Goal: Task Accomplishment & Management: Manage account settings

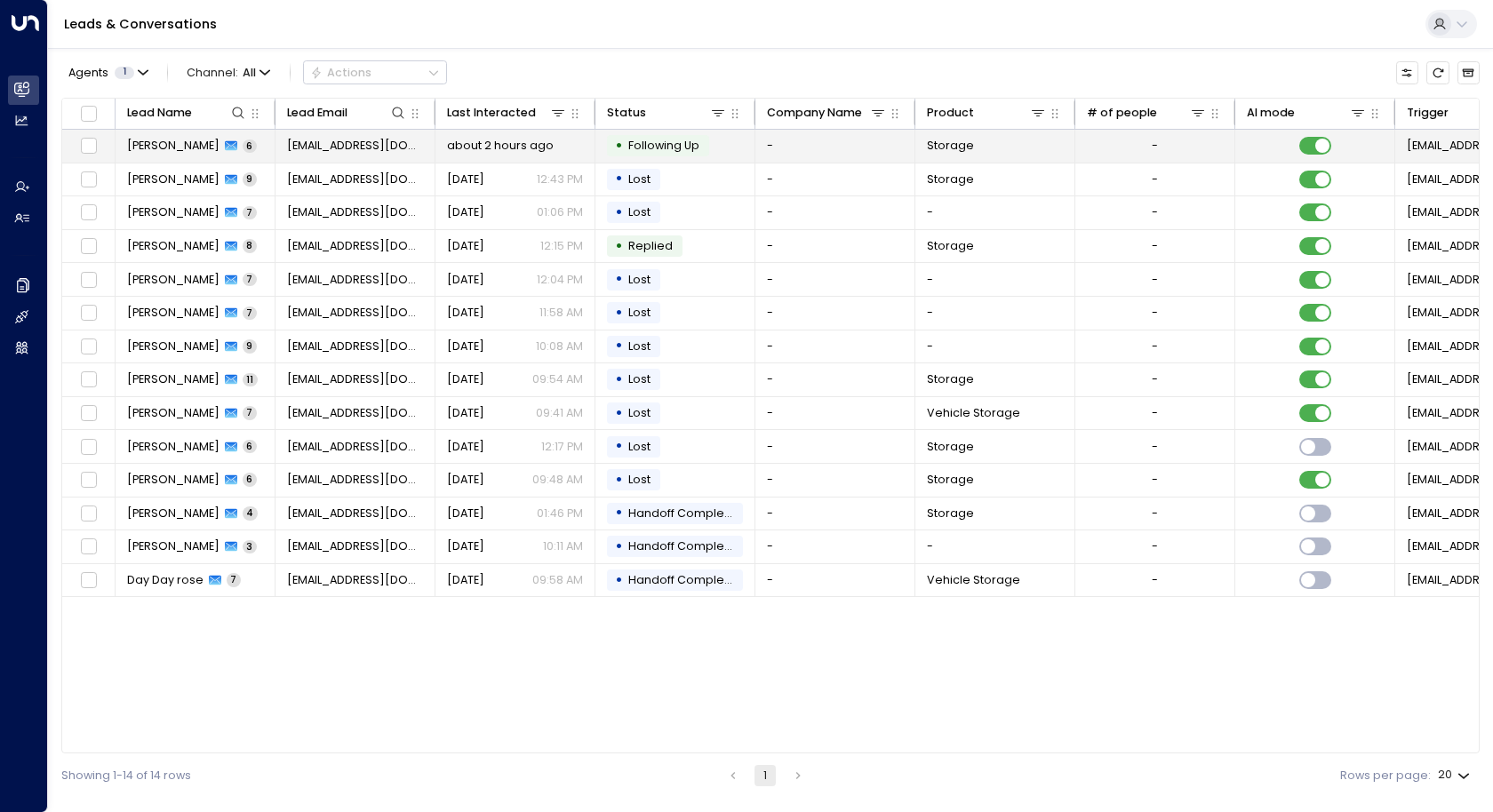
click at [166, 147] on span "[PERSON_NAME]" at bounding box center [173, 145] width 93 height 16
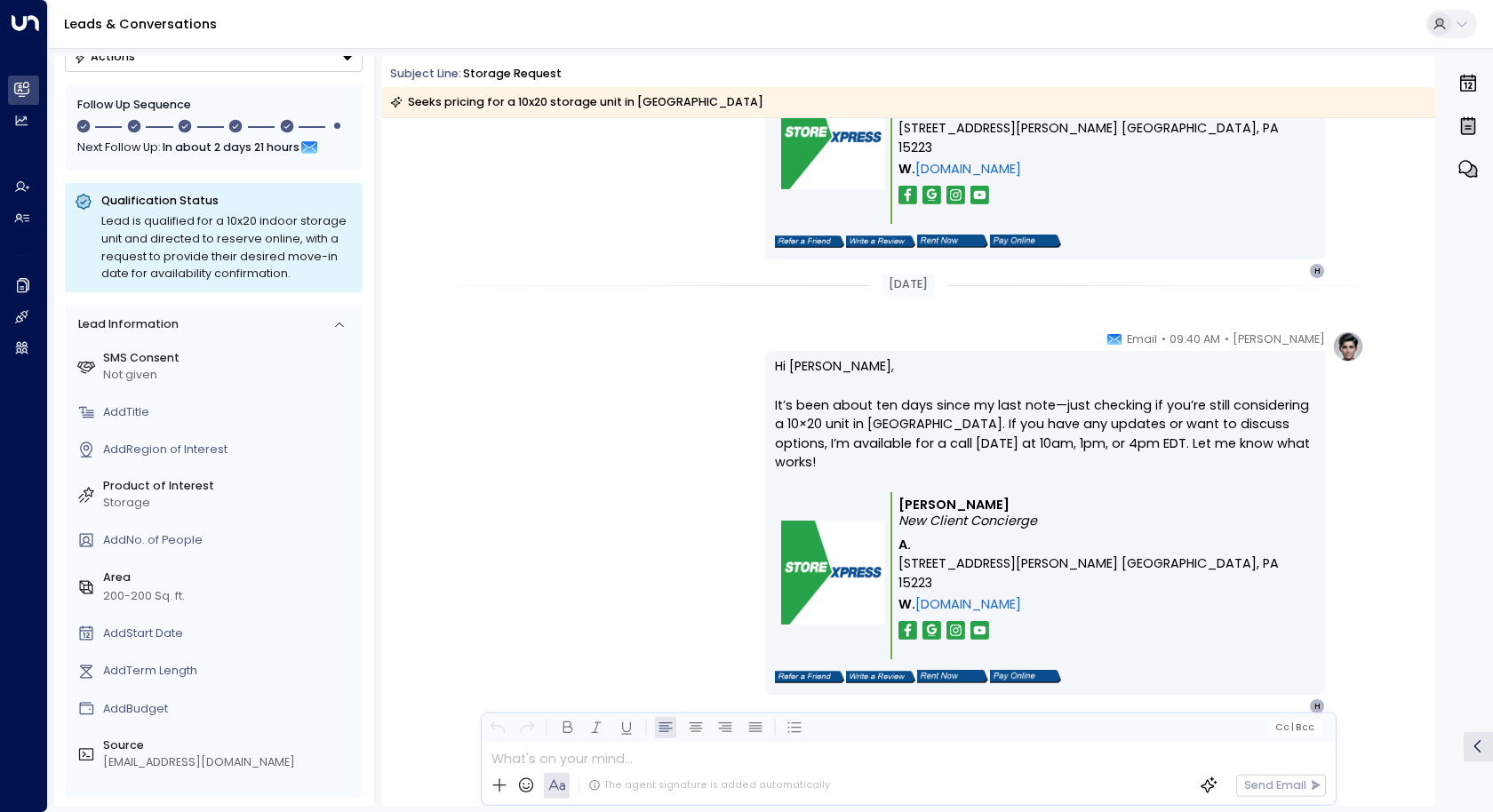
scroll to position [13, 0]
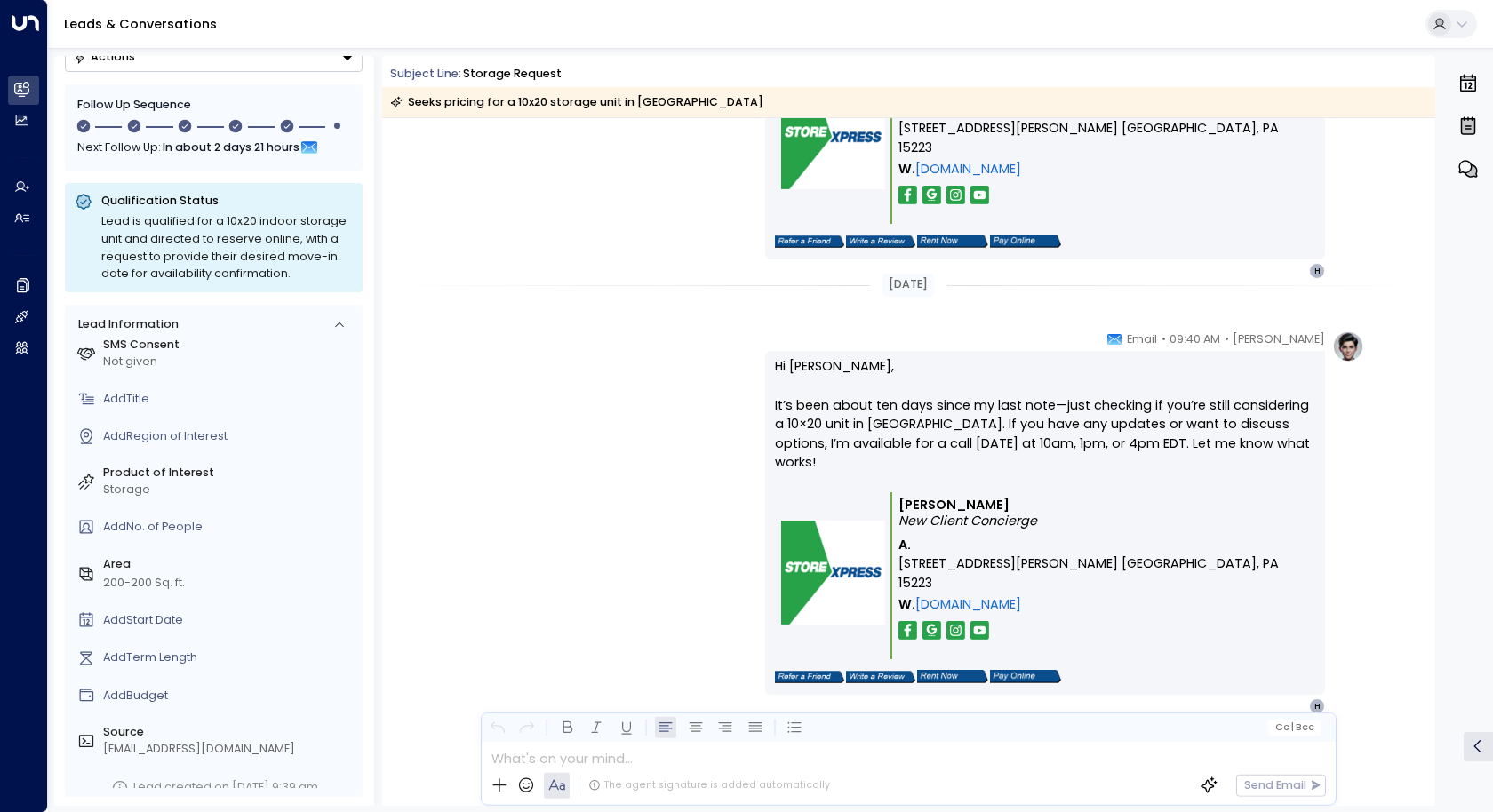
click at [164, 391] on div "Add Title" at bounding box center [229, 399] width 253 height 17
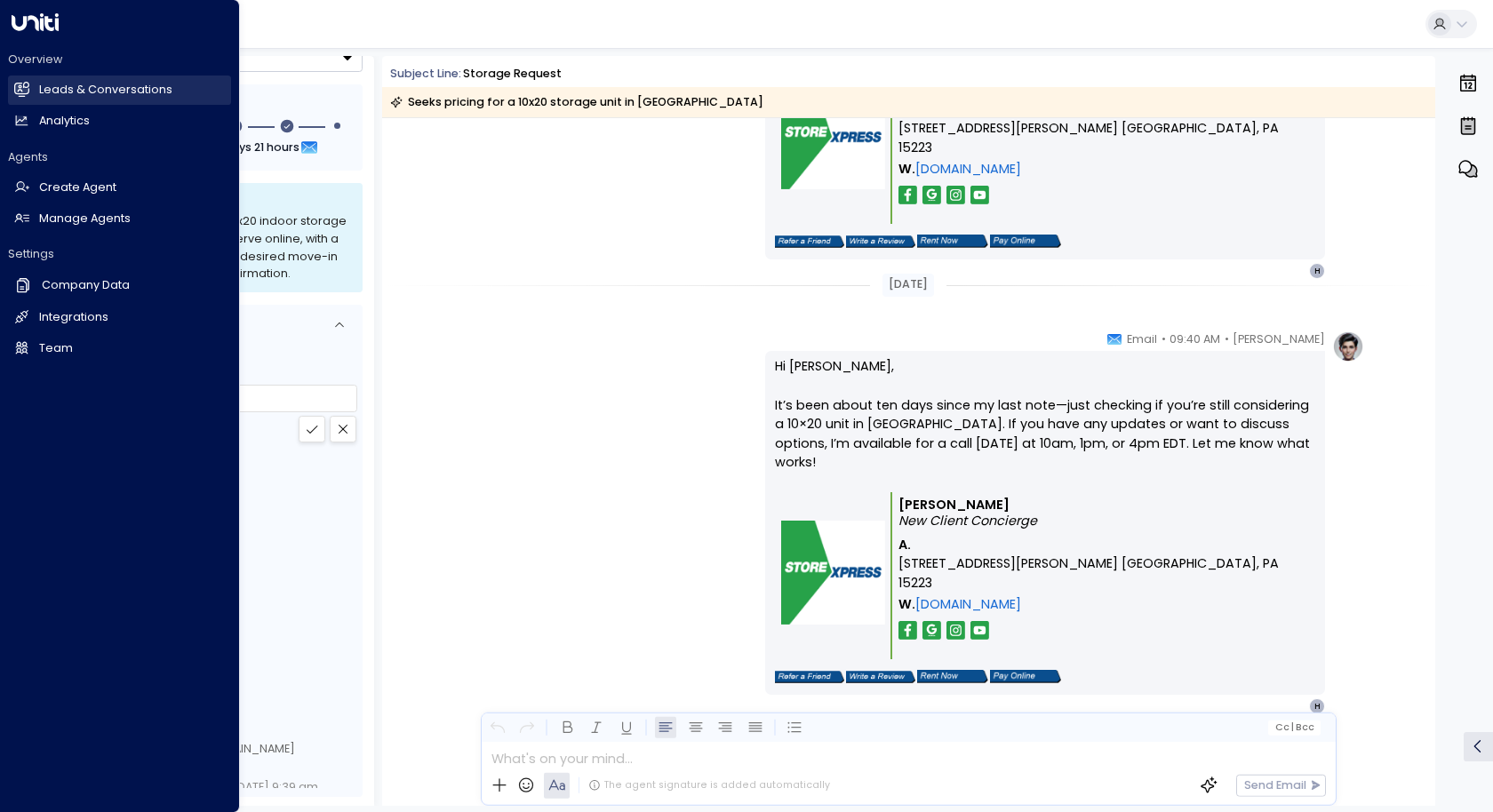
click at [125, 86] on h2 "Leads & Conversations" at bounding box center [105, 90] width 133 height 17
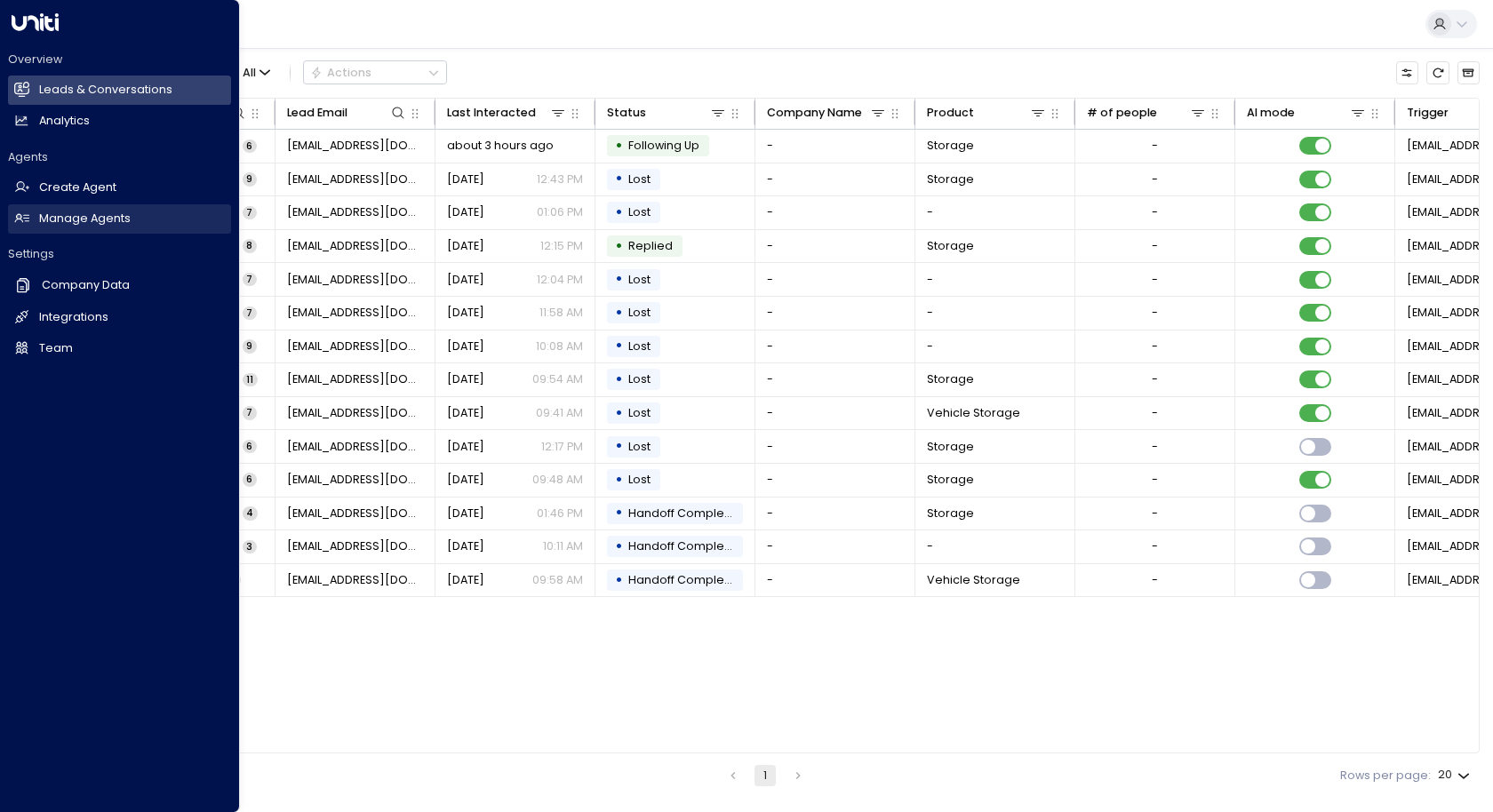
click at [106, 223] on h2 "Manage Agents" at bounding box center [84, 219] width 92 height 17
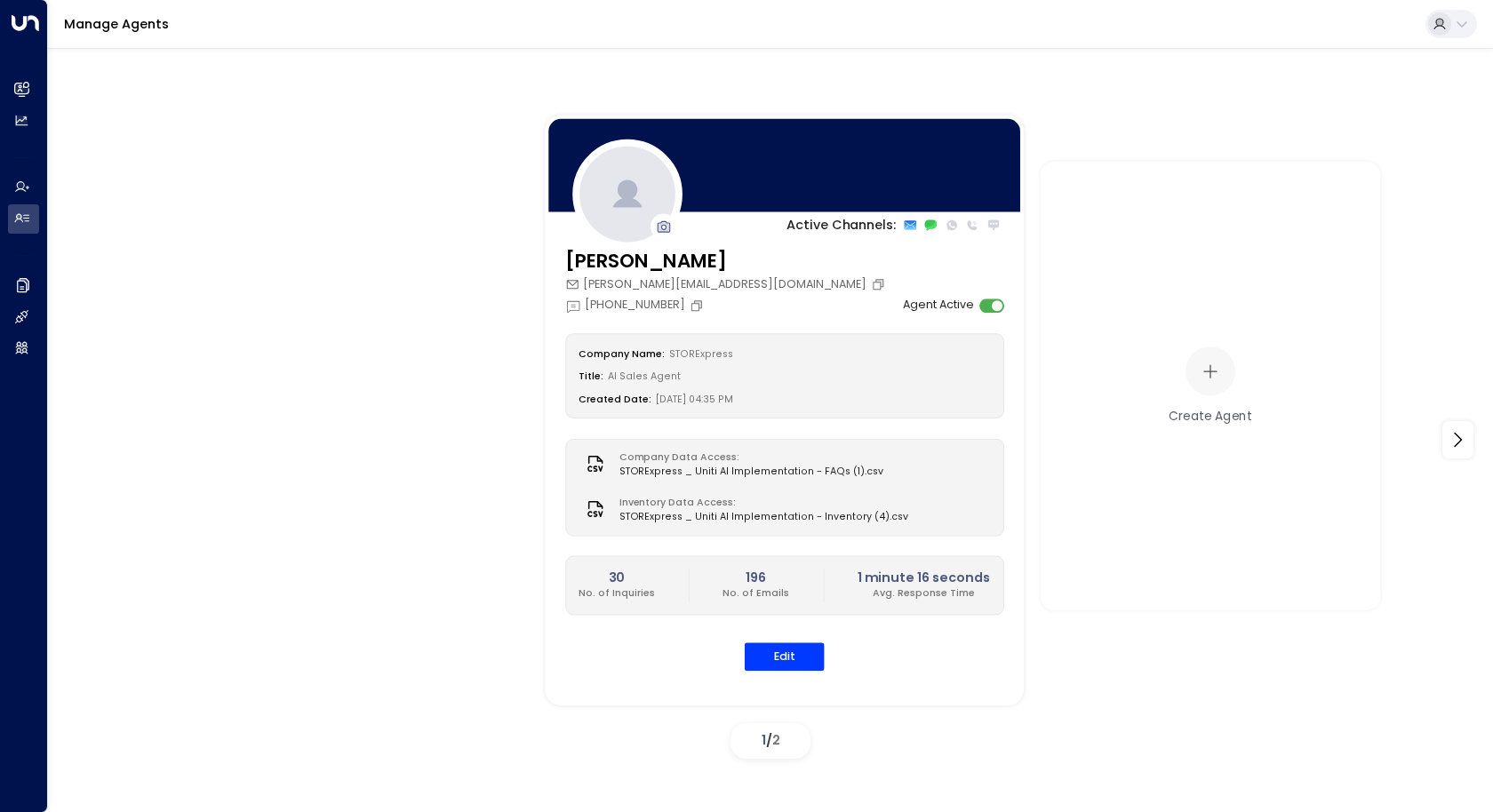
click at [835, 280] on div "Quinn Ellis quinn@storexpress.com +1 (724) 414-3059 Agent Active" at bounding box center [785, 280] width 439 height 65
click at [798, 662] on button "Edit" at bounding box center [784, 656] width 80 height 27
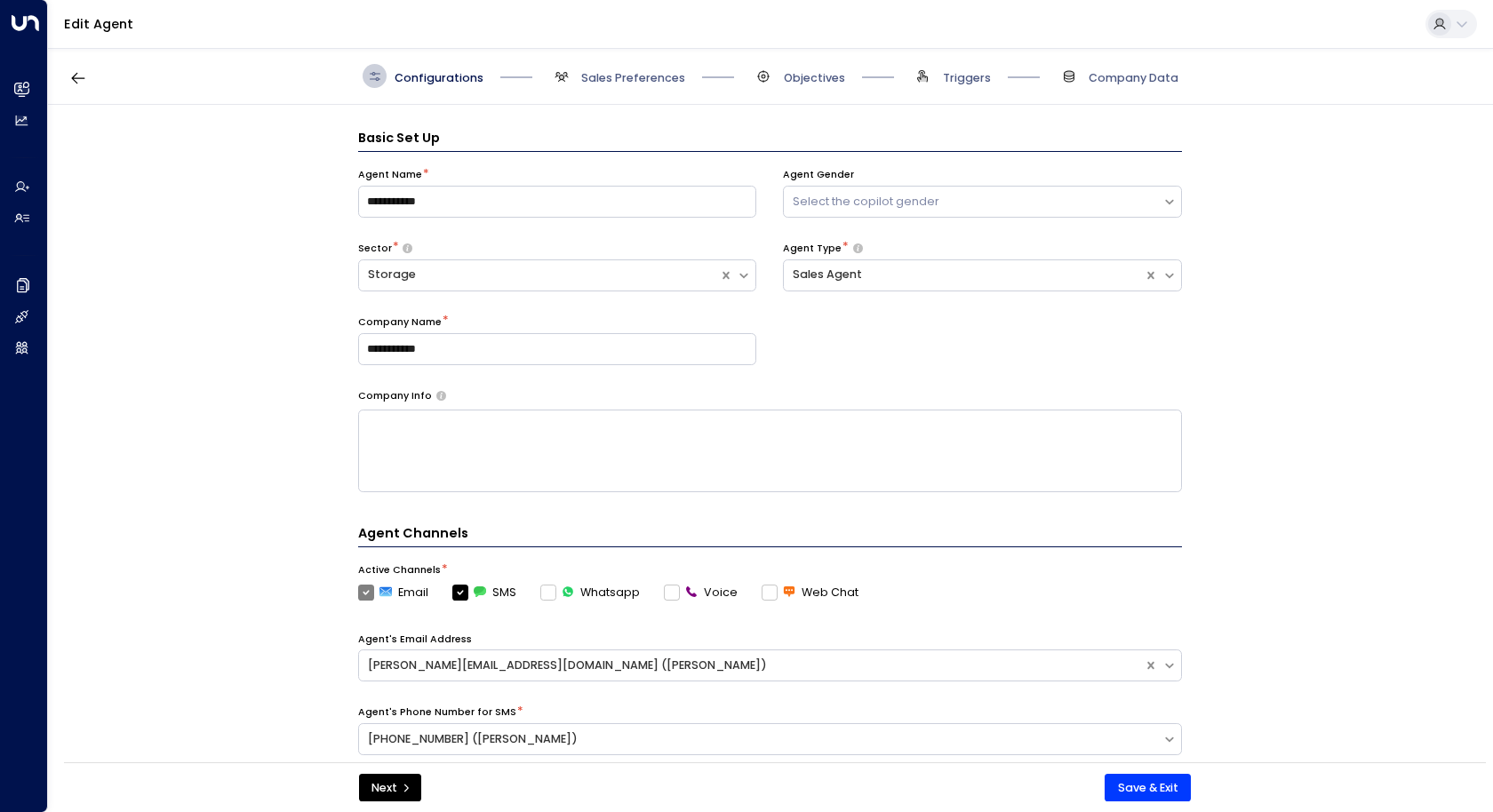
scroll to position [433, 0]
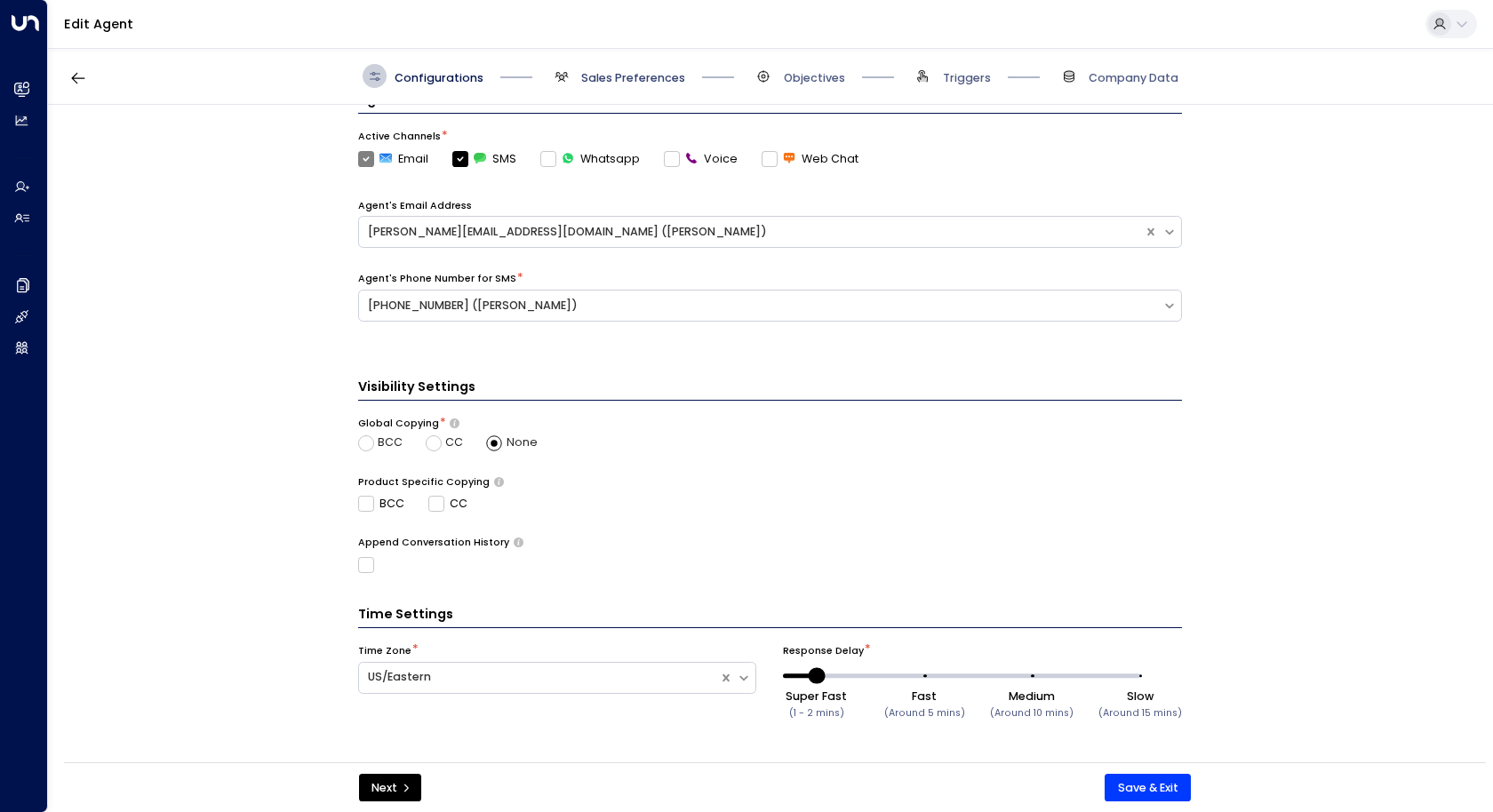
click at [613, 71] on span "Sales Preferences" at bounding box center [633, 78] width 104 height 16
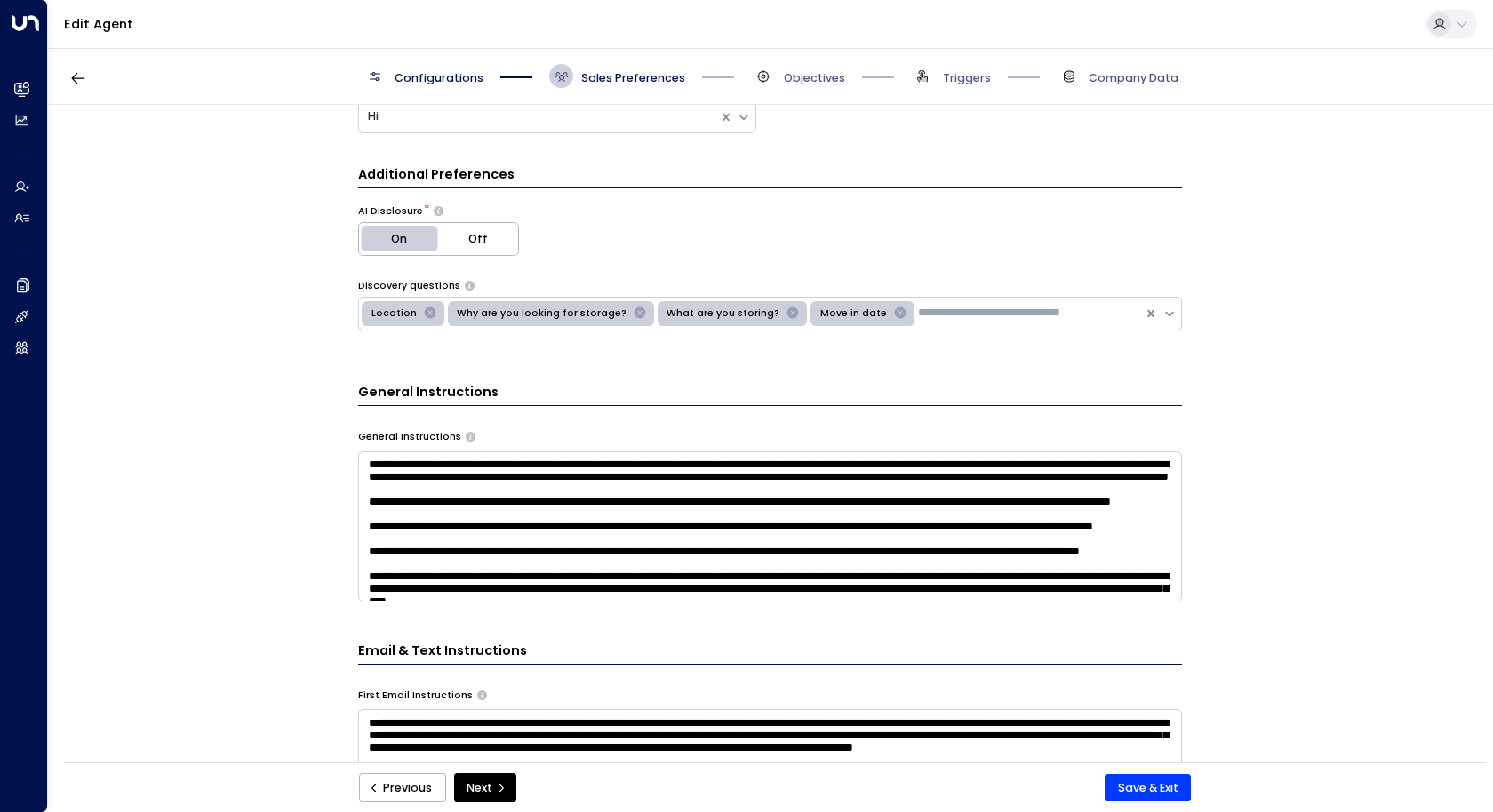
scroll to position [370, 0]
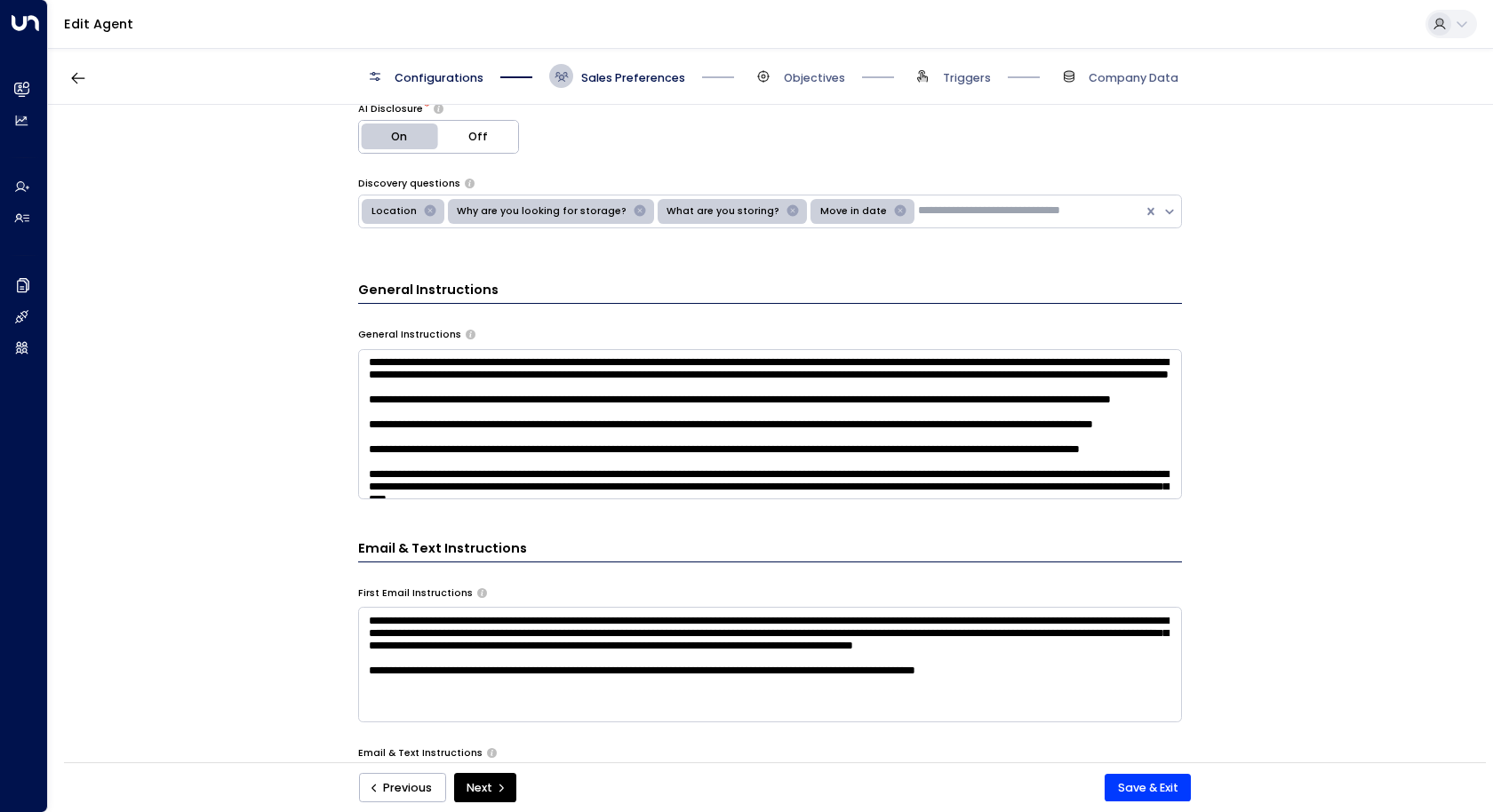
click at [966, 68] on span "Triggers" at bounding box center [951, 76] width 80 height 24
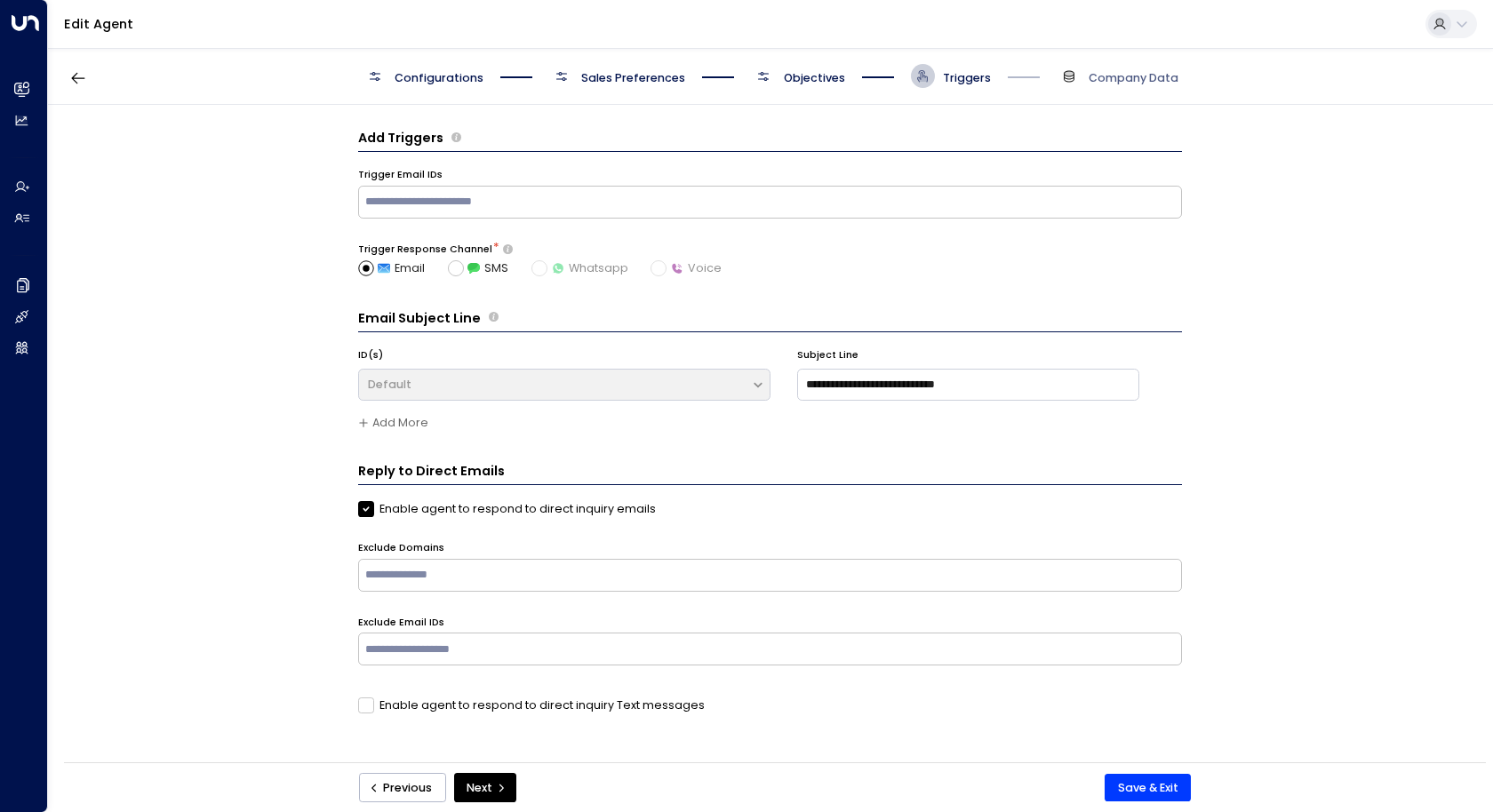
click at [793, 68] on span "Objectives" at bounding box center [798, 76] width 94 height 24
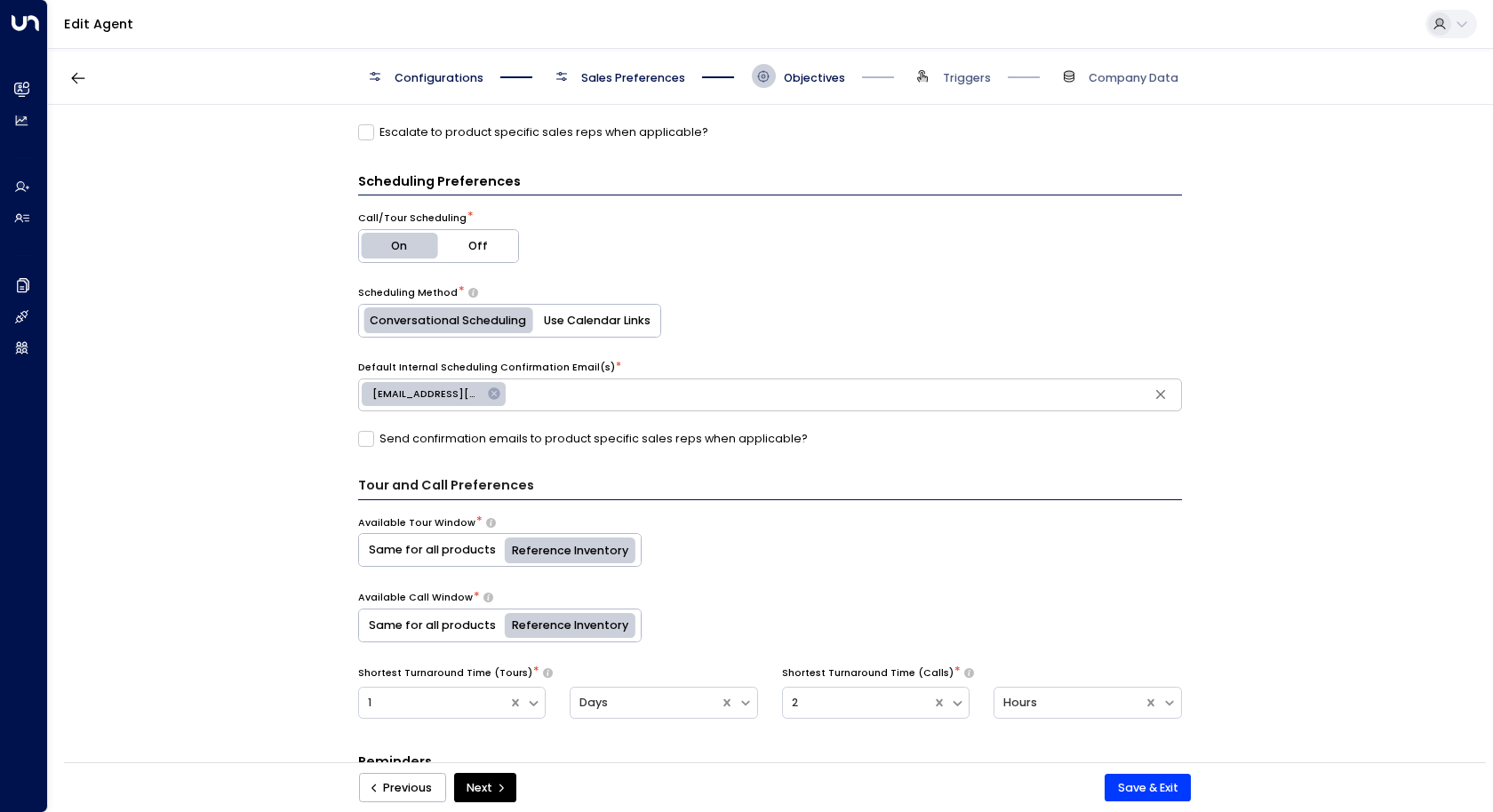
scroll to position [876, 0]
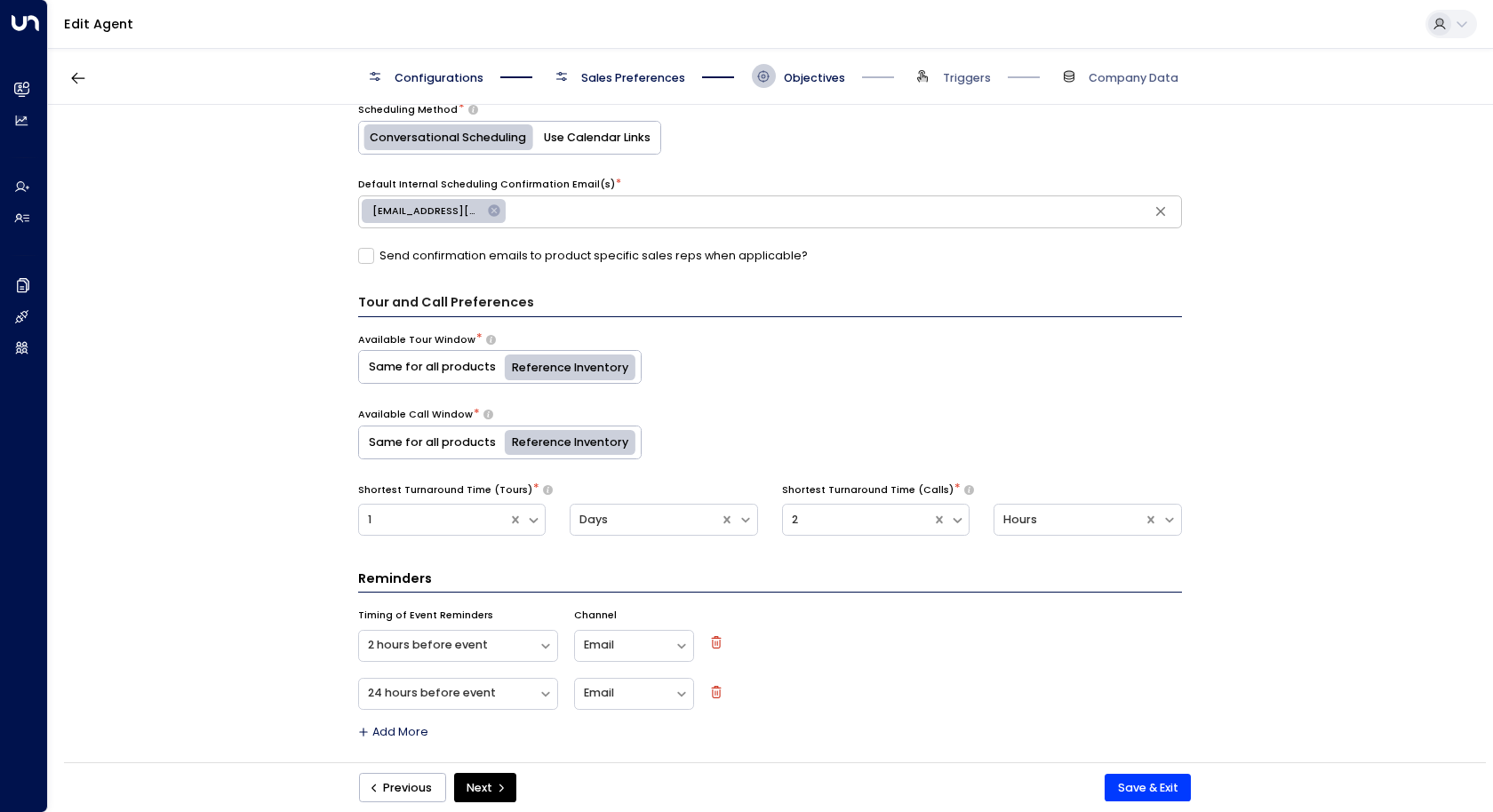
click at [649, 88] on div "Configurations Sales Preferences Objectives Triggers Company Data" at bounding box center [771, 77] width 1445 height 57
click at [649, 82] on span "Sales Preferences" at bounding box center [633, 78] width 104 height 16
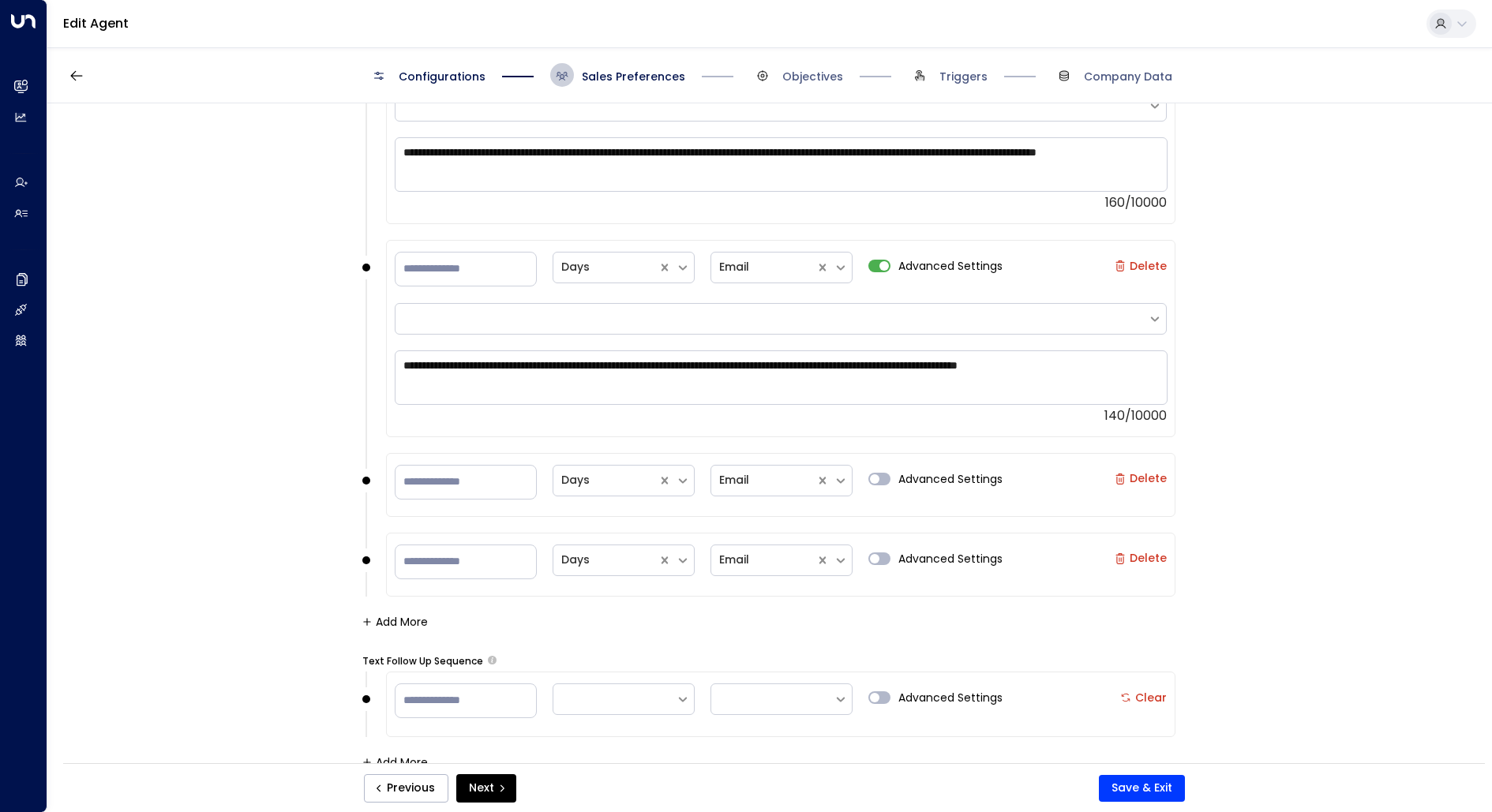
scroll to position [1643, 0]
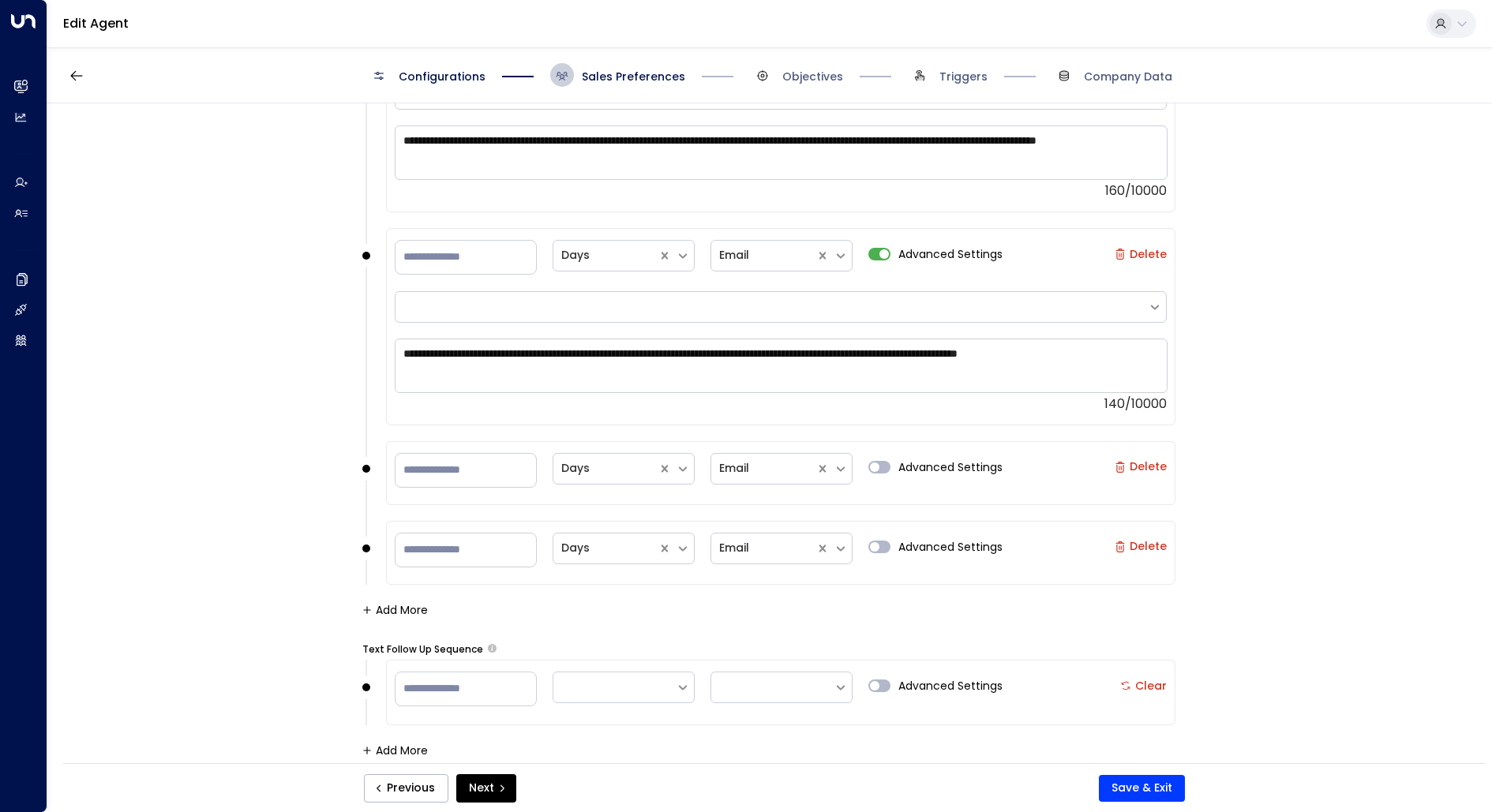
click at [397, 604] on button "Add More" at bounding box center [395, 609] width 66 height 13
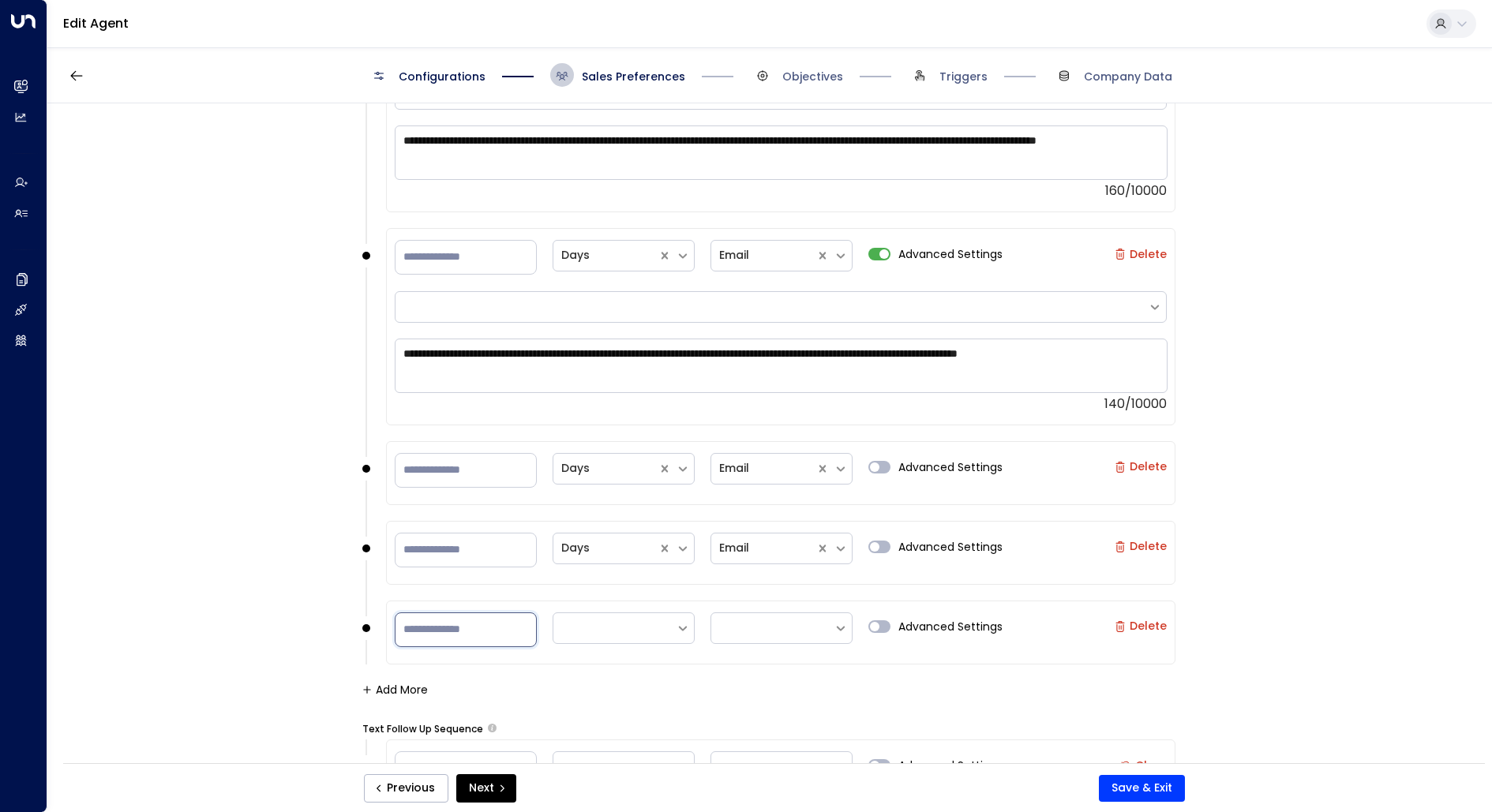
click at [451, 626] on input "number" at bounding box center [465, 629] width 142 height 34
type input "**"
click at [622, 628] on div at bounding box center [614, 627] width 107 height 19
click at [636, 574] on div "Days" at bounding box center [623, 588] width 142 height 29
click at [775, 618] on div at bounding box center [772, 627] width 107 height 19
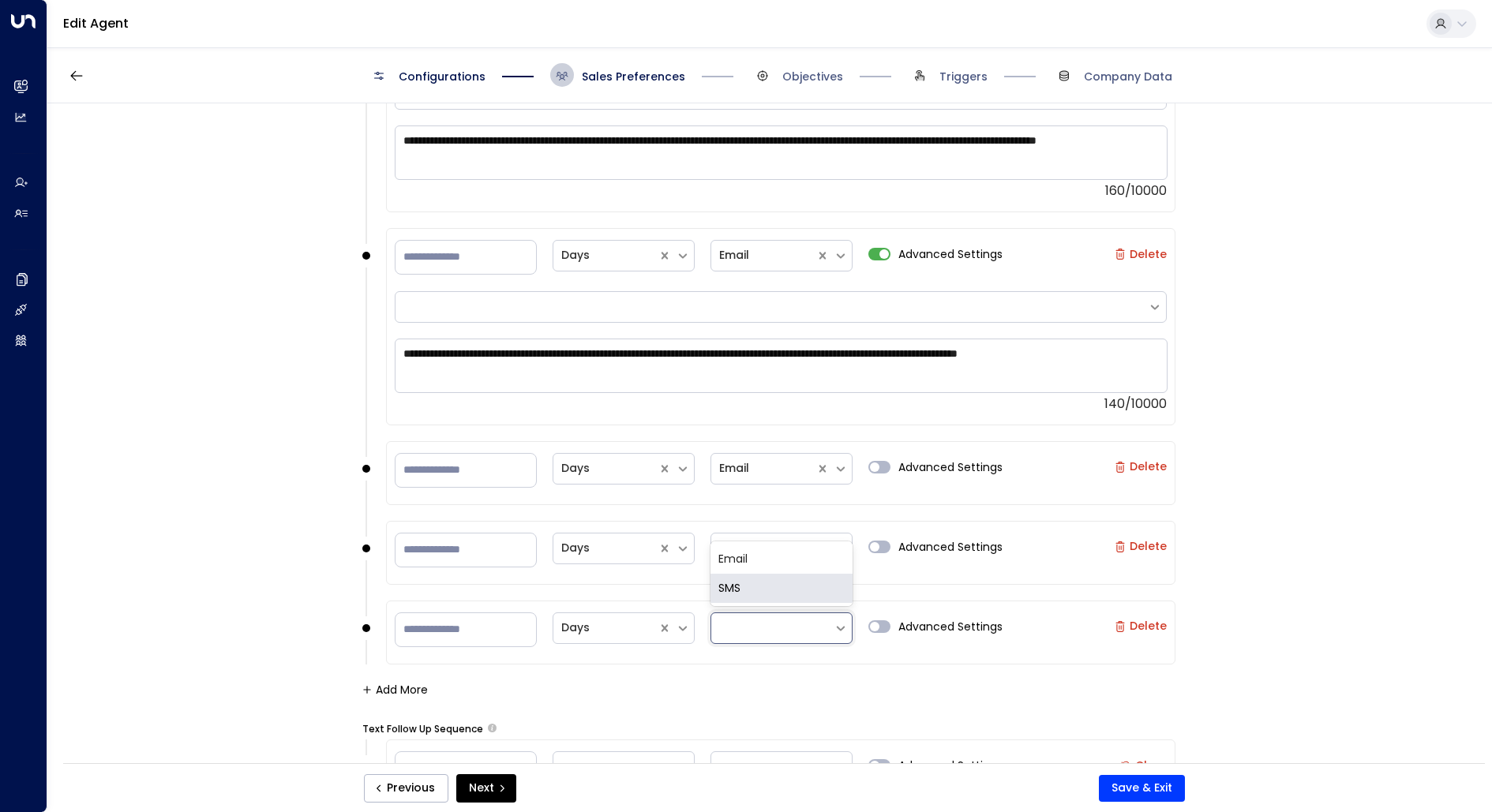
click at [784, 577] on div "SMS" at bounding box center [781, 588] width 142 height 29
click at [1243, 685] on div "**********" at bounding box center [768, 438] width 1442 height 670
click at [1143, 720] on button "Save & Exit" at bounding box center [1141, 788] width 86 height 27
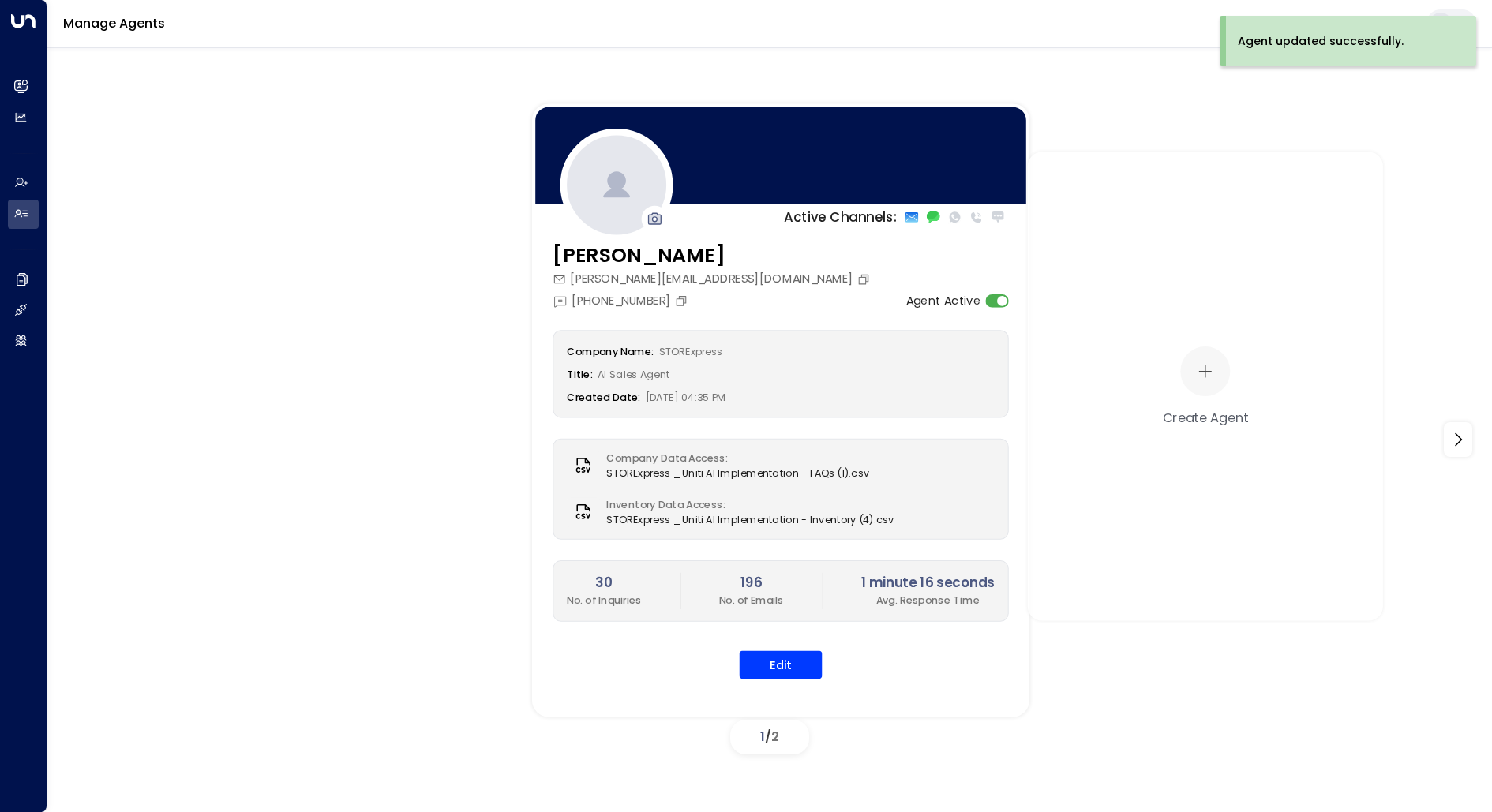
click at [898, 651] on div "Edit" at bounding box center [780, 665] width 456 height 29
click at [775, 659] on button "Edit" at bounding box center [780, 665] width 83 height 29
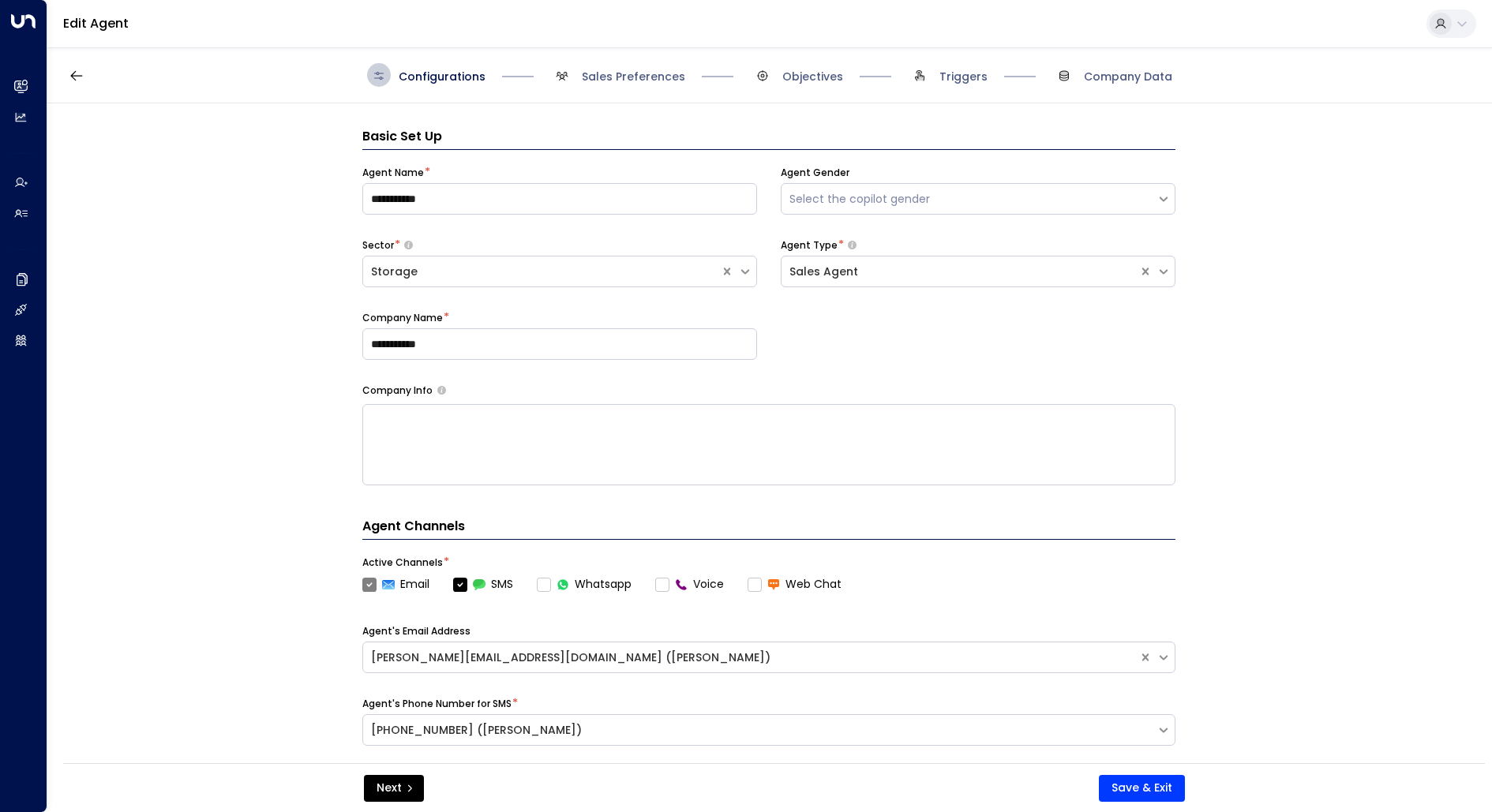
click at [669, 68] on span "Sales Preferences" at bounding box center [617, 75] width 135 height 24
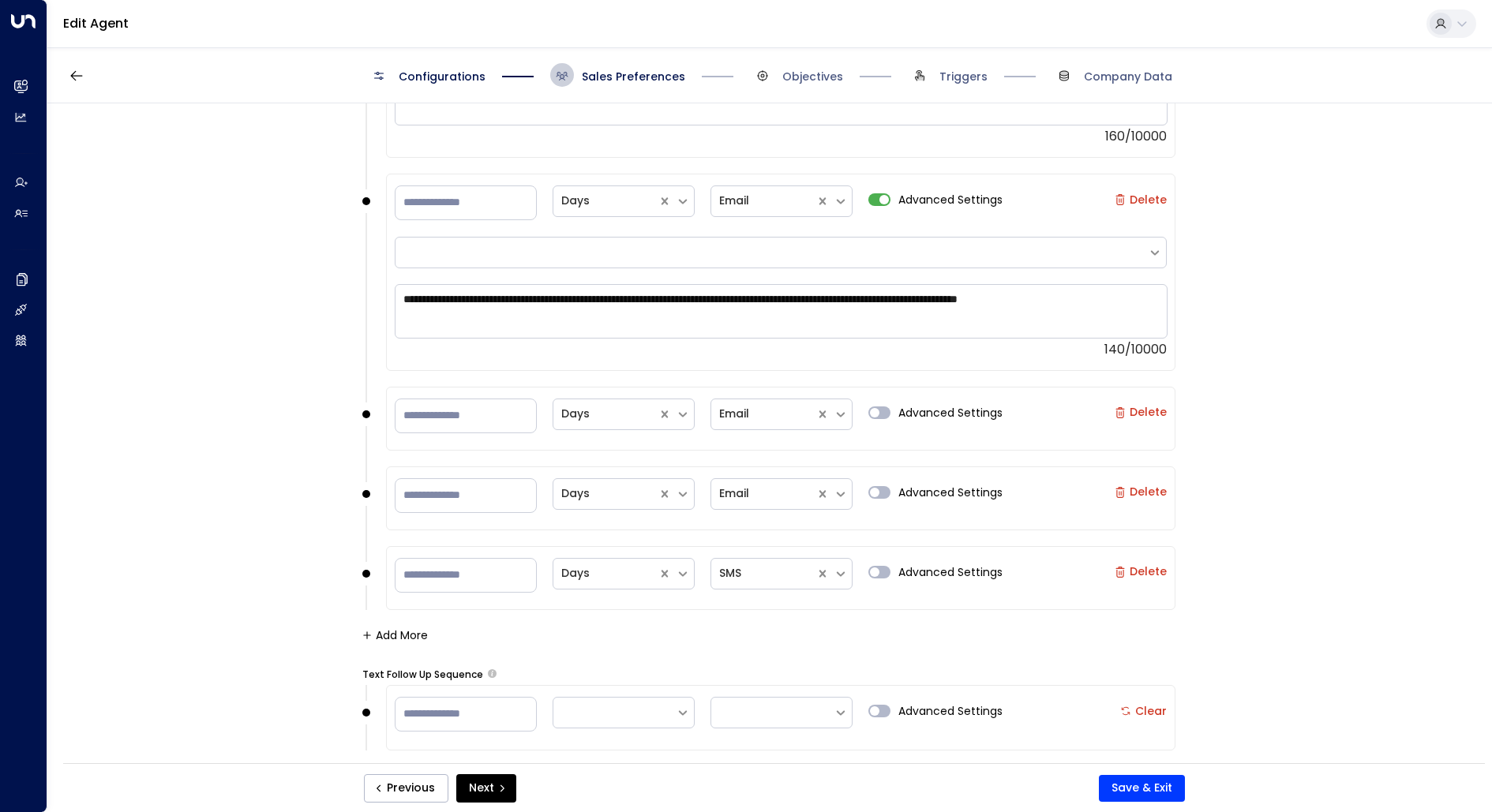
scroll to position [1722, 0]
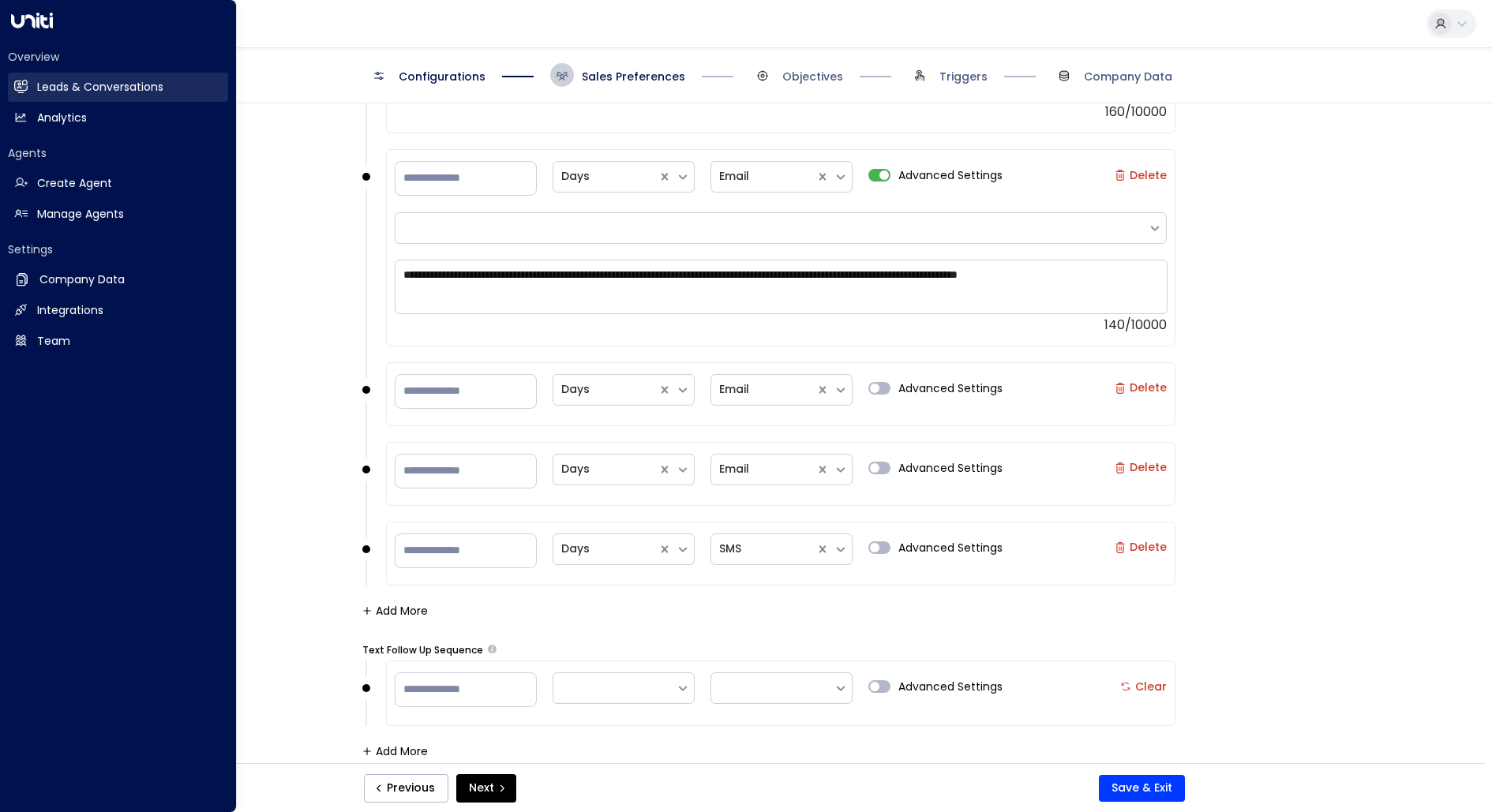
click at [28, 83] on link "Leads & Conversations Leads & Conversations" at bounding box center [118, 87] width 220 height 29
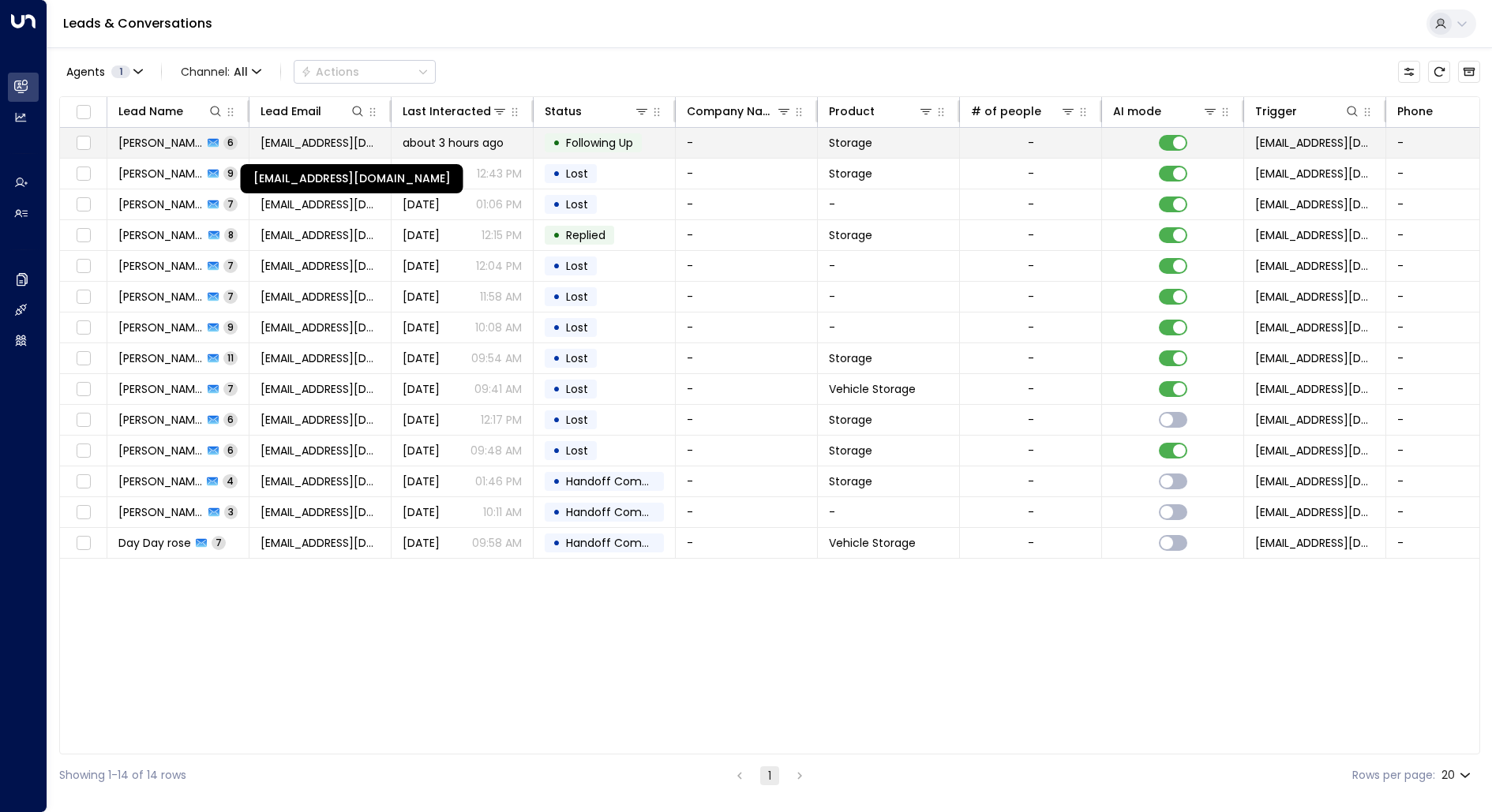
click at [304, 140] on span "[EMAIL_ADDRESS][DOMAIN_NAME]" at bounding box center [320, 142] width 119 height 16
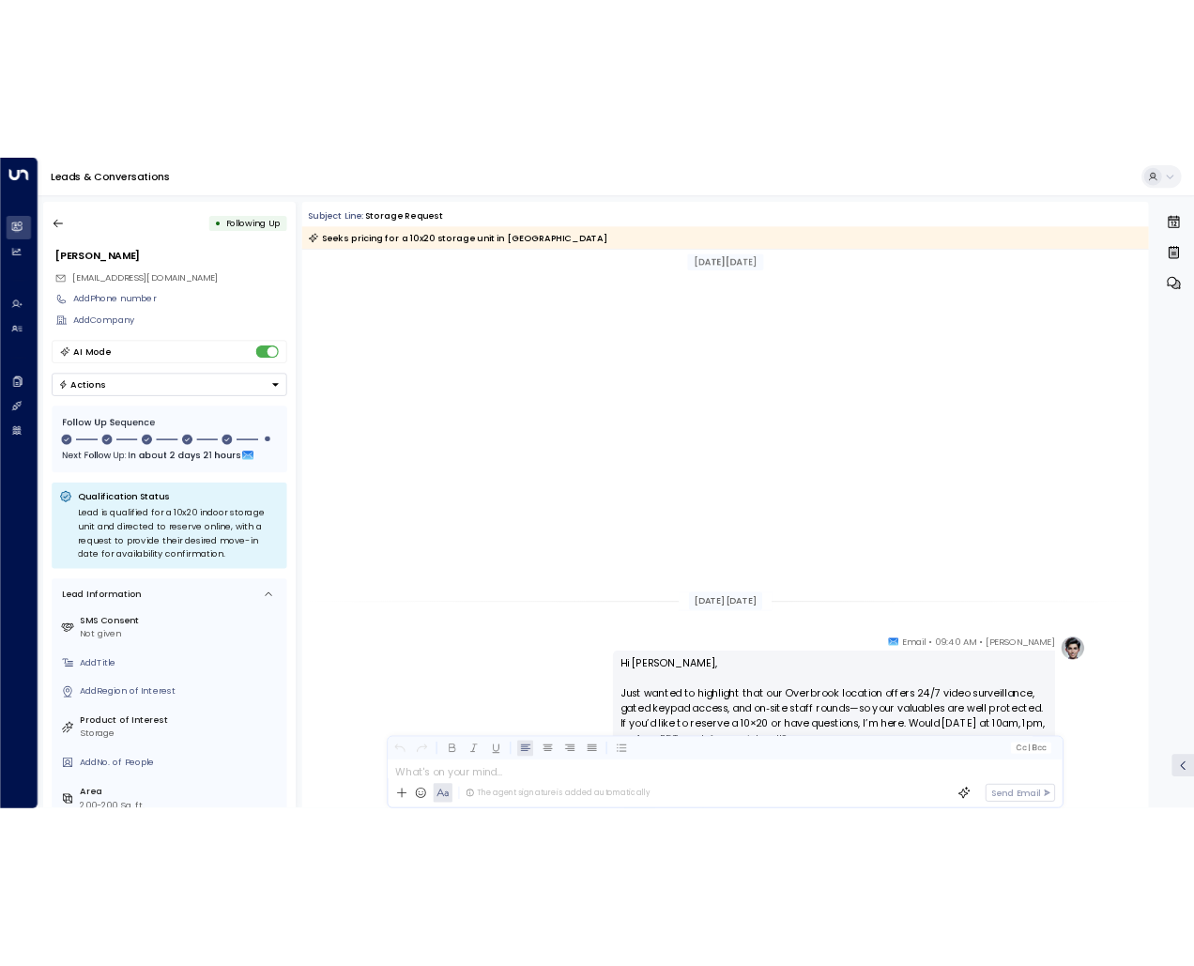
scroll to position [1255, 0]
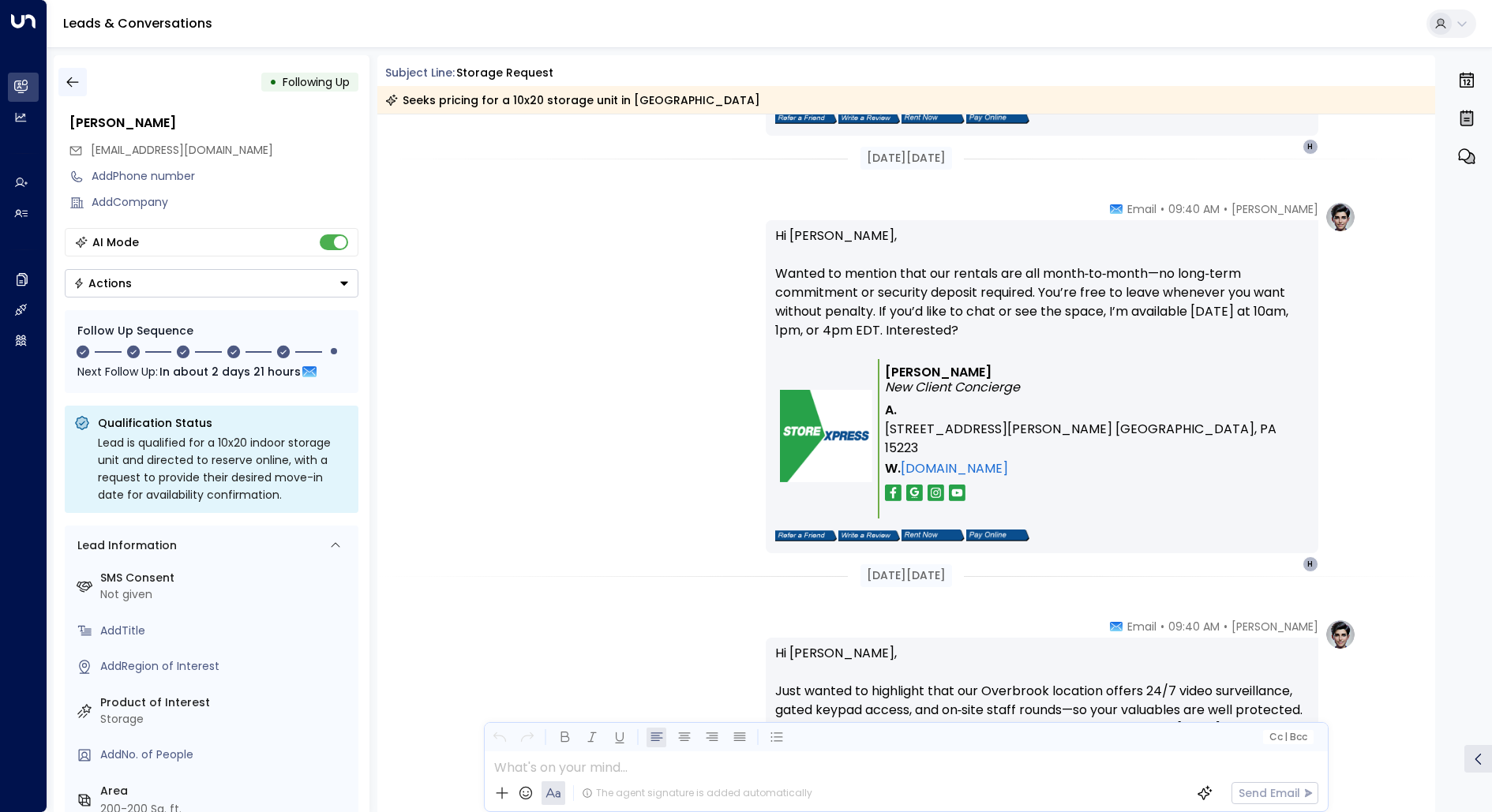
click at [71, 79] on icon "button" at bounding box center [72, 82] width 16 height 16
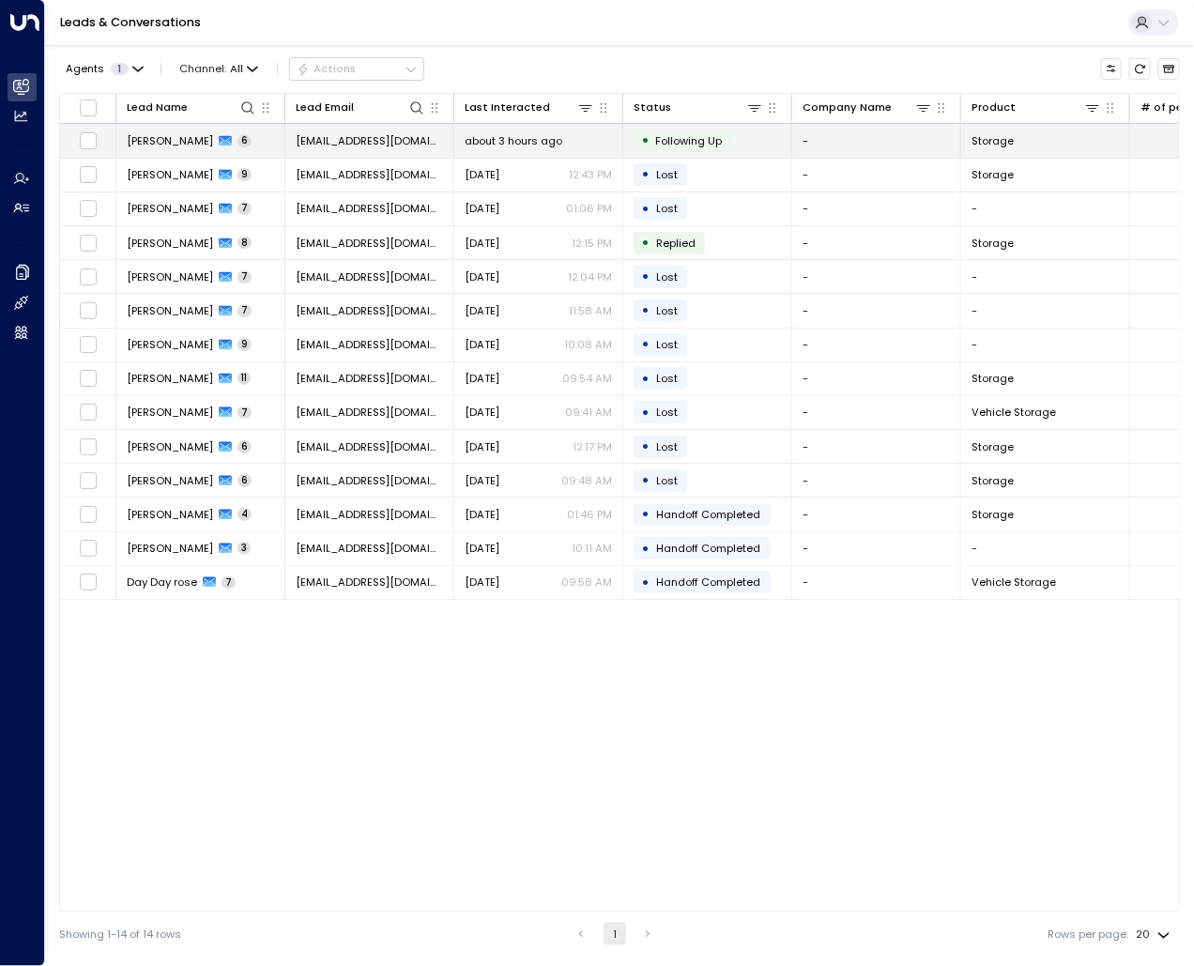
click at [154, 139] on span "[PERSON_NAME]" at bounding box center [170, 140] width 86 height 15
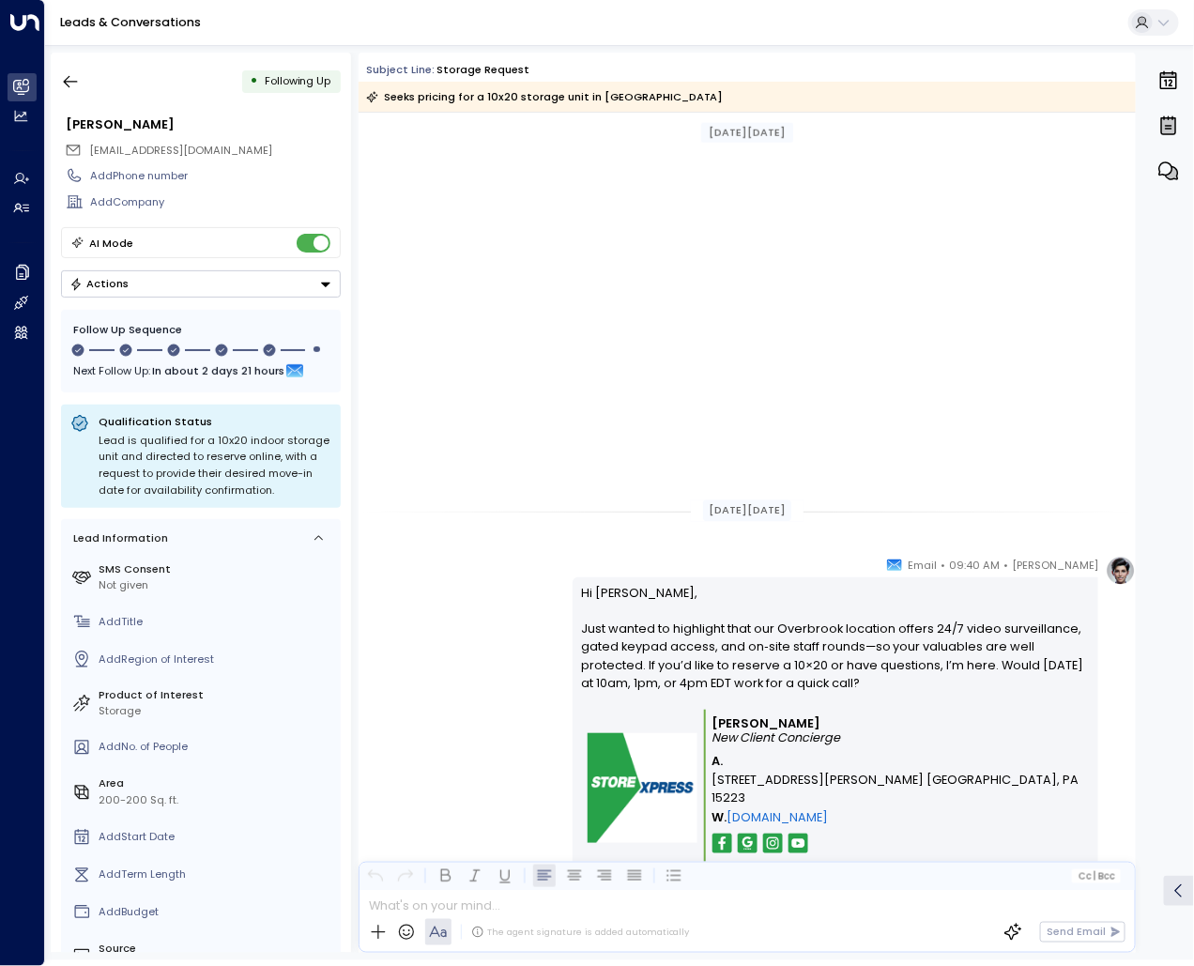
scroll to position [1628, 0]
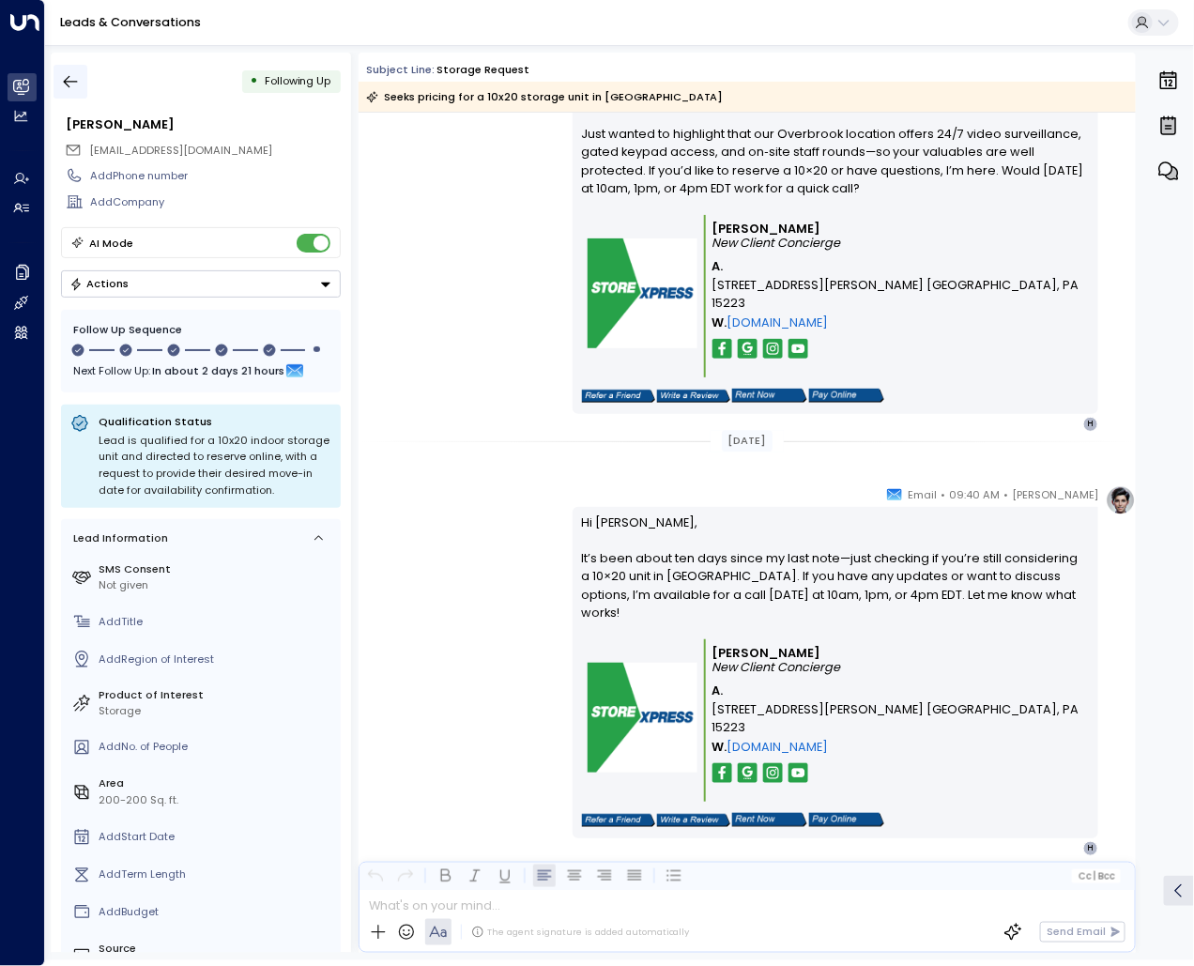
click at [62, 84] on icon "button" at bounding box center [70, 81] width 19 height 19
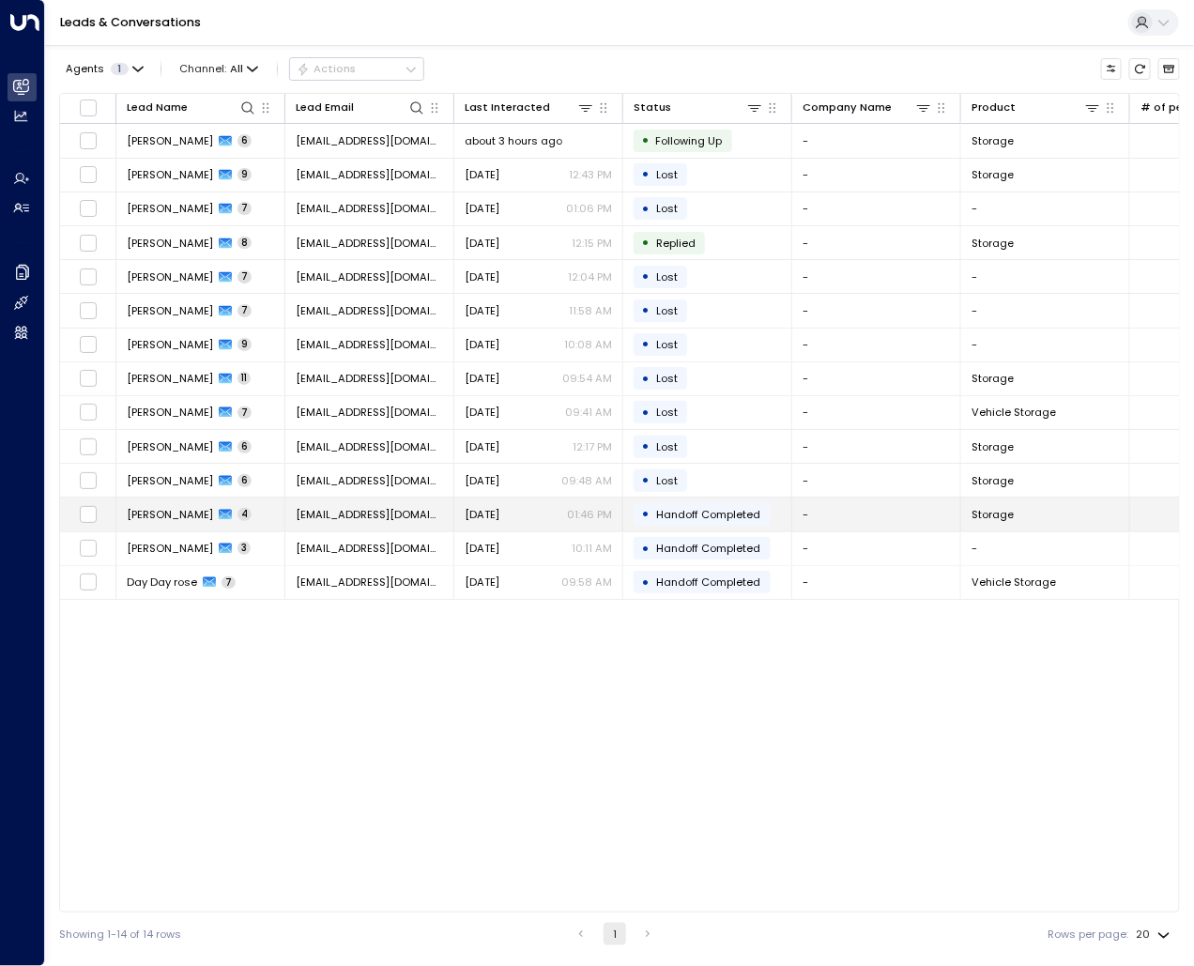
click at [251, 509] on td "Heather Ball 4" at bounding box center [200, 513] width 169 height 33
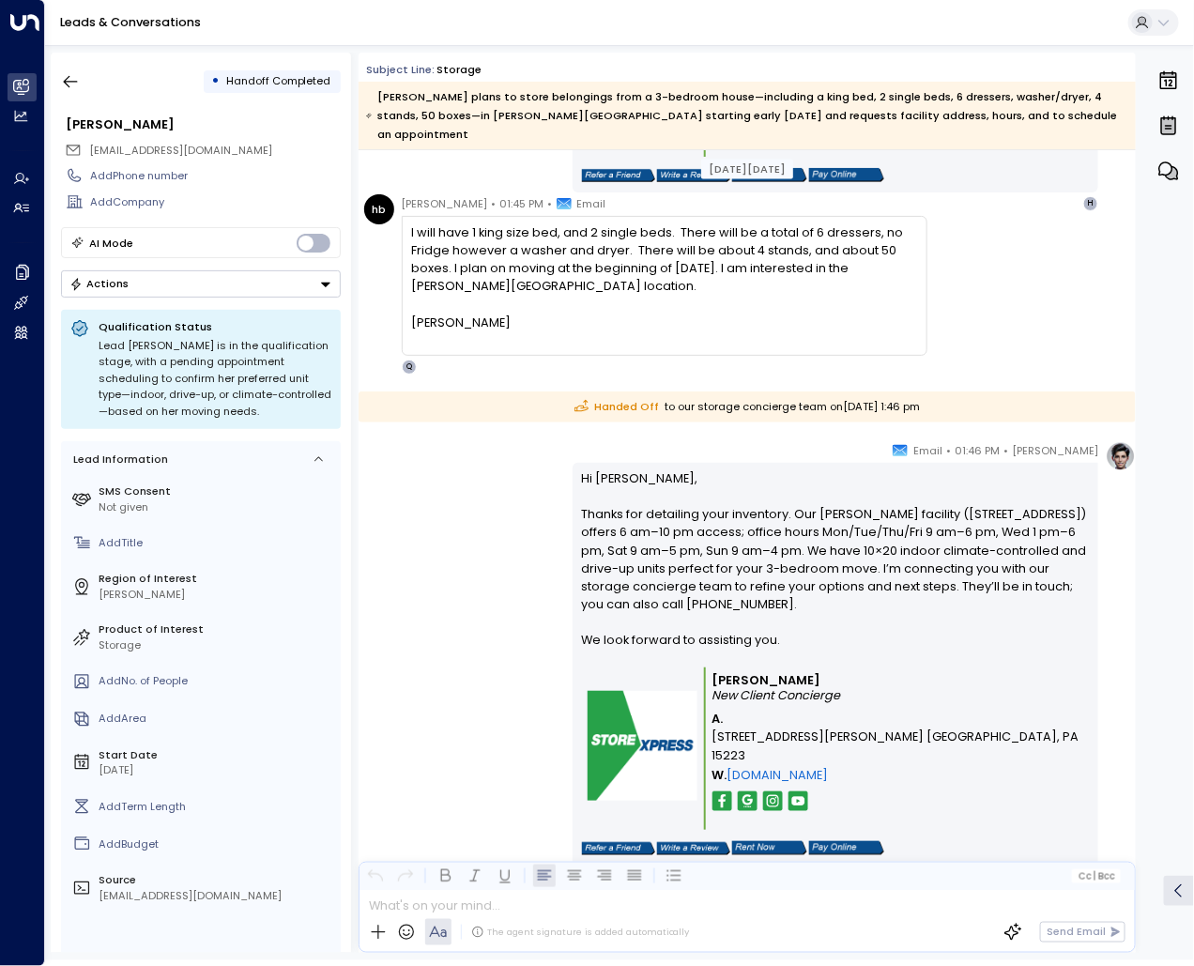
scroll to position [904, 0]
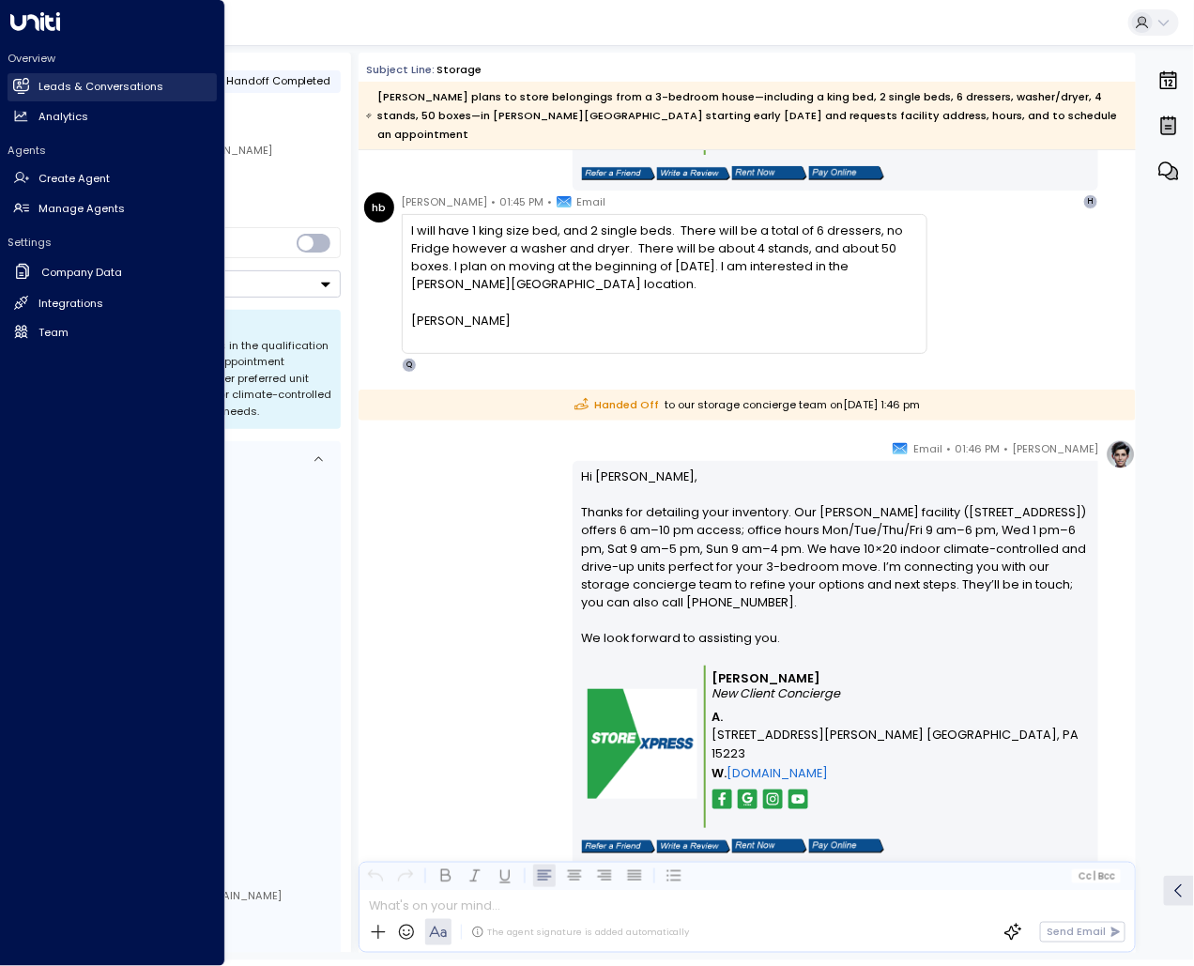
click at [20, 84] on icon at bounding box center [23, 86] width 12 height 16
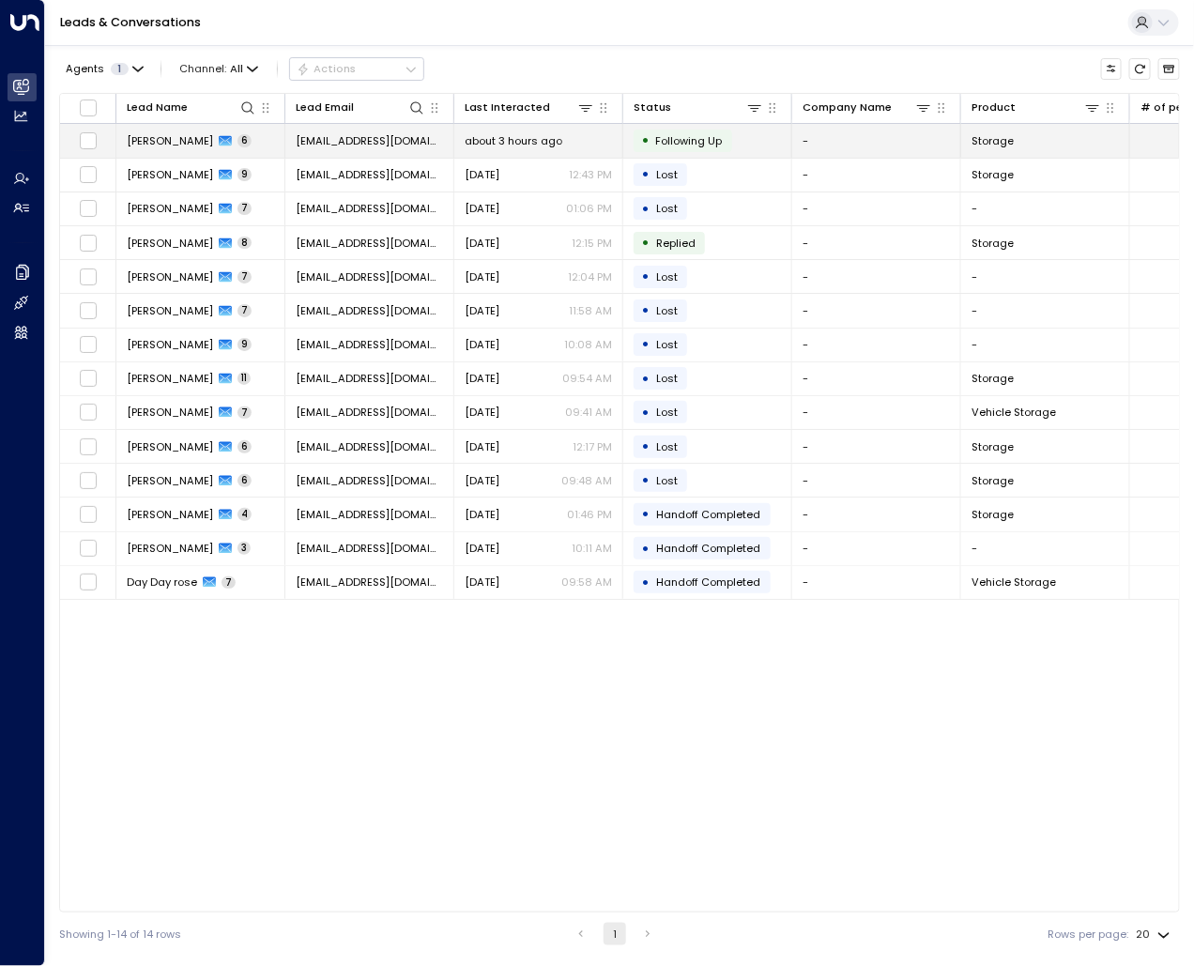
click at [673, 135] on span "Following Up" at bounding box center [689, 140] width 67 height 15
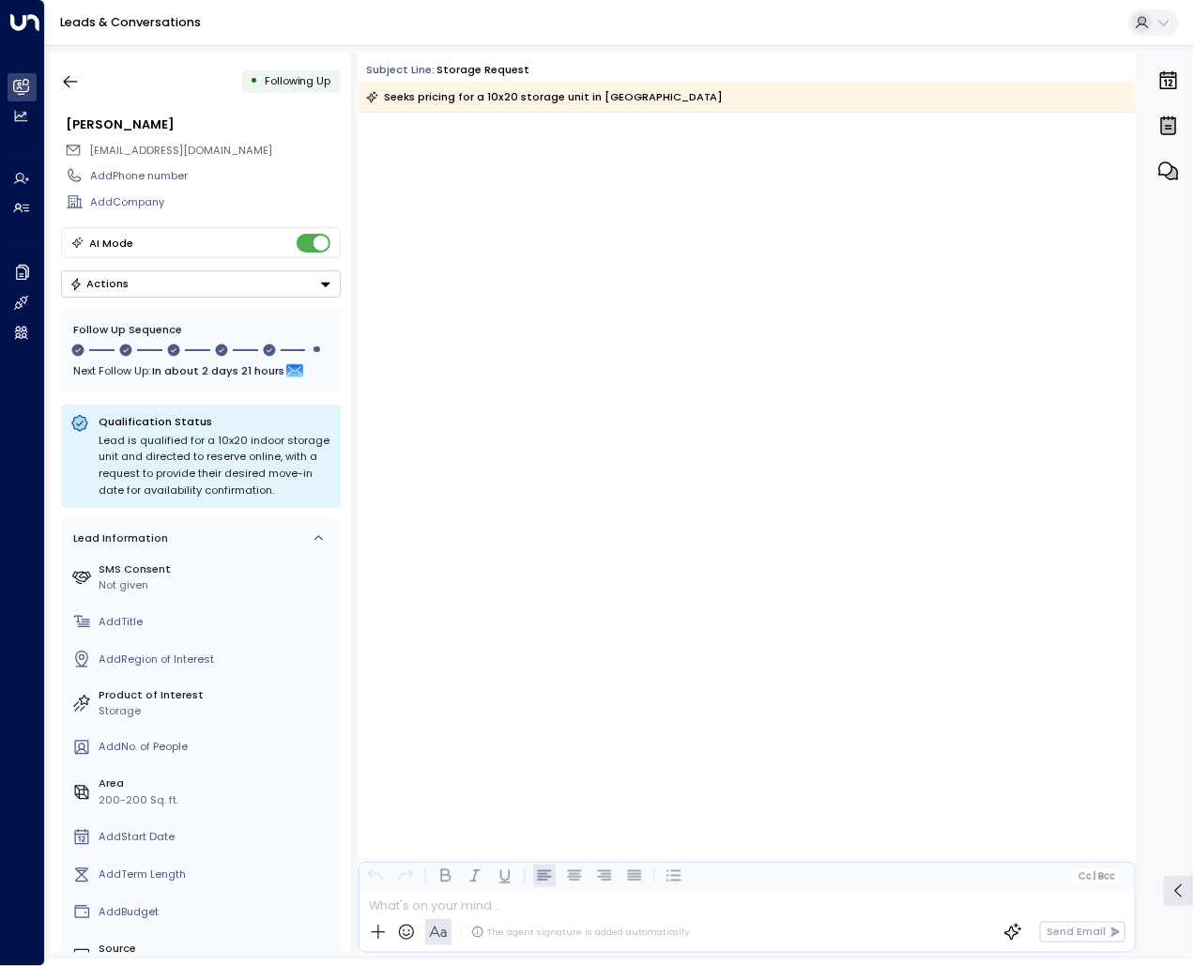
scroll to position [1762, 0]
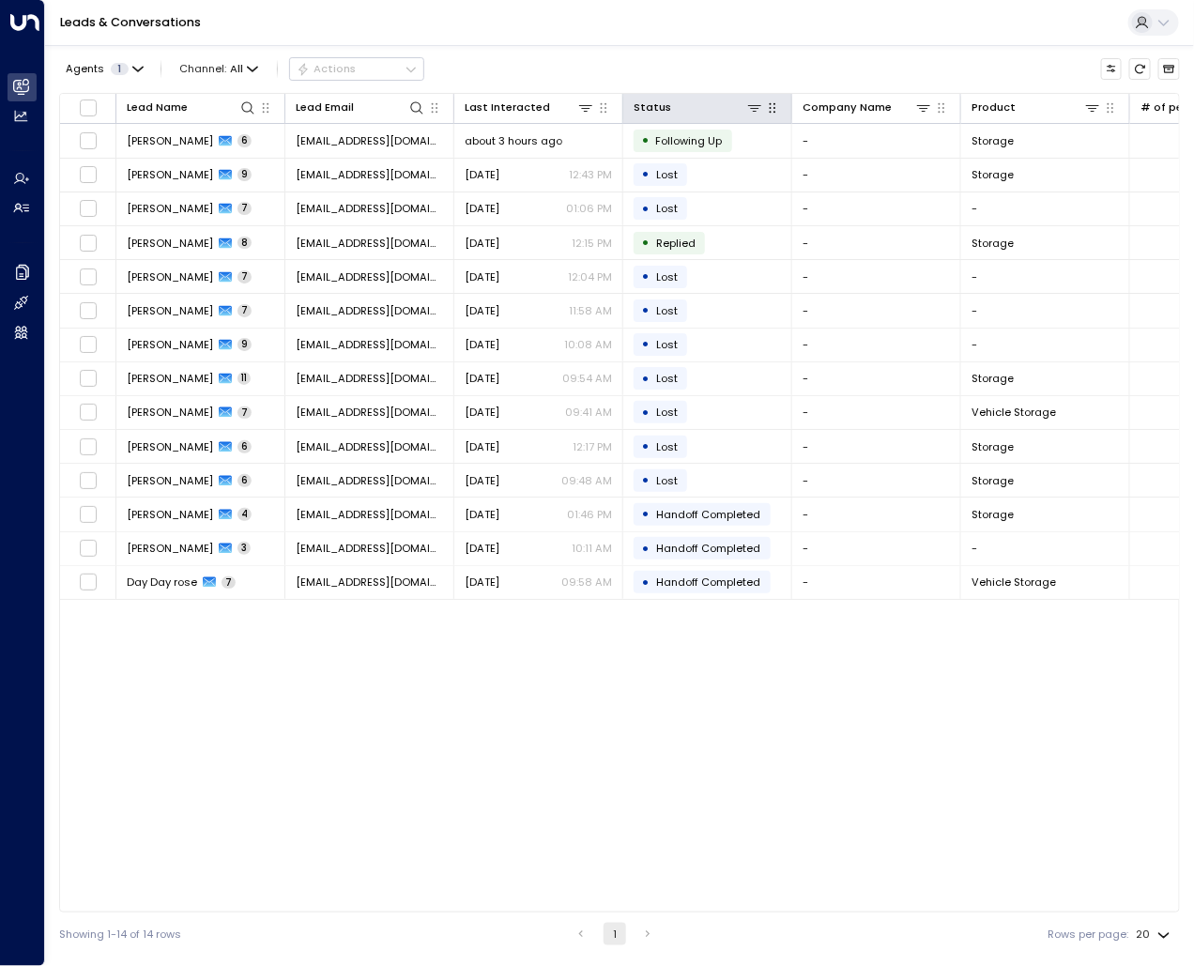
click at [773, 109] on icon "button" at bounding box center [772, 107] width 15 height 15
click at [758, 101] on icon at bounding box center [754, 107] width 15 height 15
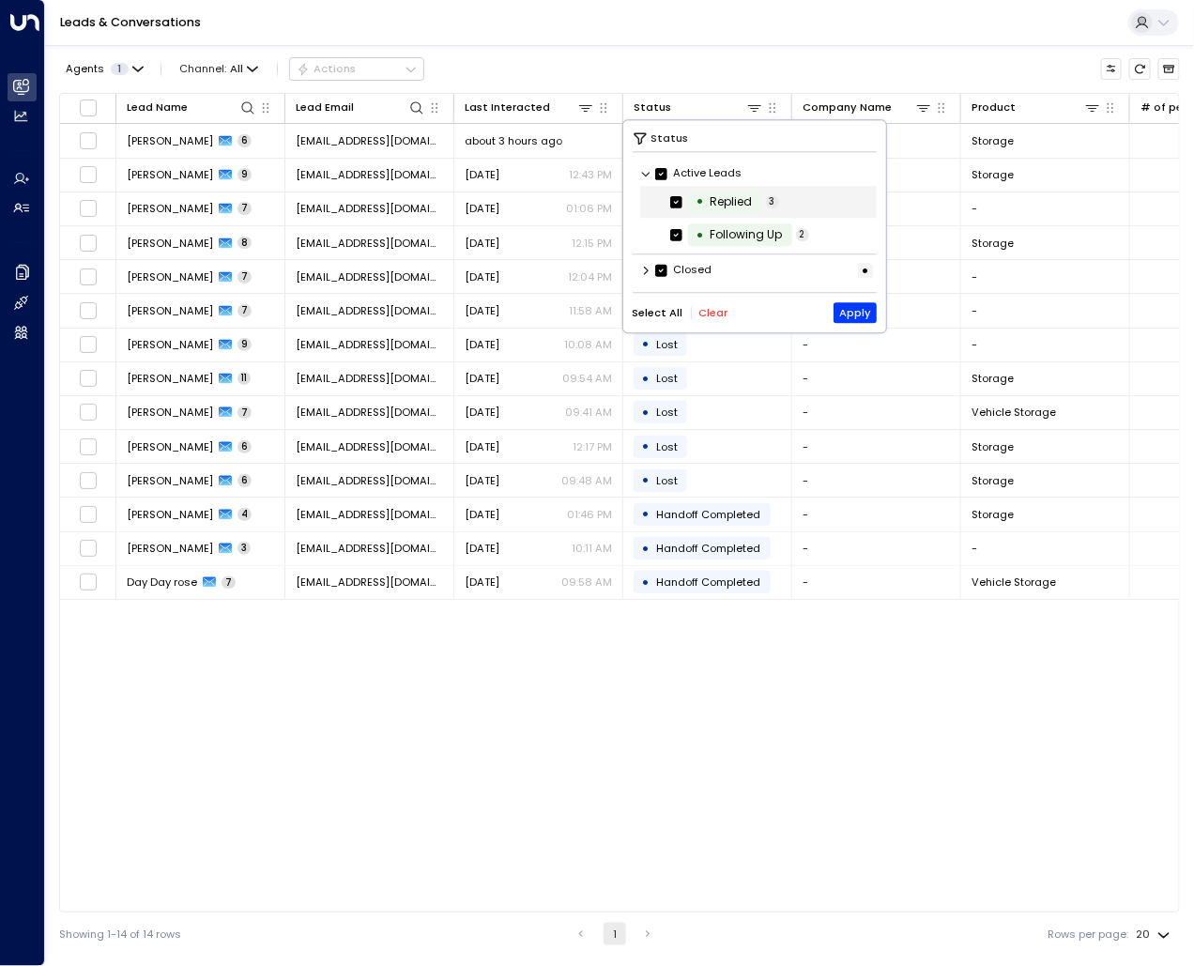
scroll to position [1, 0]
click at [644, 267] on icon at bounding box center [646, 269] width 11 height 11
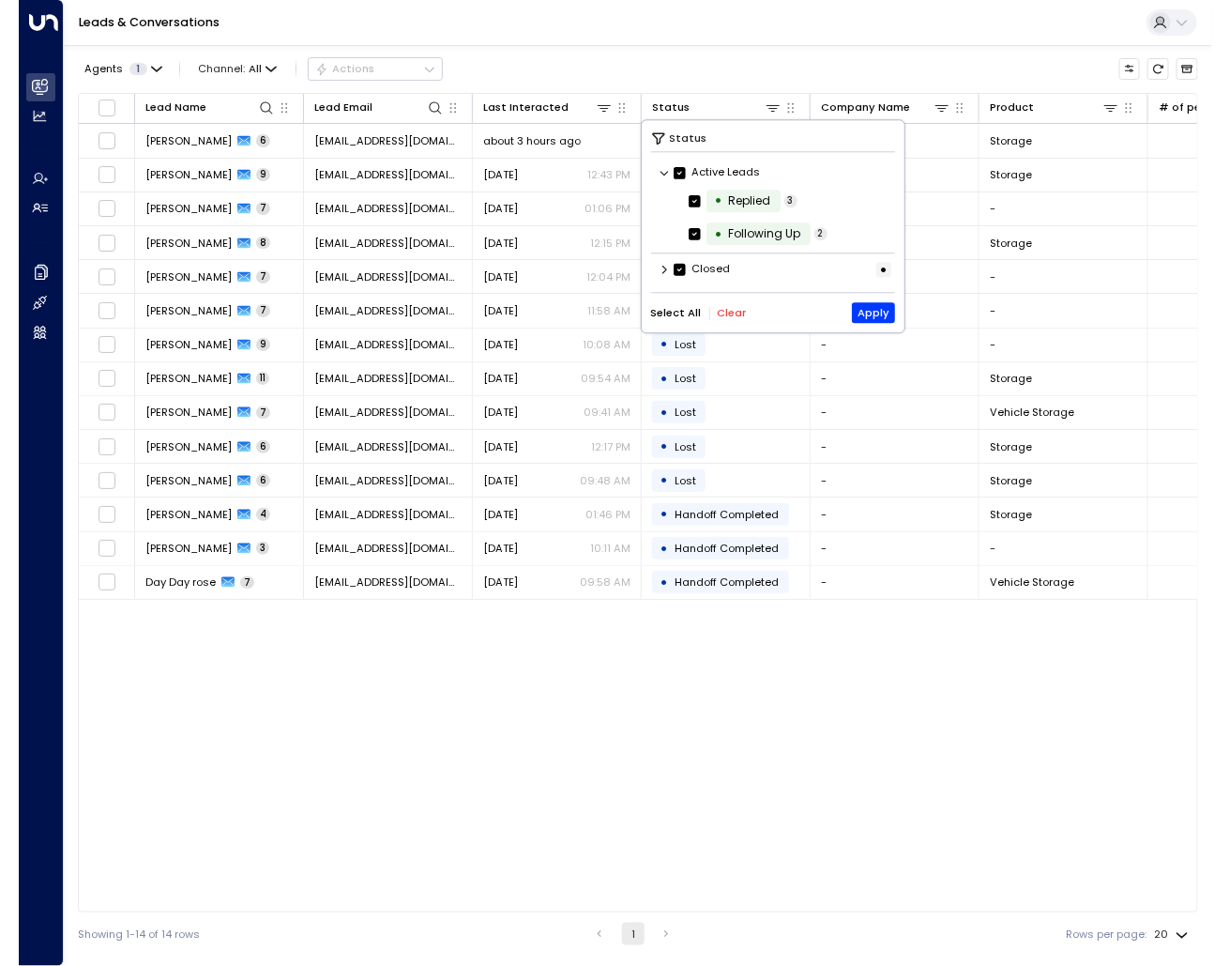
scroll to position [0, 0]
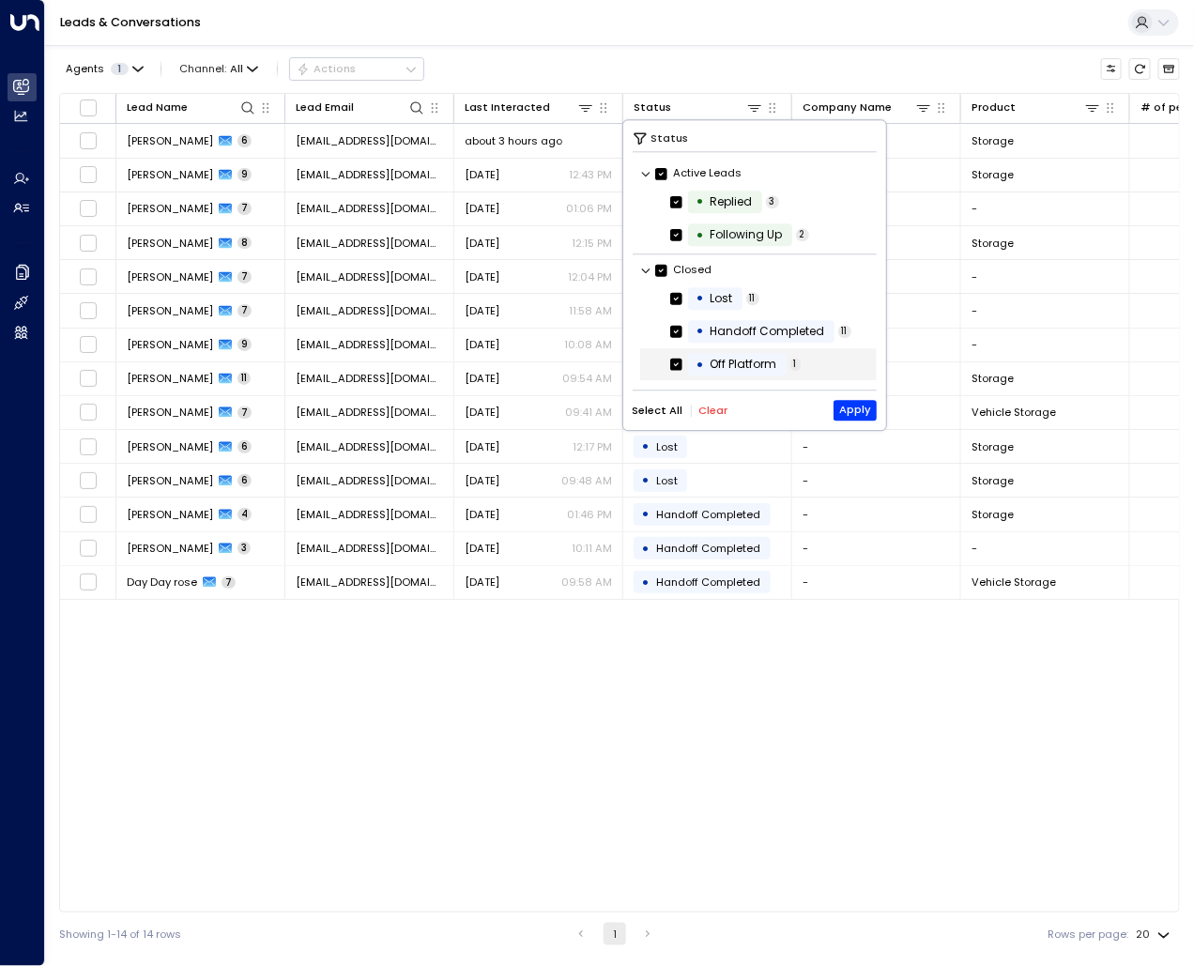
click at [758, 366] on div "Off Platform" at bounding box center [742, 364] width 67 height 17
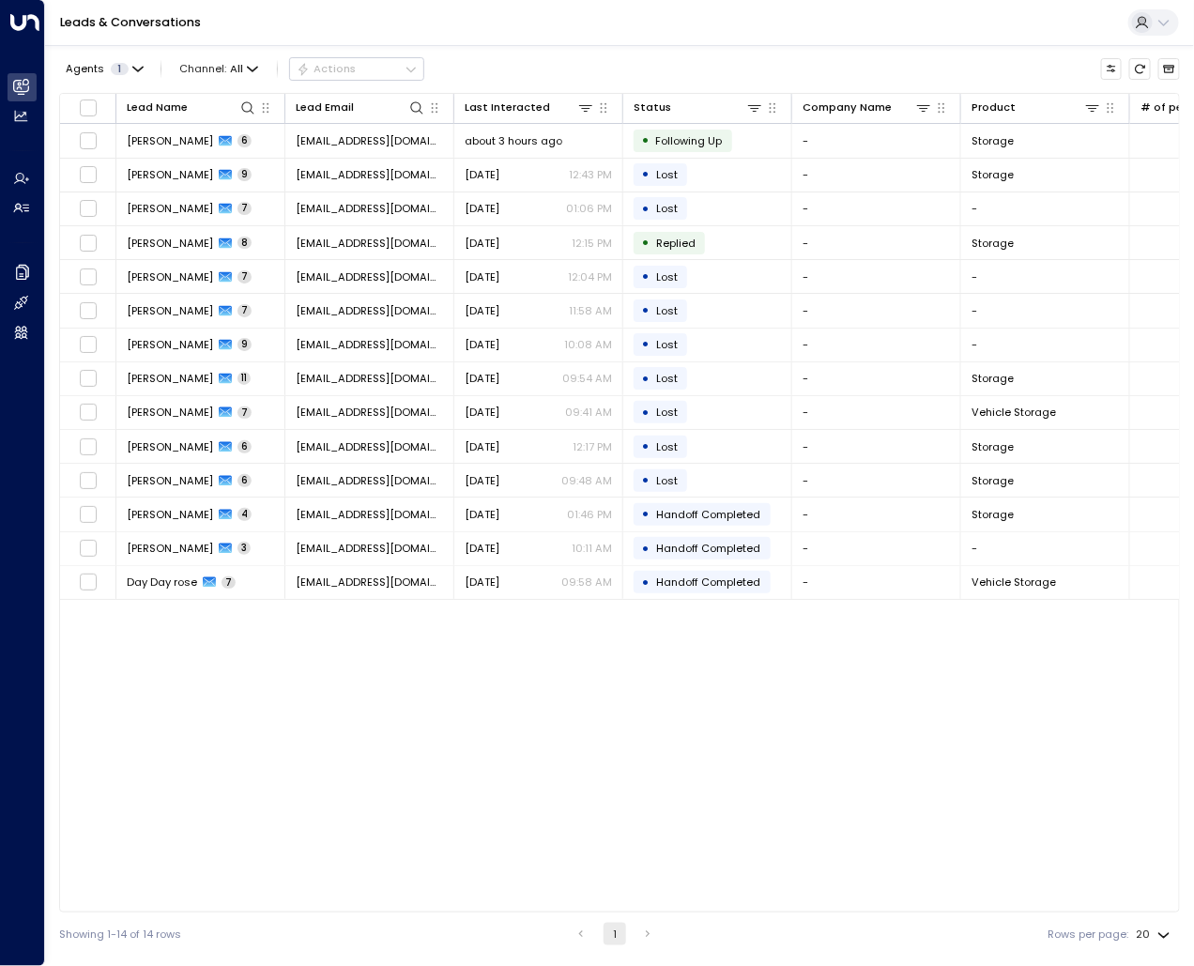
click at [730, 750] on div "Lead Name Lead Email Last Interacted Status Company Name Product # of people AI…" at bounding box center [619, 502] width 1120 height 819
click at [754, 109] on icon at bounding box center [754, 107] width 15 height 15
click at [663, 108] on div "Status" at bounding box center [652, 108] width 38 height 18
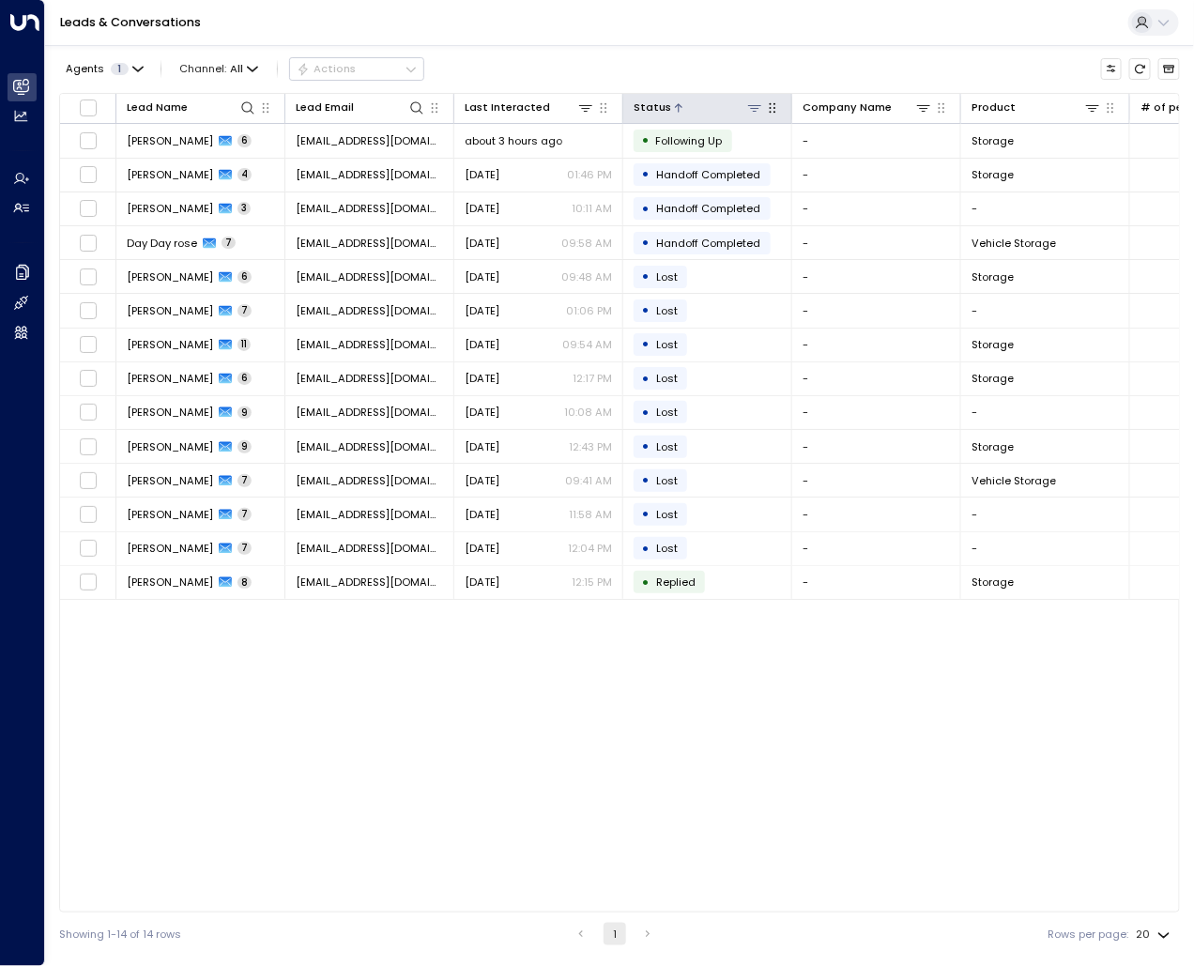
click at [754, 106] on icon at bounding box center [754, 107] width 15 height 15
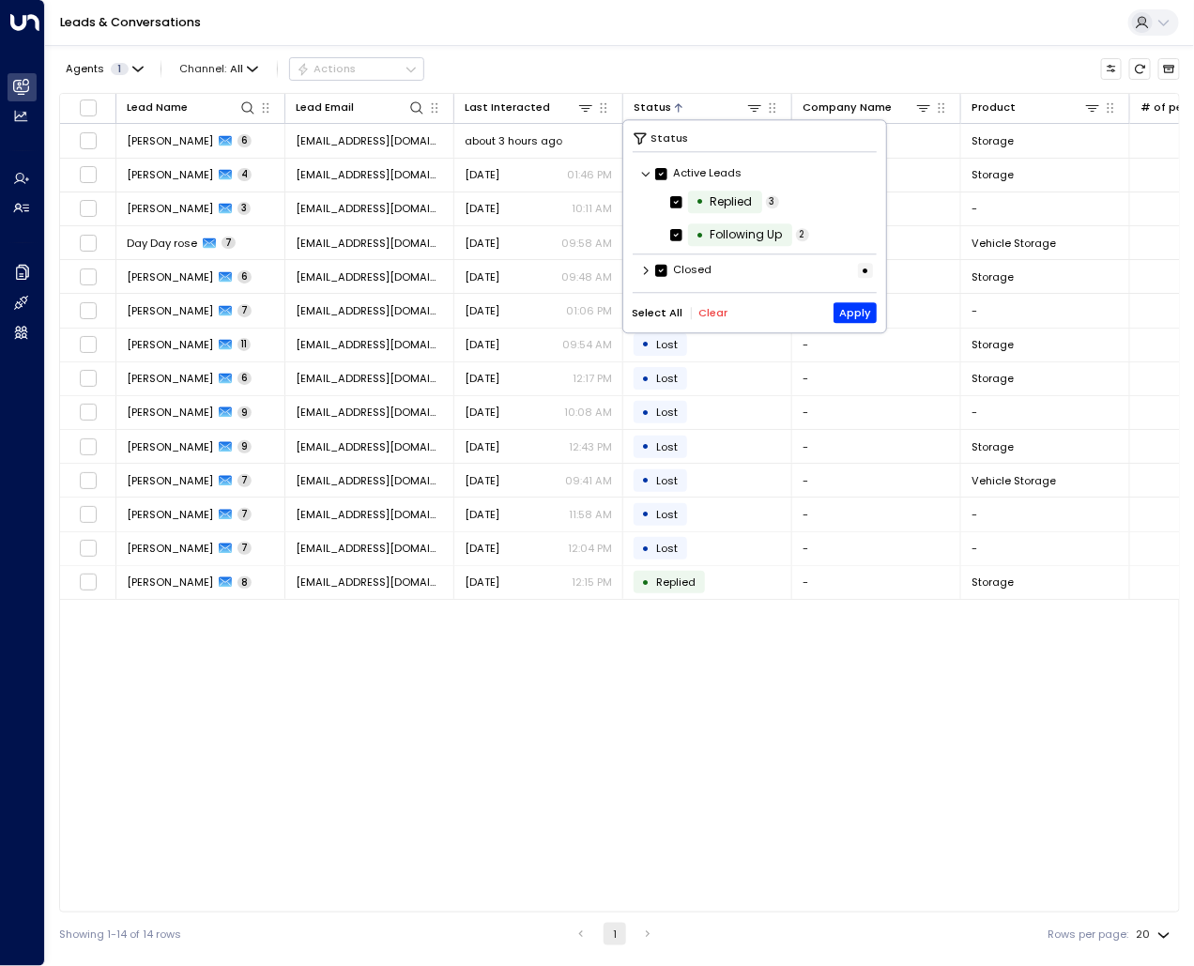
click at [649, 266] on icon at bounding box center [646, 270] width 11 height 11
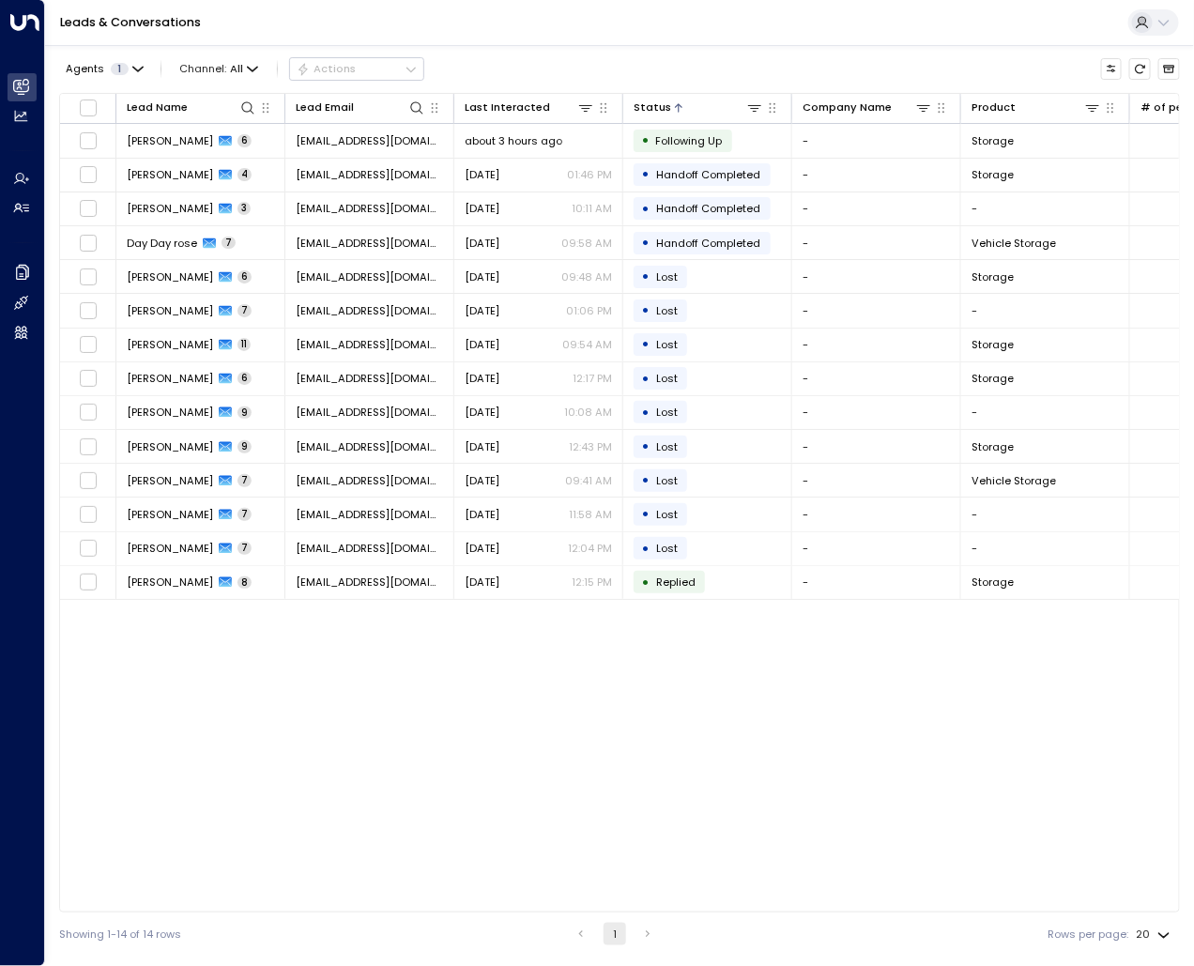
click at [460, 724] on div "Lead Name Lead Email Last Interacted Status Company Name Product # of people AI…" at bounding box center [619, 502] width 1120 height 819
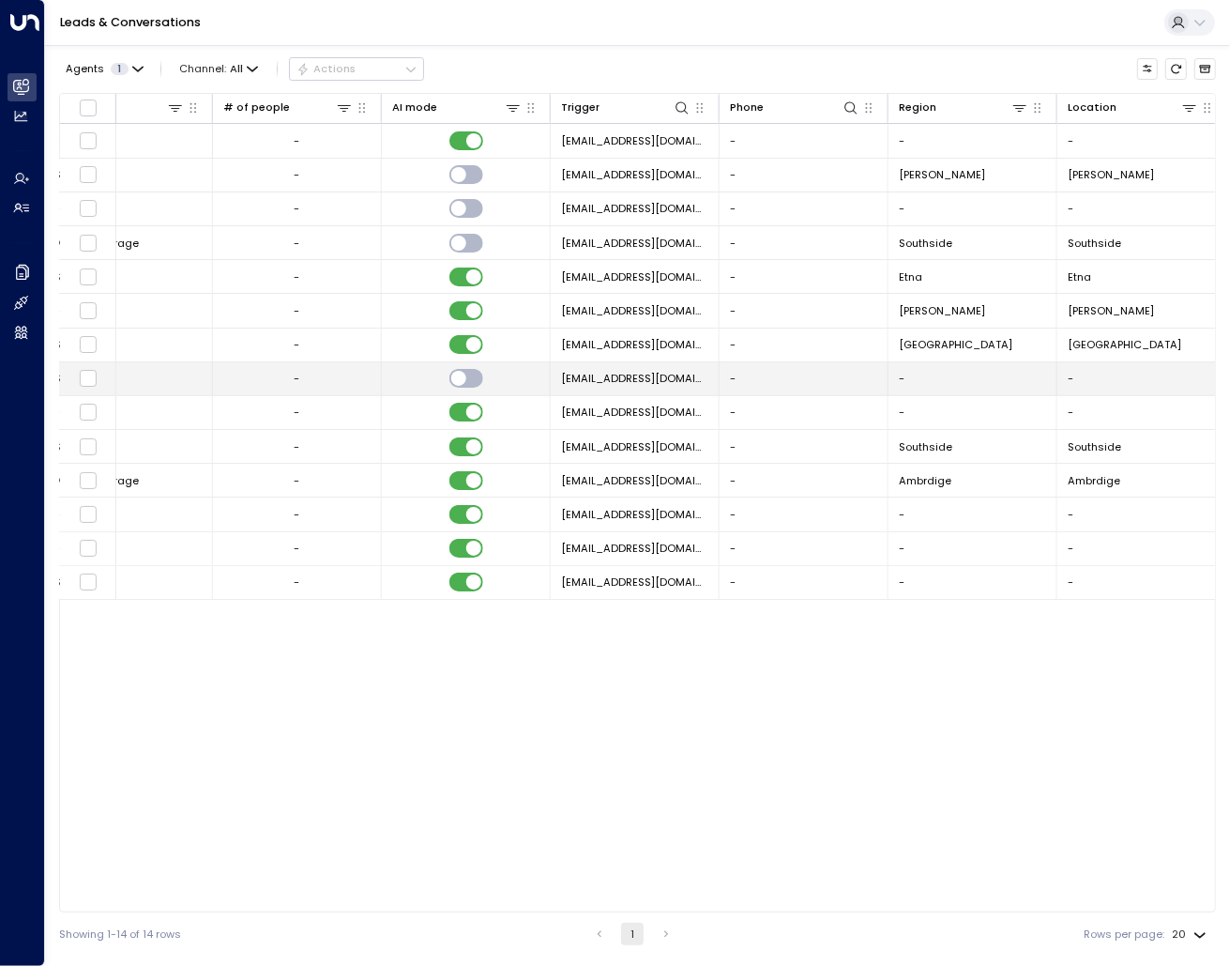
scroll to position [0, 932]
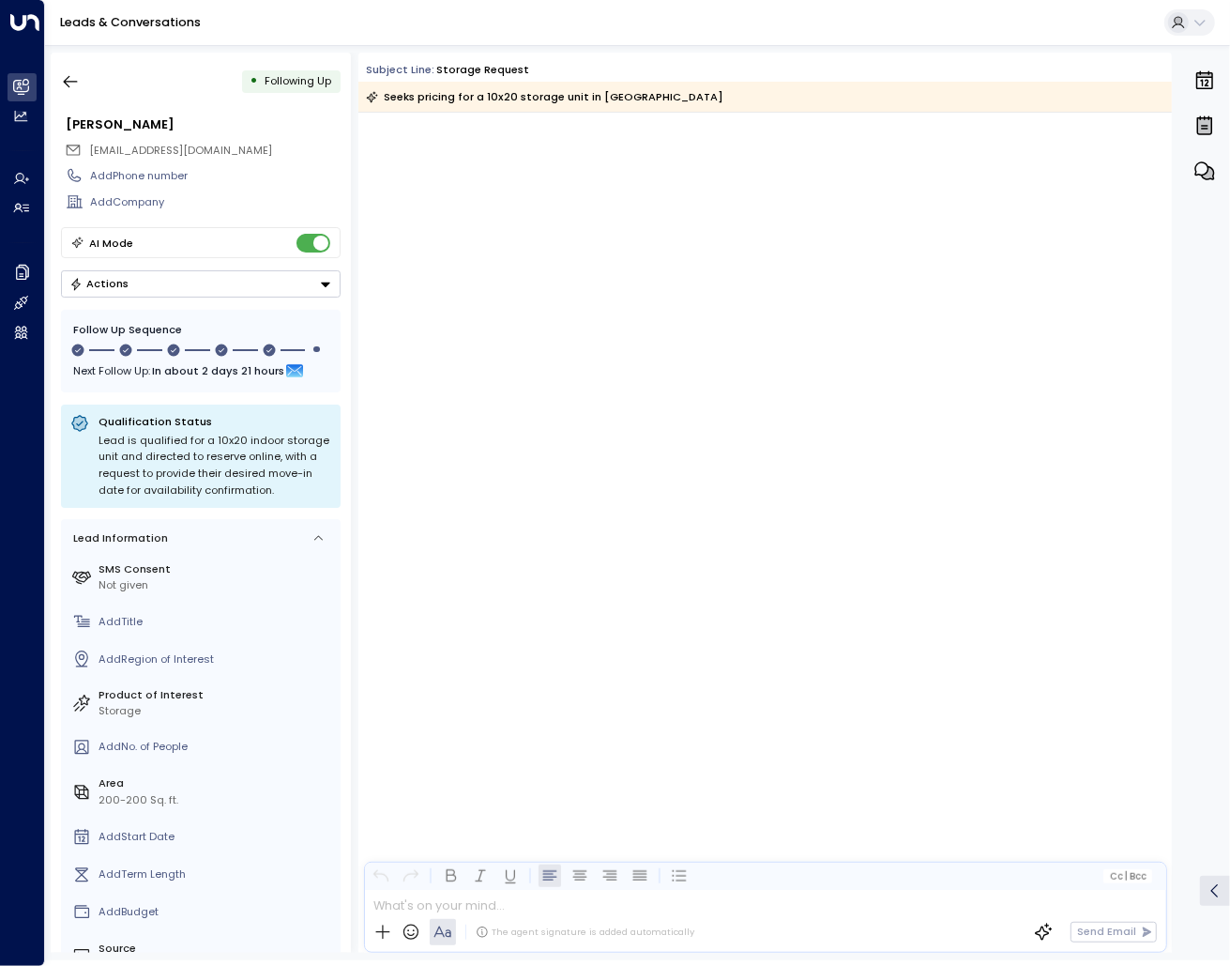
scroll to position [1762, 0]
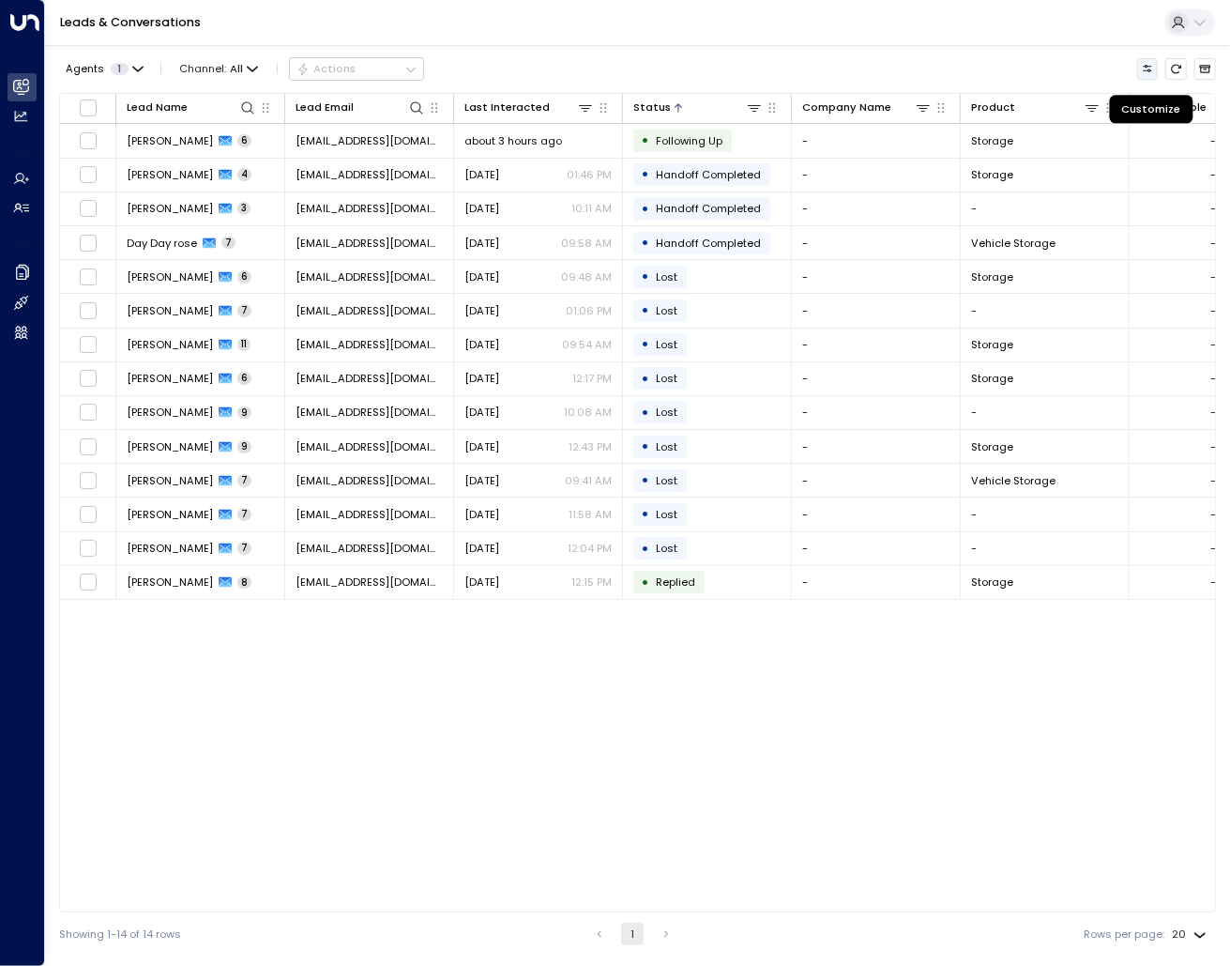
click at [1151, 69] on icon "Customize" at bounding box center [1147, 69] width 9 height 8
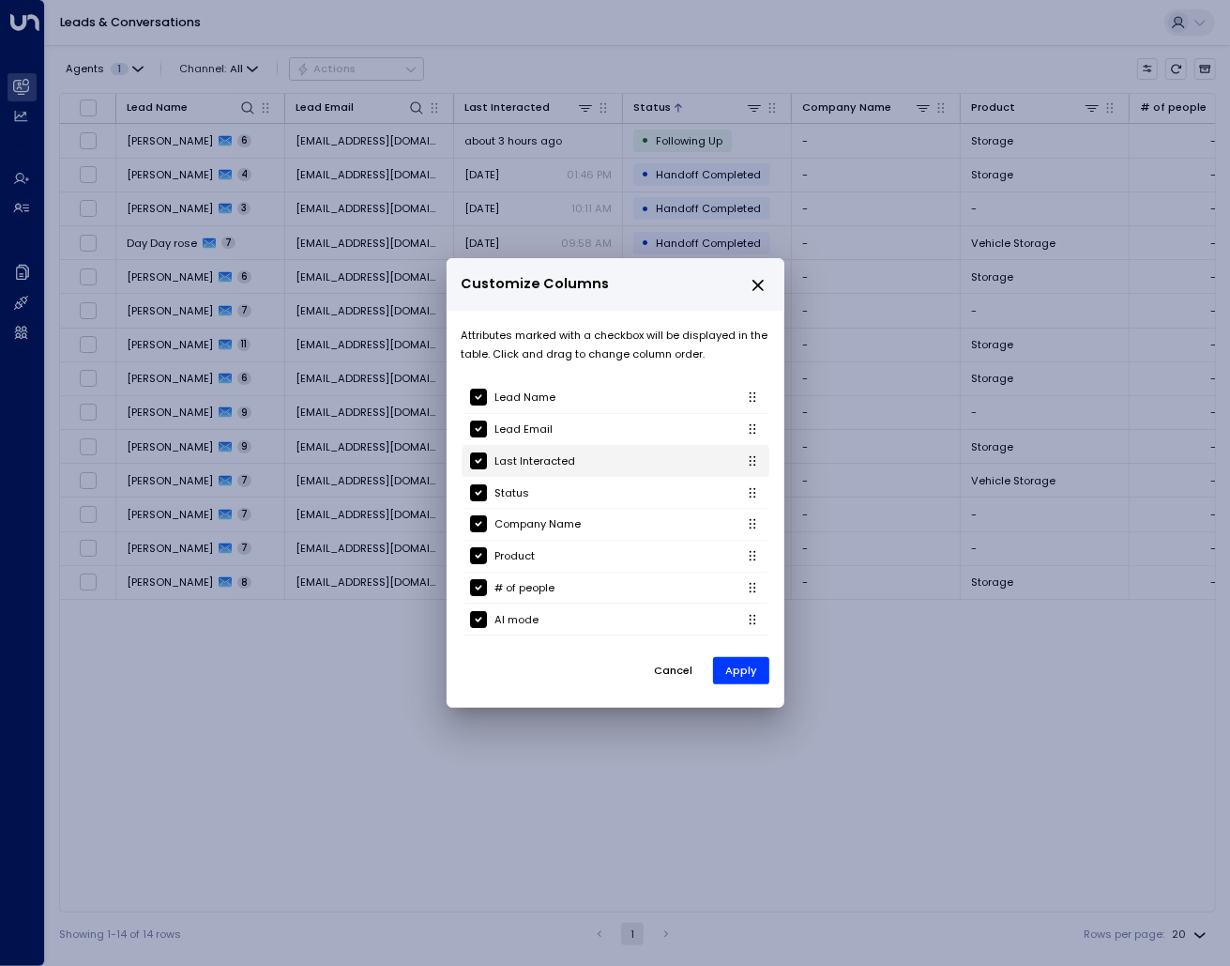
scroll to position [183, 0]
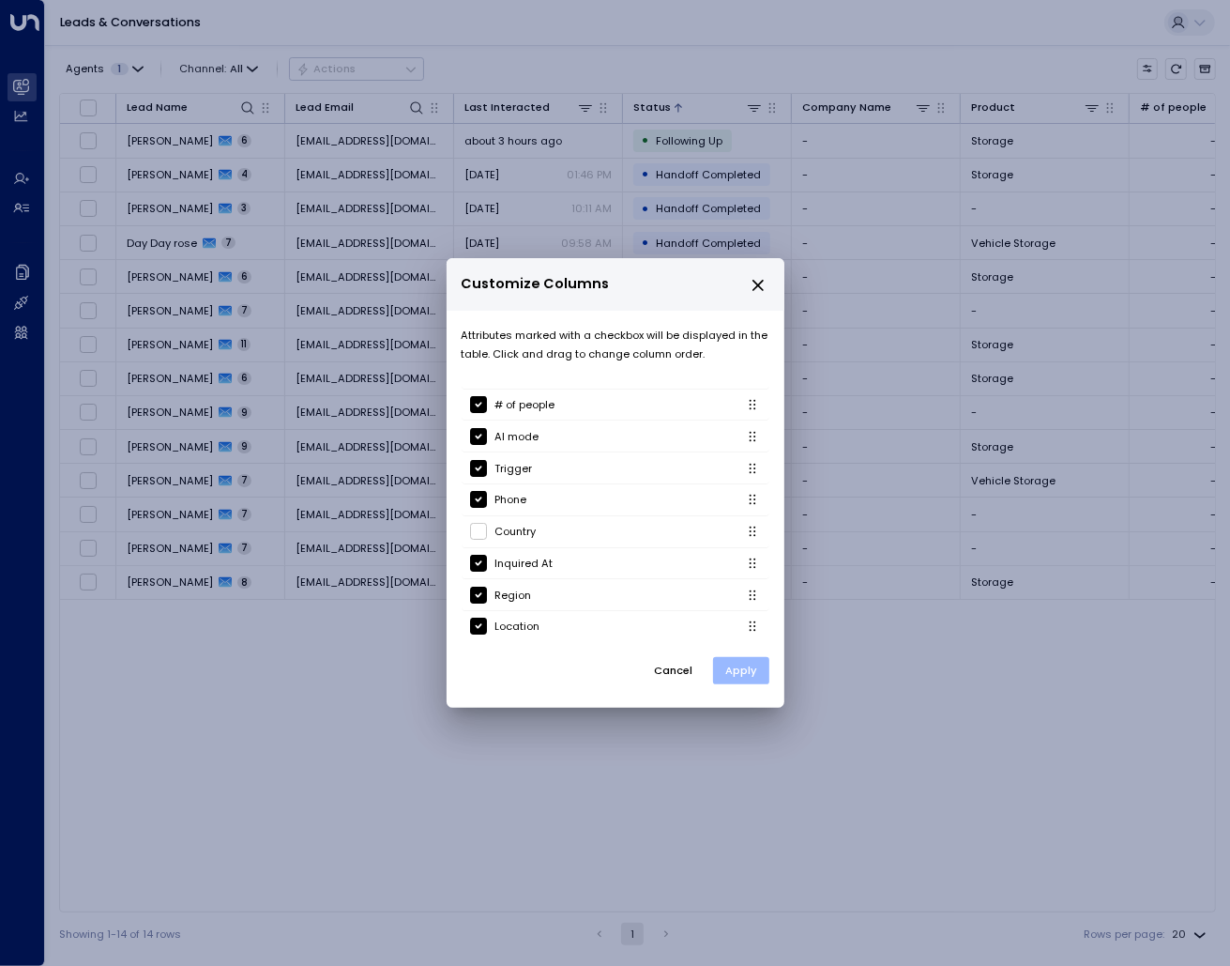
click at [747, 675] on button "Apply" at bounding box center [741, 670] width 56 height 27
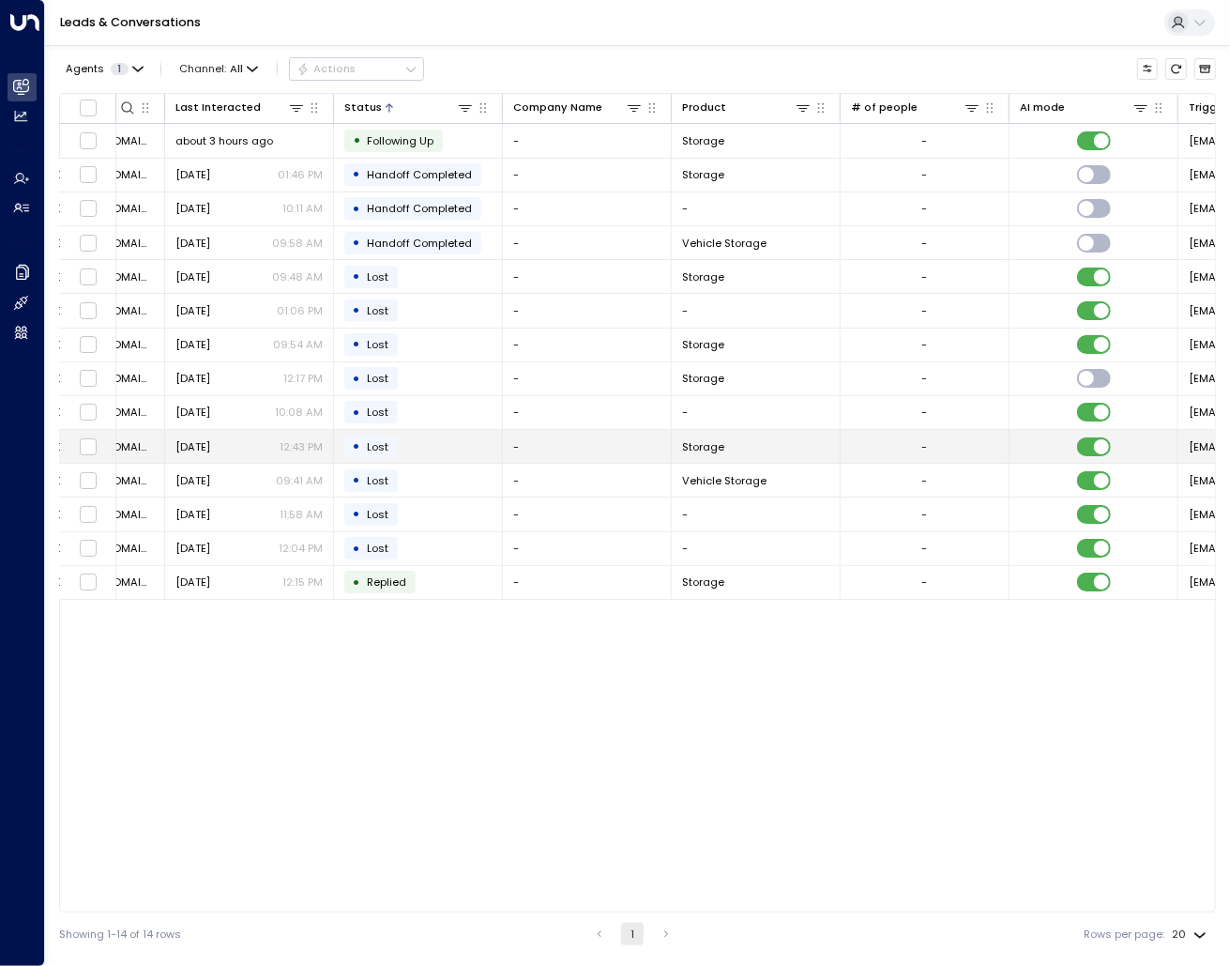
scroll to position [0, 1101]
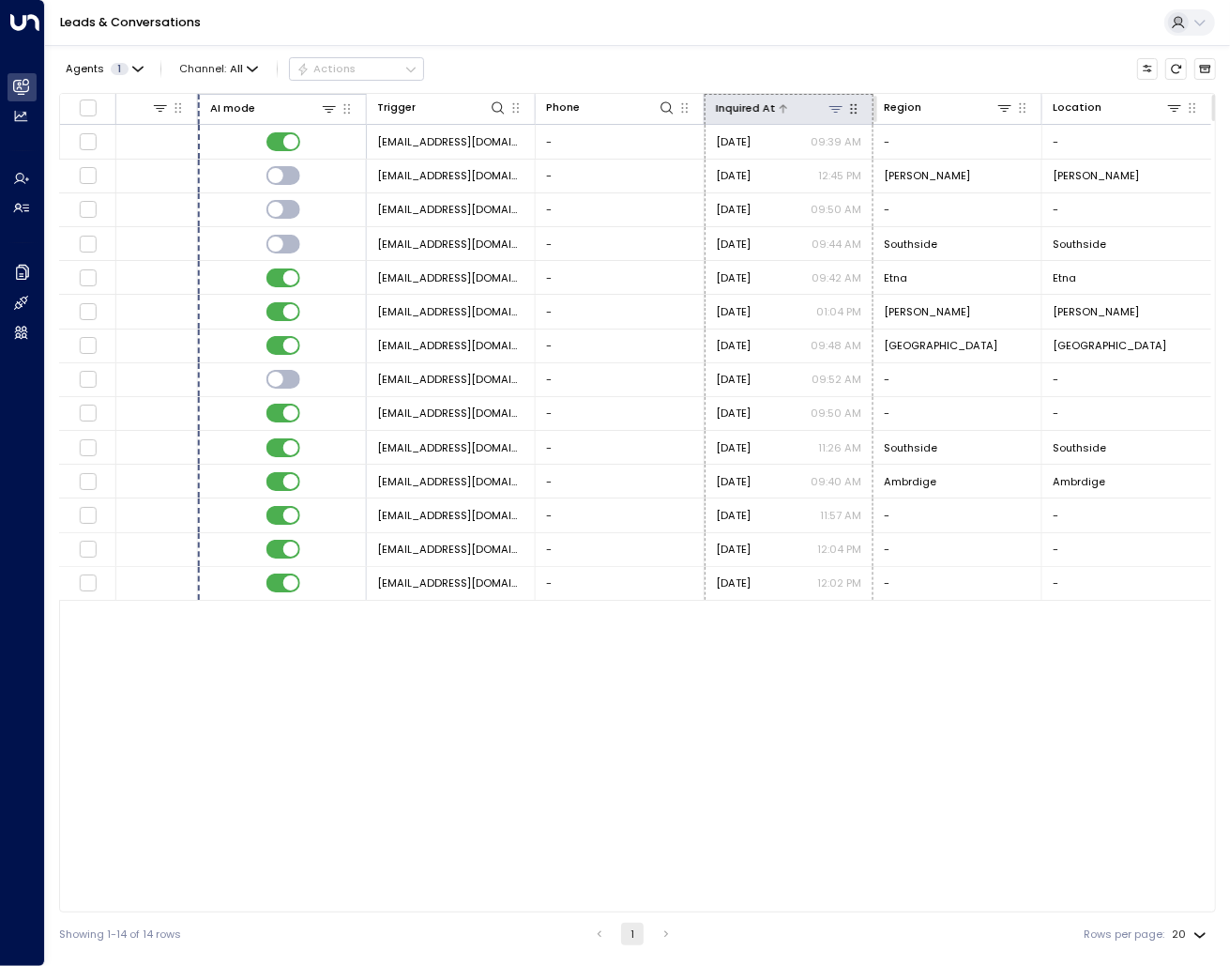
drag, startPoint x: 852, startPoint y: 104, endPoint x: 832, endPoint y: 104, distance: 19.7
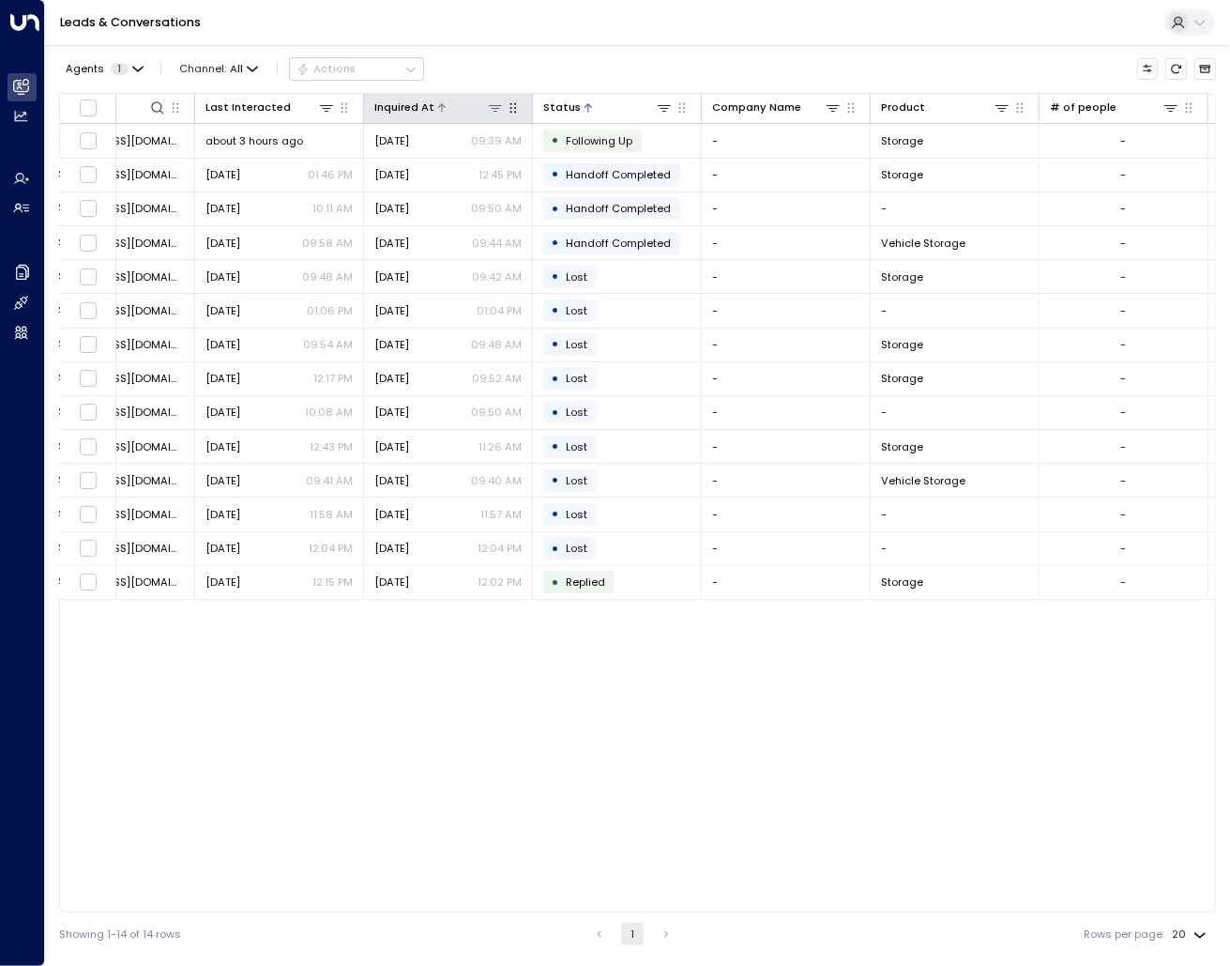
scroll to position [0, 0]
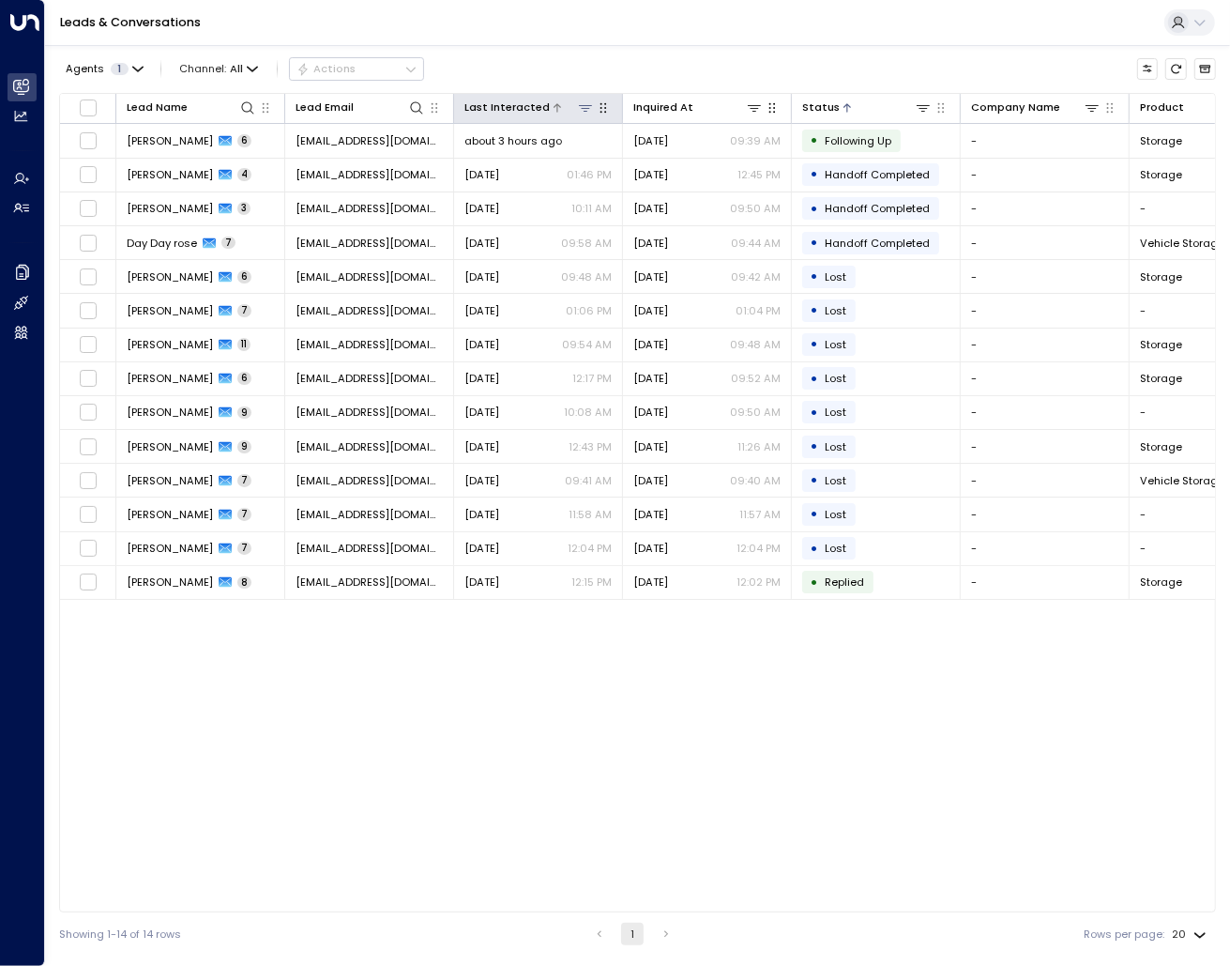
click at [590, 103] on icon at bounding box center [585, 107] width 15 height 15
click at [589, 103] on icon at bounding box center [585, 107] width 15 height 15
click at [602, 103] on icon "button" at bounding box center [603, 107] width 15 height 15
click at [552, 106] on icon at bounding box center [557, 107] width 11 height 11
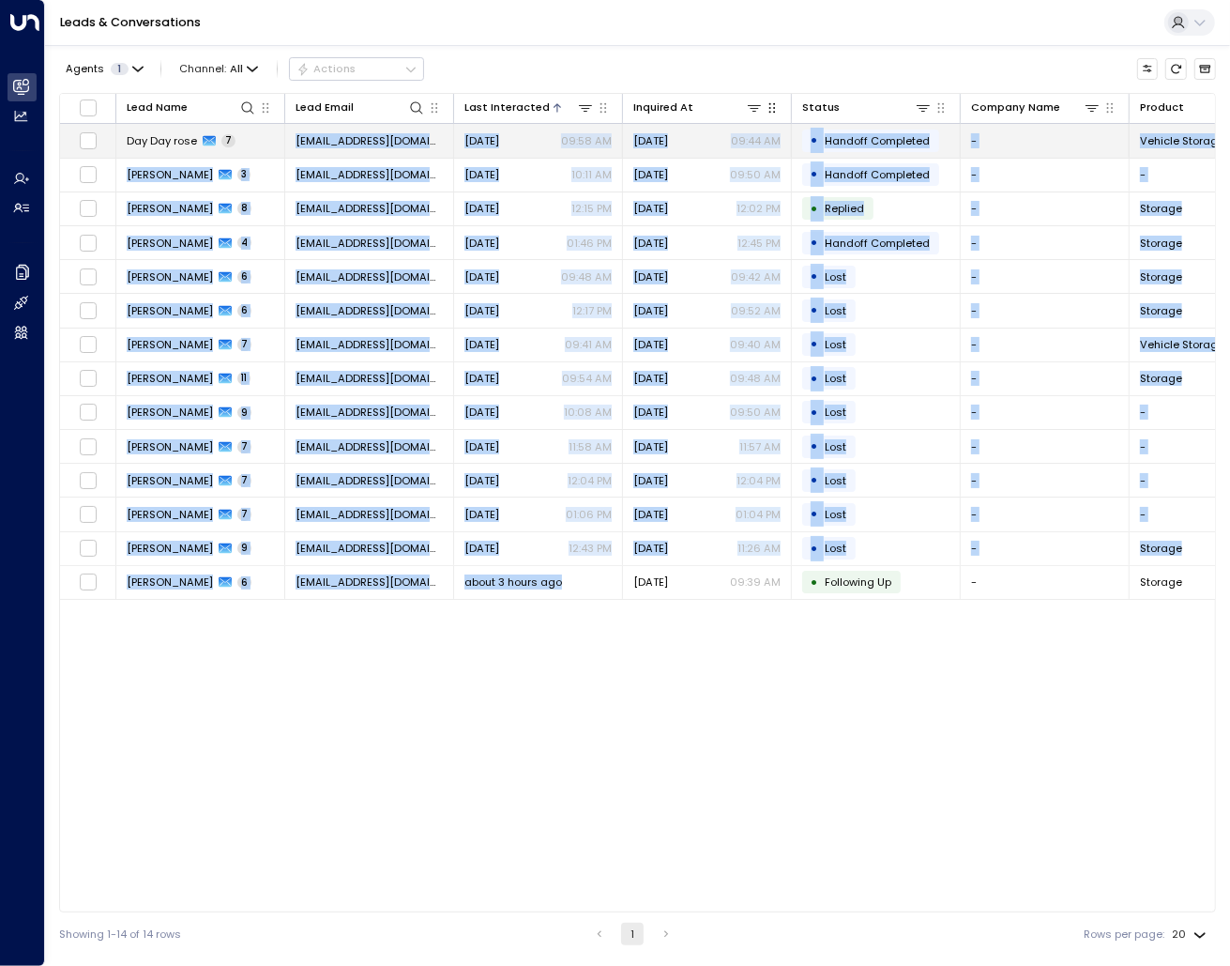
drag, startPoint x: 507, startPoint y: 803, endPoint x: 123, endPoint y: 133, distance: 772.2
click at [123, 133] on div "Lead Name Lead Email Last Interacted Inquired At Status Company Name Product # …" at bounding box center [637, 502] width 1157 height 819
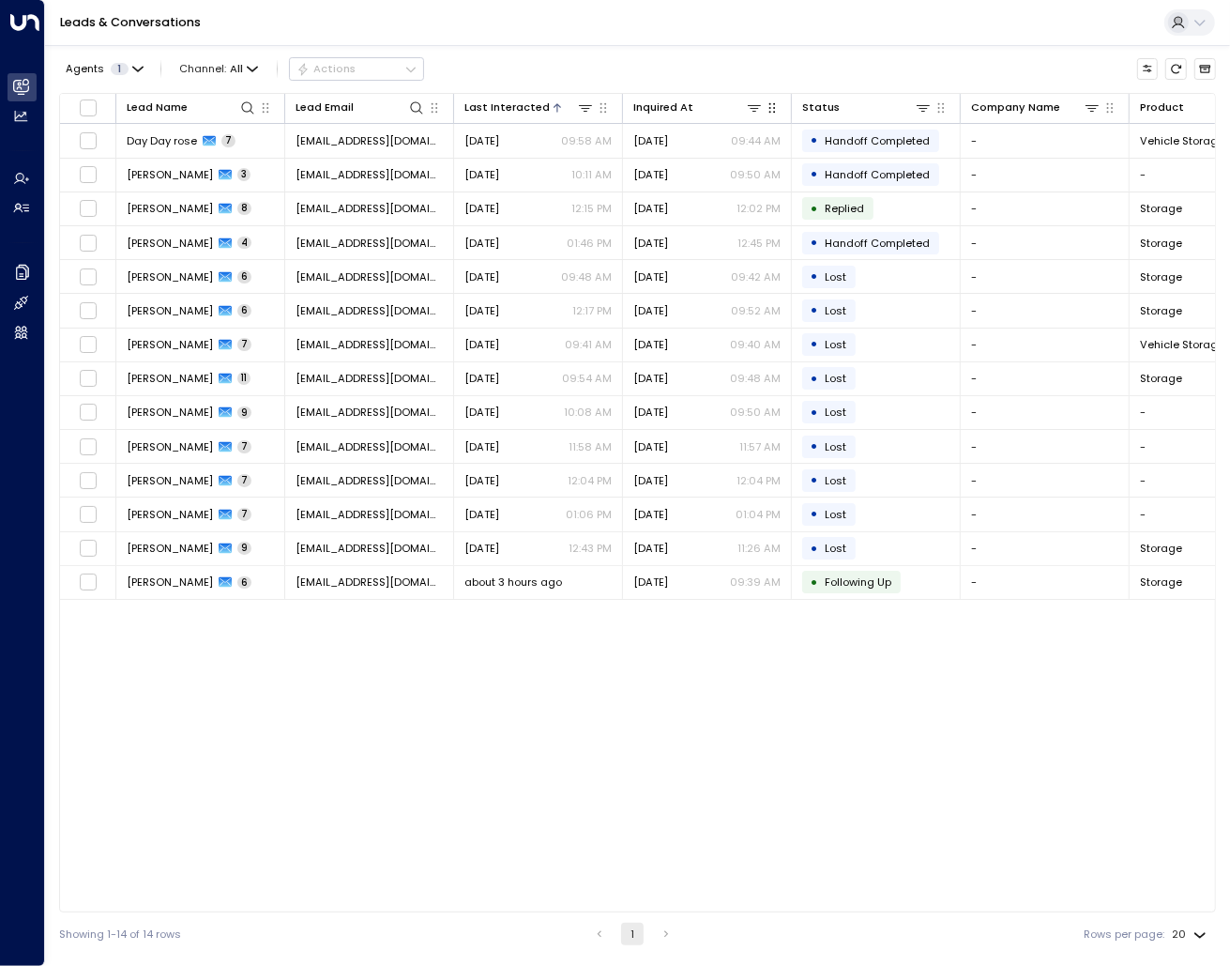
click at [412, 637] on div "Lead Name Lead Email Last Interacted Inquired At Status Company Name Product # …" at bounding box center [637, 502] width 1157 height 819
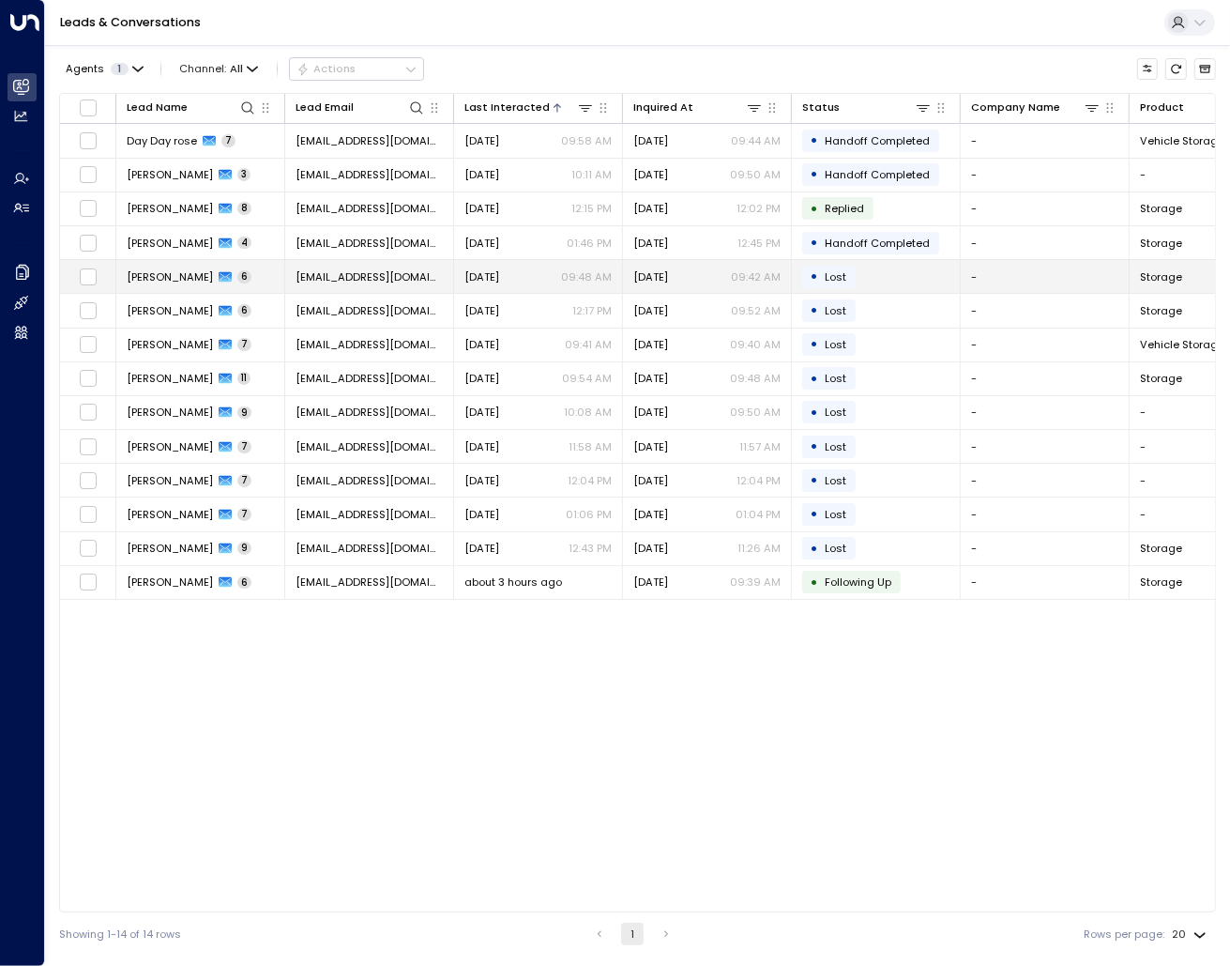
click at [171, 264] on td "[PERSON_NAME] 6" at bounding box center [200, 276] width 169 height 33
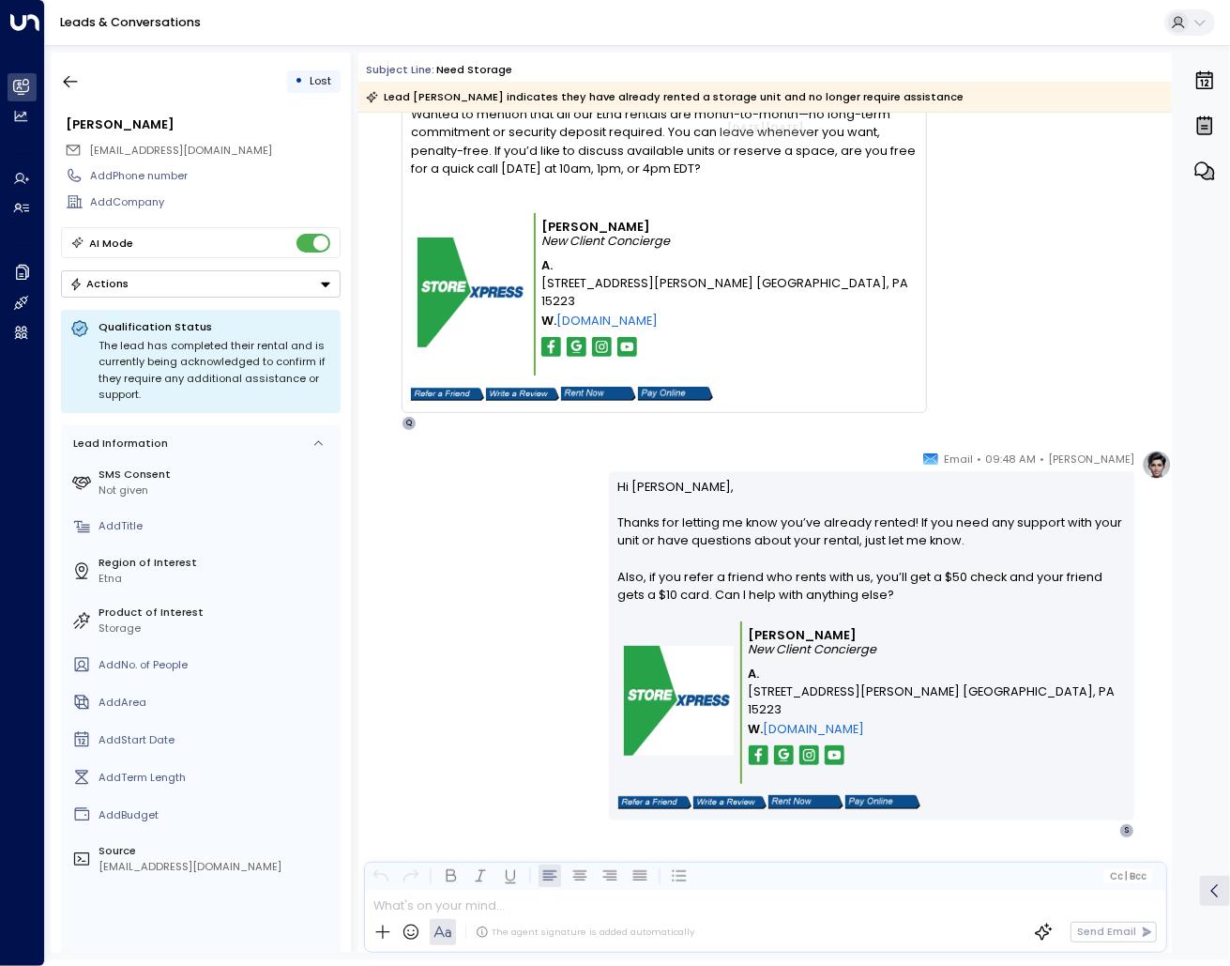
scroll to position [1687, 0]
click at [71, 84] on icon "button" at bounding box center [70, 81] width 19 height 19
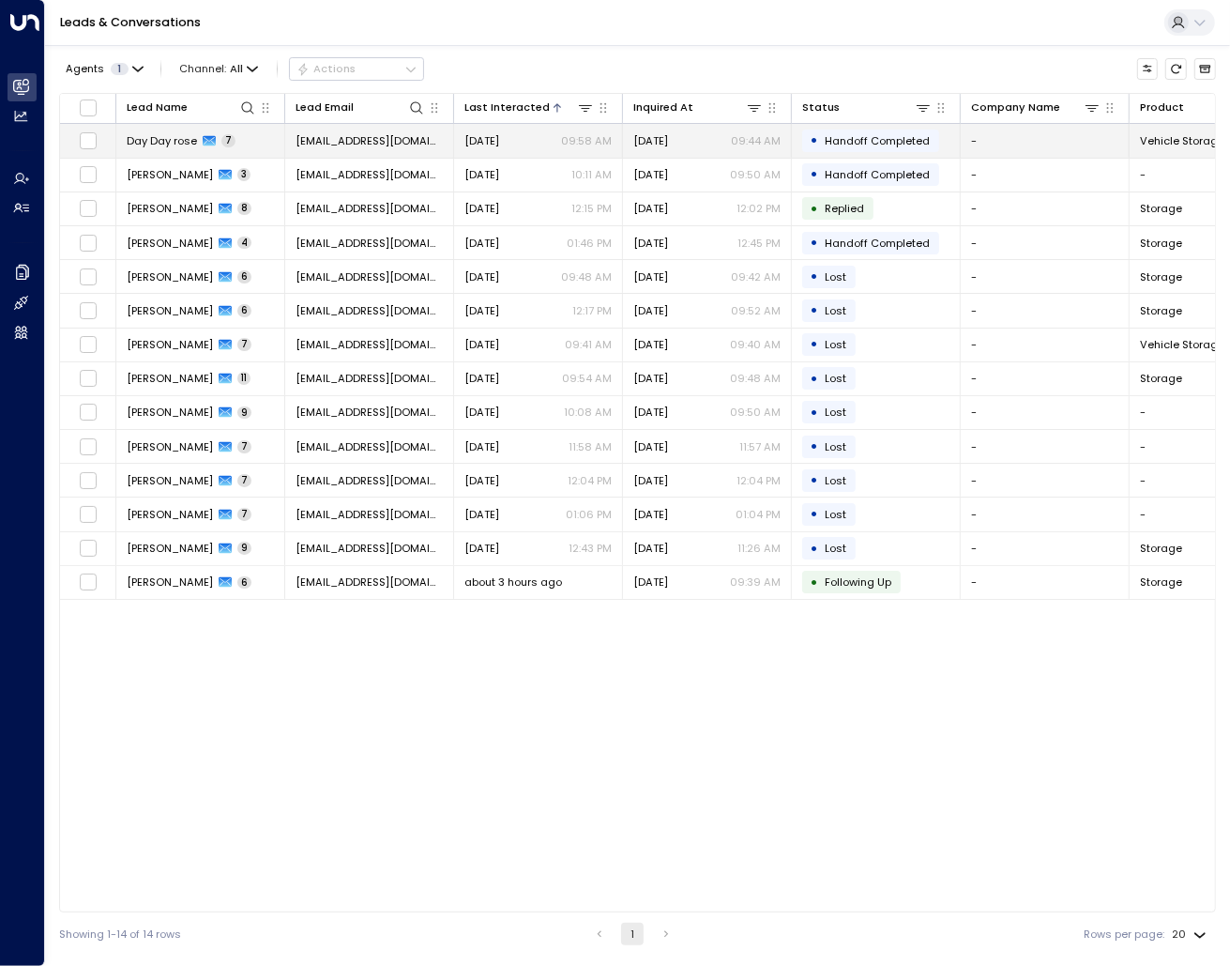
click at [172, 146] on span "Day Day rose" at bounding box center [162, 140] width 70 height 15
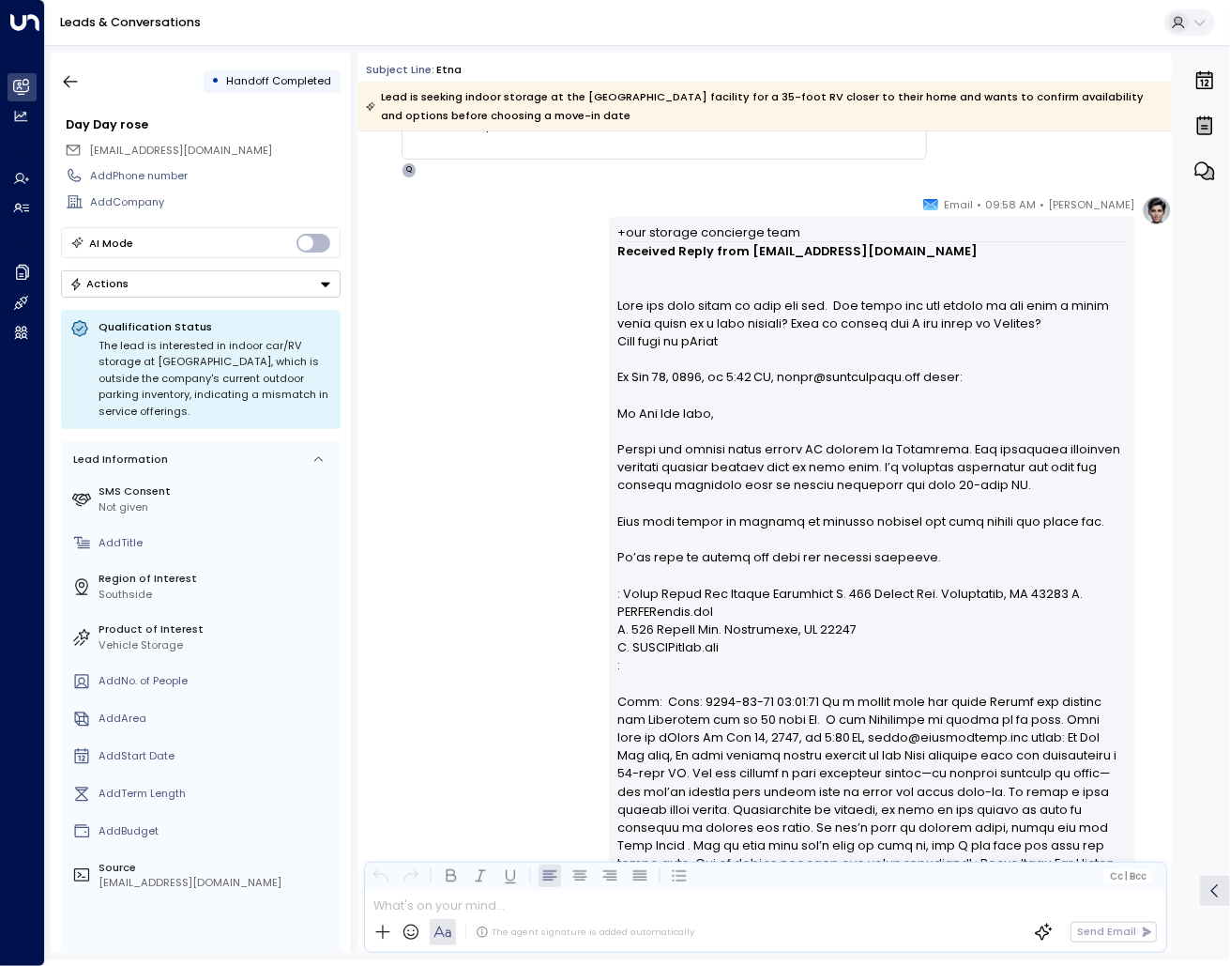
scroll to position [2014, 0]
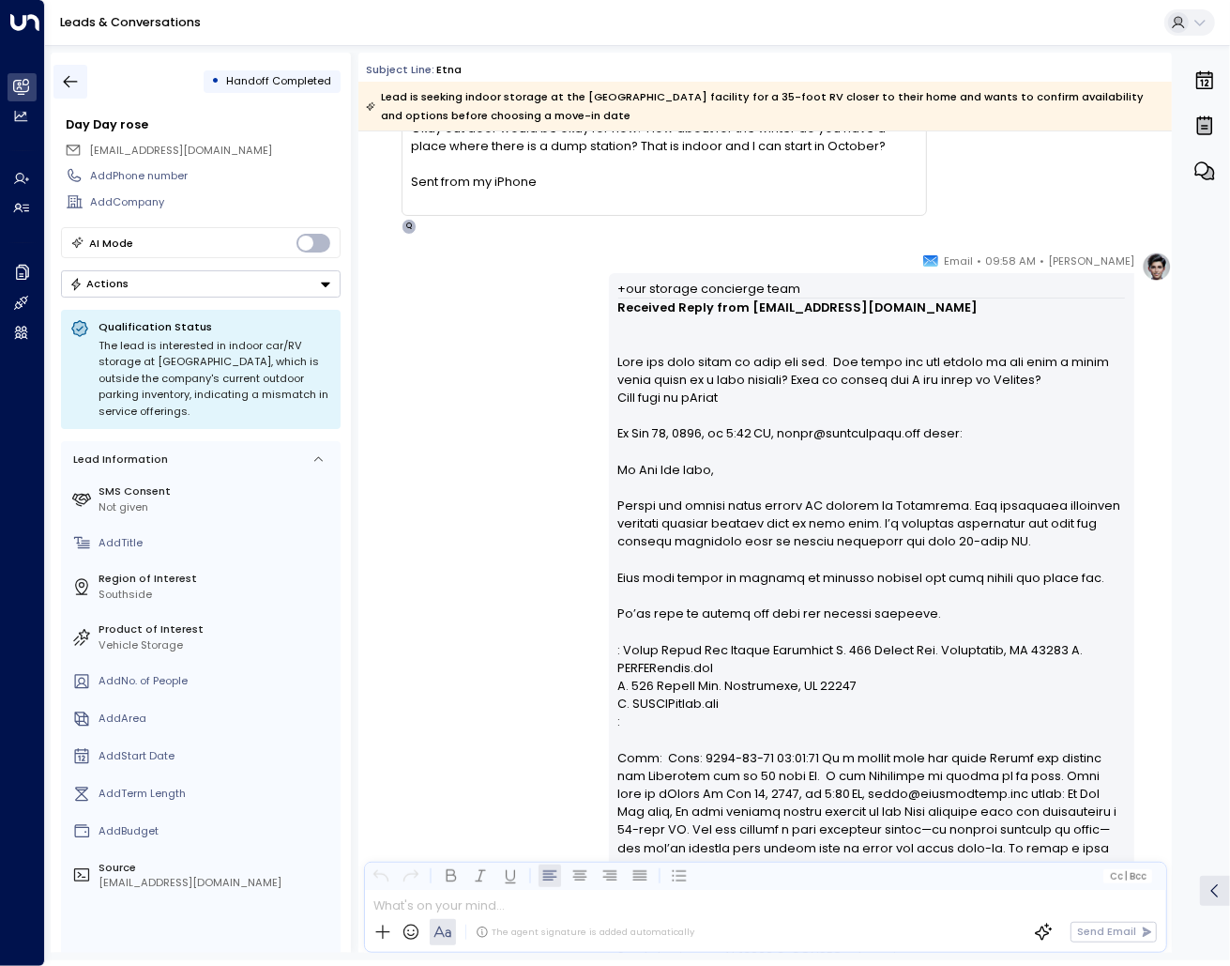
click at [61, 81] on icon "button" at bounding box center [70, 81] width 19 height 19
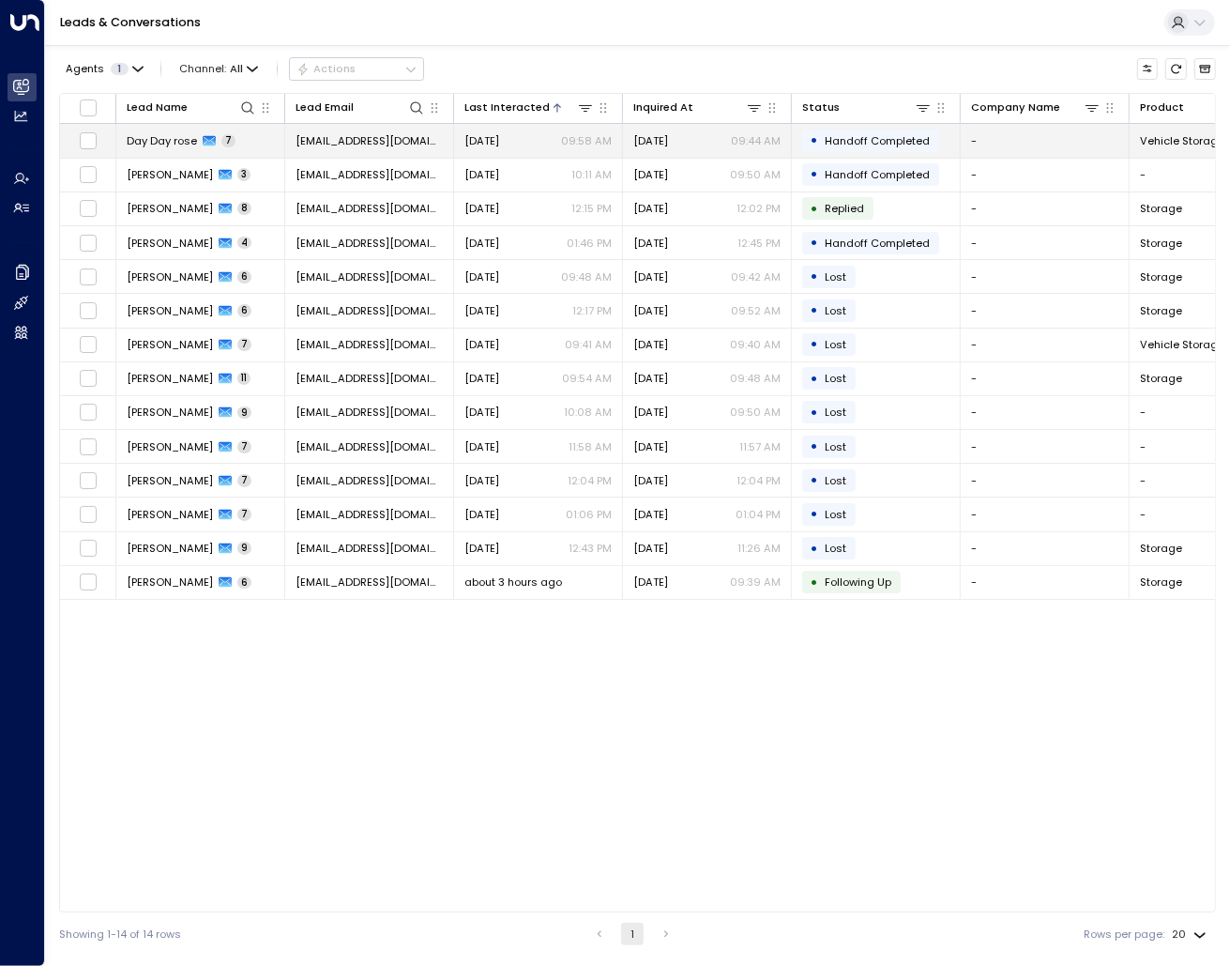
click at [164, 141] on span "Day Day rose" at bounding box center [162, 140] width 70 height 15
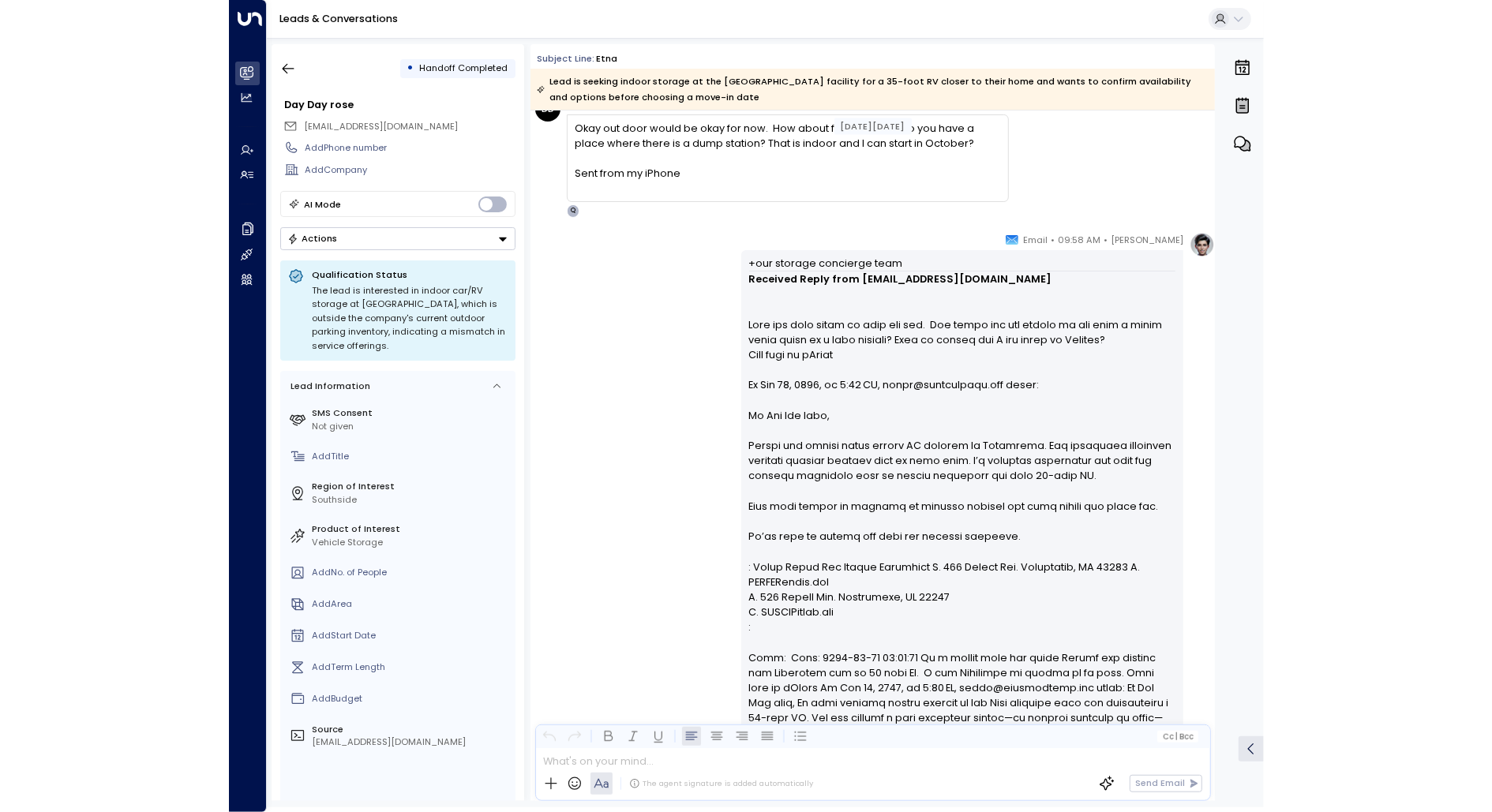
scroll to position [1669, 0]
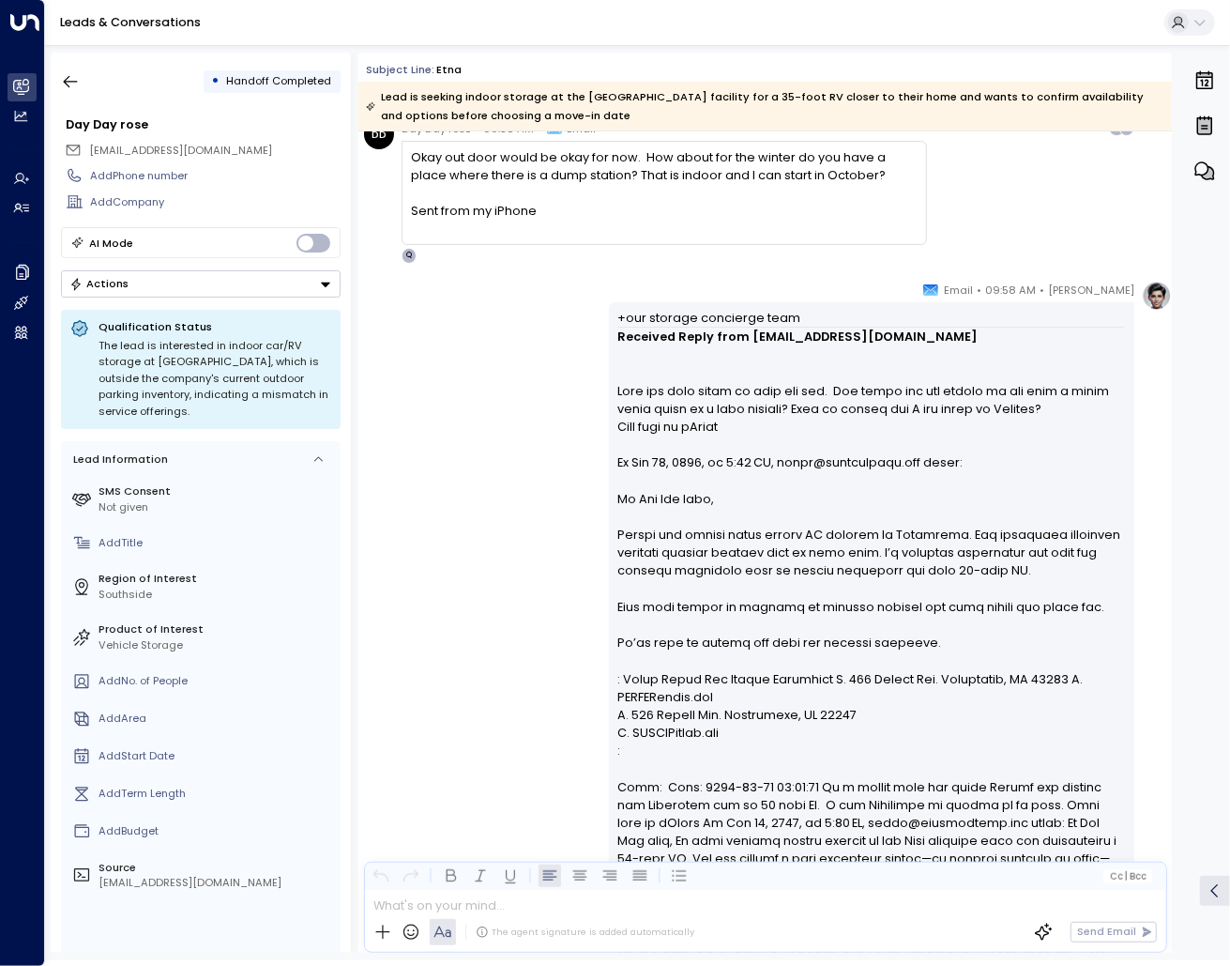
click at [663, 320] on p "+our storage concierge team" at bounding box center [872, 318] width 508 height 18
click at [78, 90] on button "button" at bounding box center [70, 82] width 34 height 34
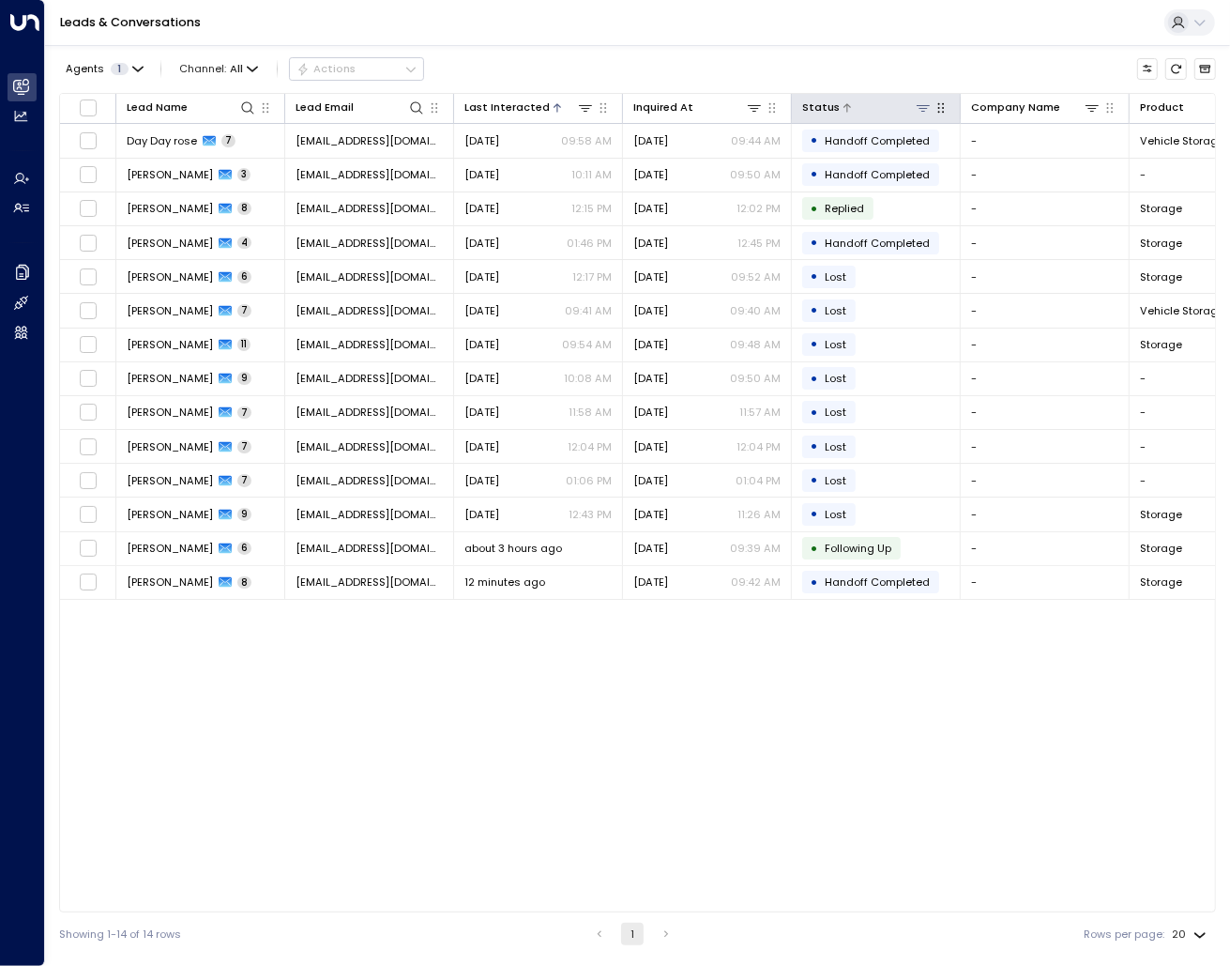
click at [928, 108] on icon at bounding box center [923, 107] width 15 height 15
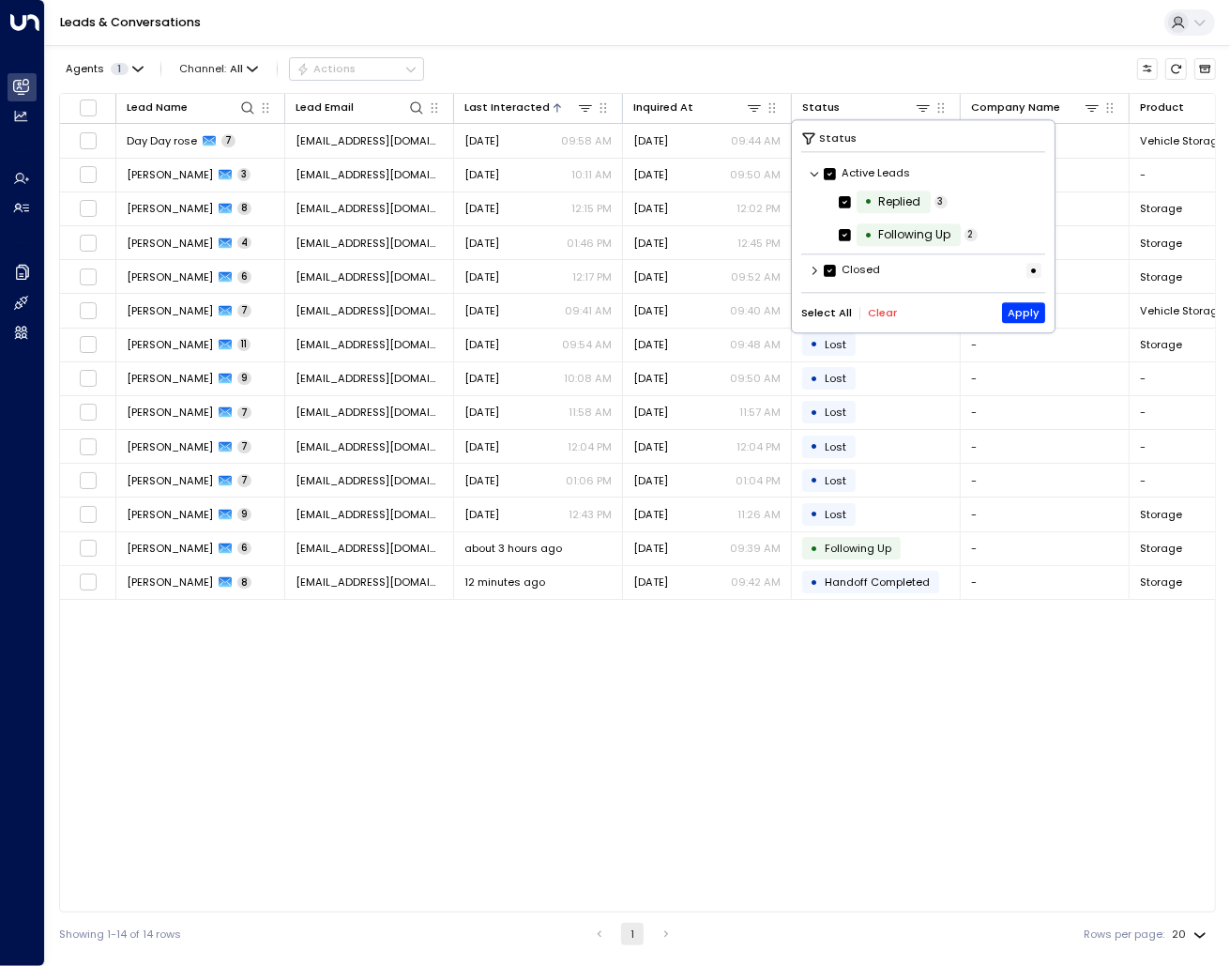
click at [811, 269] on icon at bounding box center [815, 270] width 11 height 11
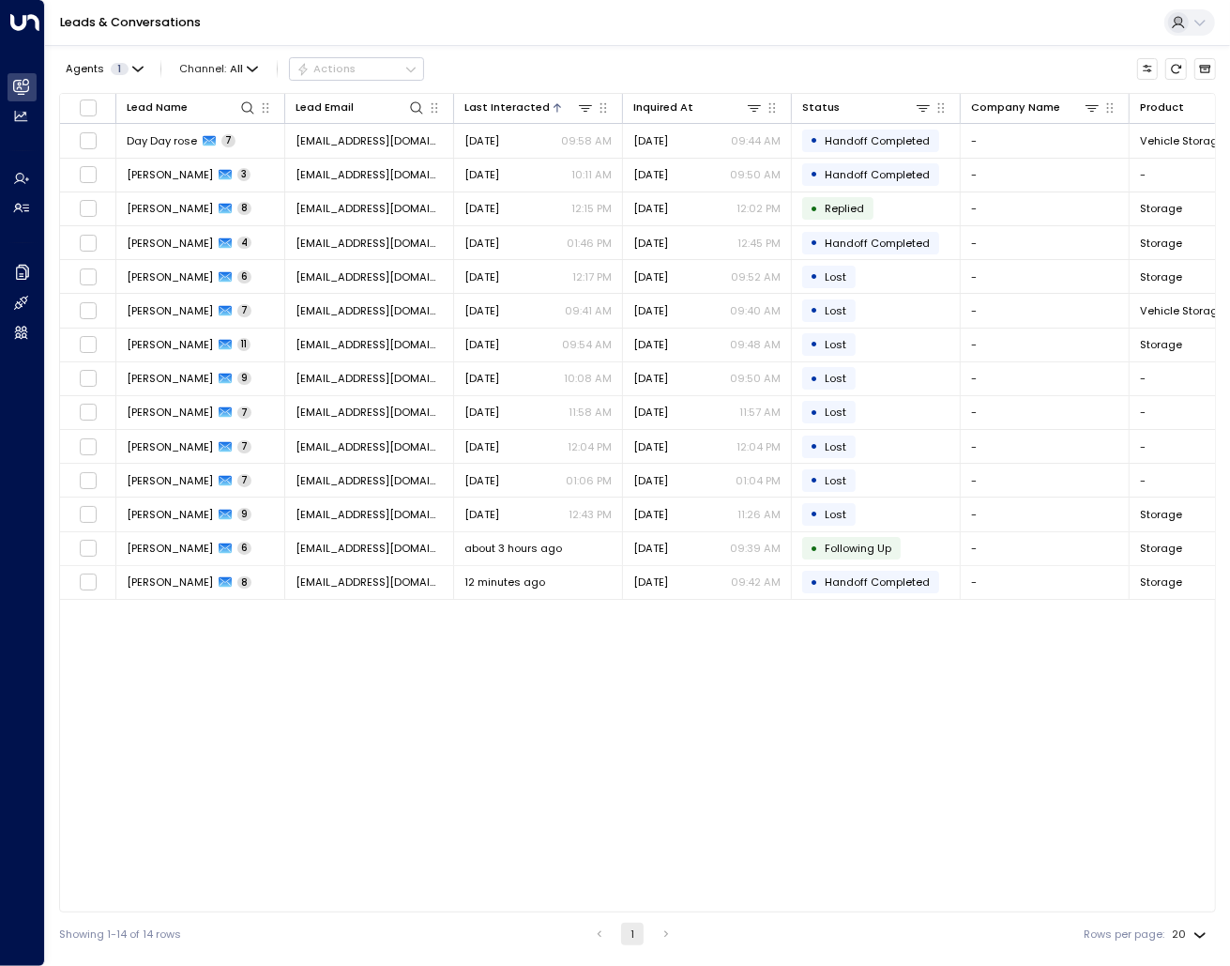
click at [699, 721] on div "Lead Name Lead Email Last Interacted Inquired At Status Company Name Product # …" at bounding box center [637, 502] width 1157 height 819
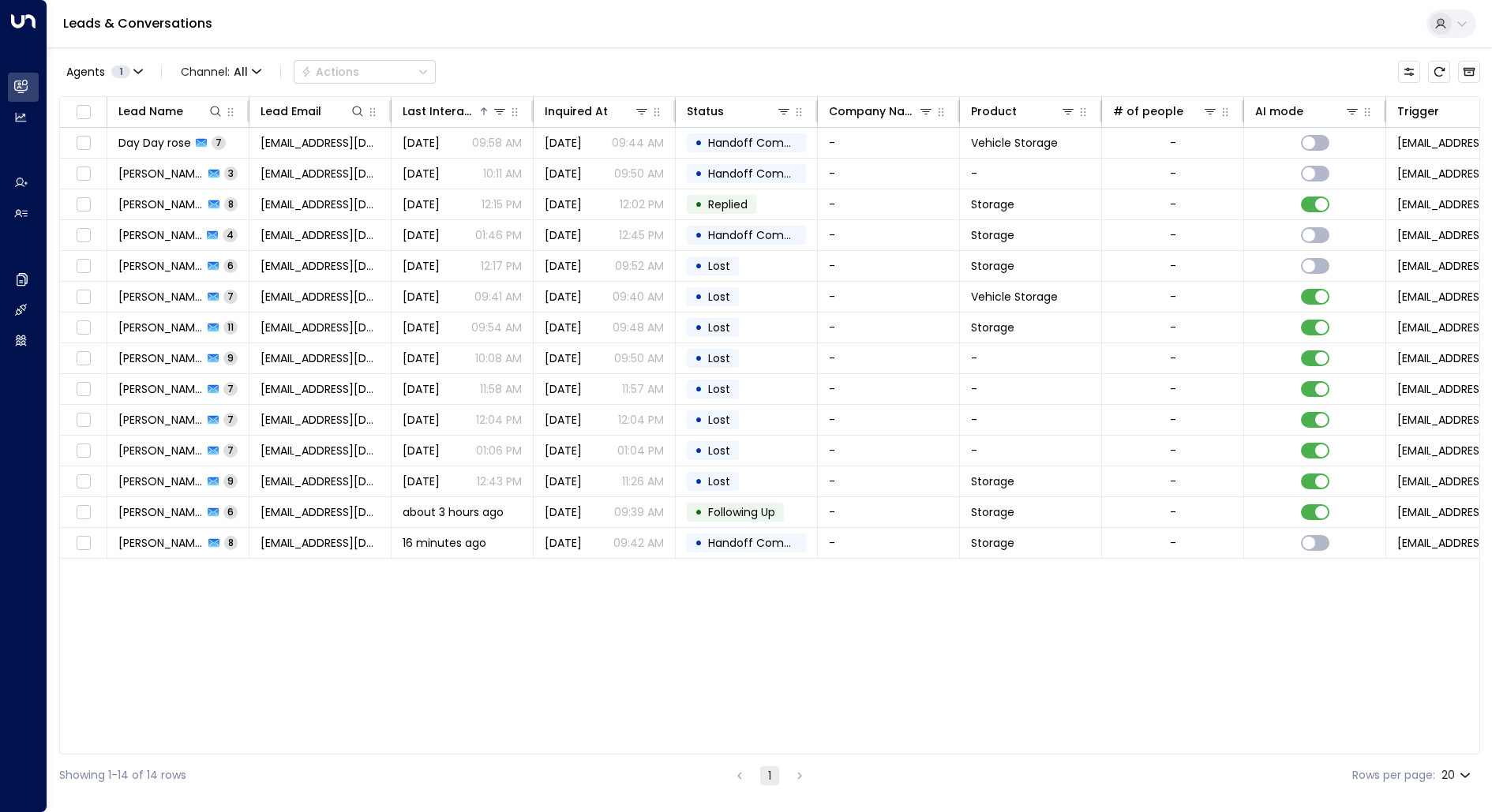
click at [801, 773] on li "pagination navigation" at bounding box center [799, 774] width 20 height 19
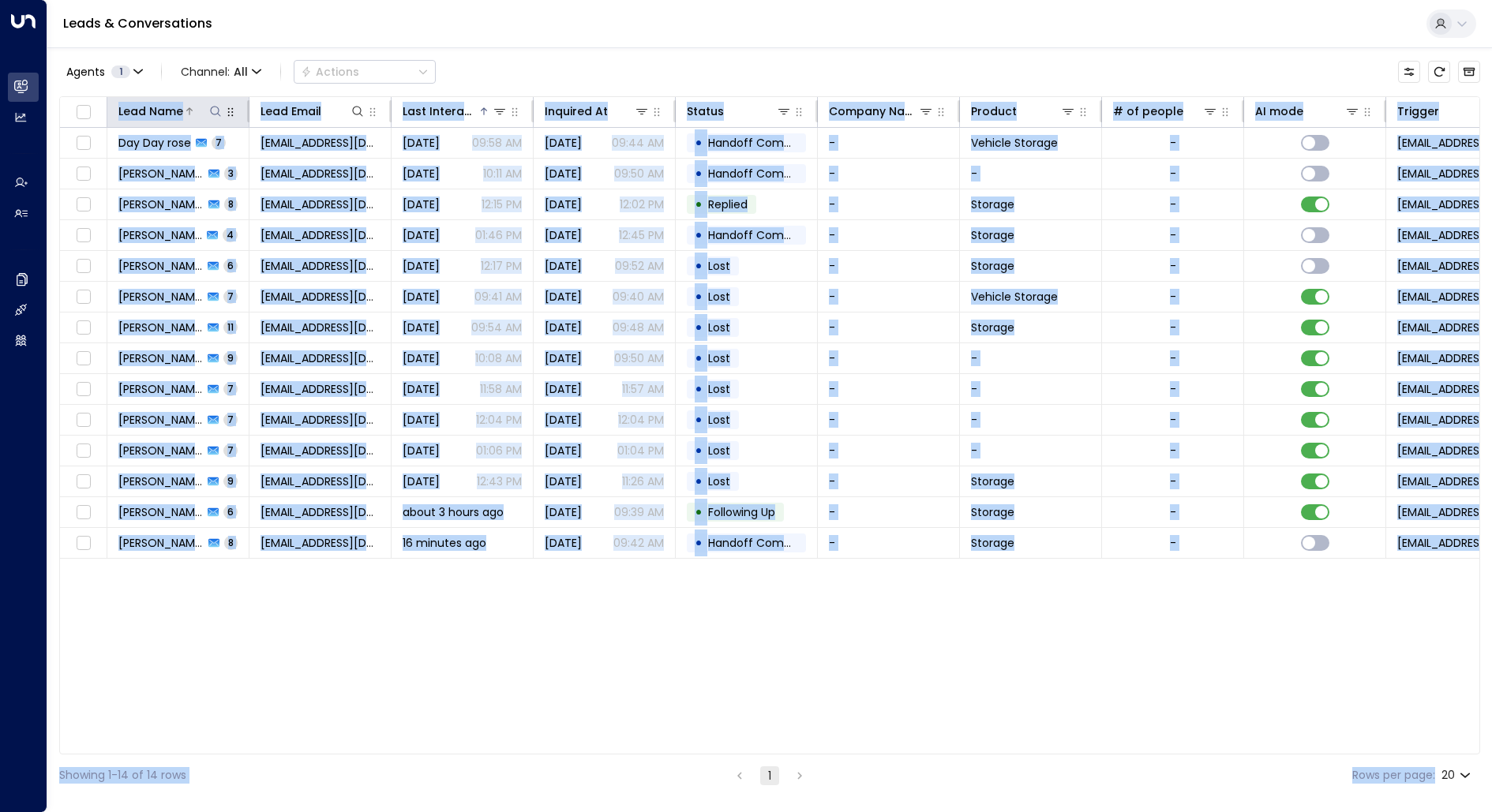
drag, startPoint x: 1473, startPoint y: 788, endPoint x: 118, endPoint y: 114, distance: 1513.4
click at [118, 114] on div "Agents 1 Channel: All Actions Lead Name Lead Email Last Interacted Inquired At …" at bounding box center [769, 421] width 1421 height 749
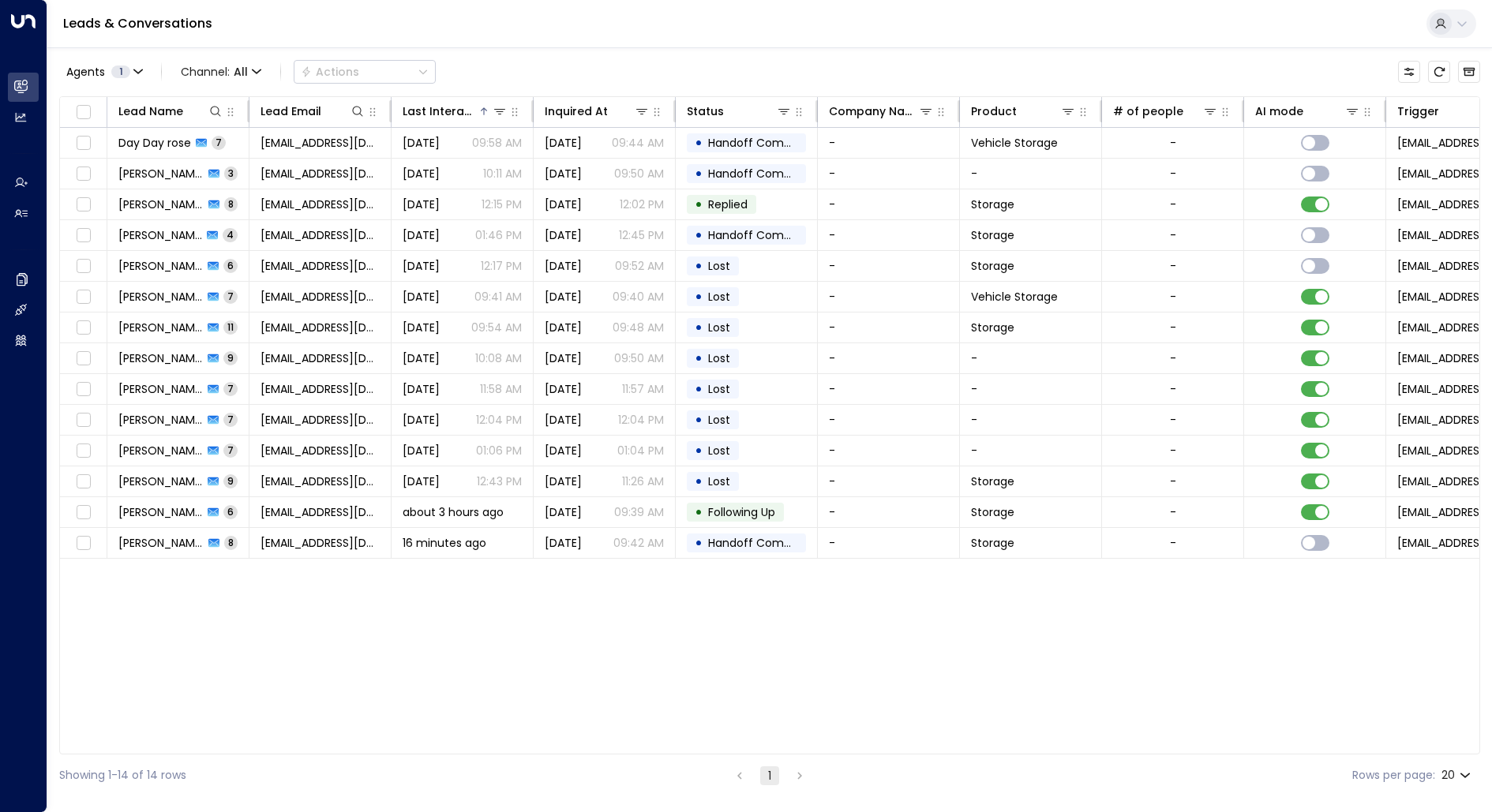
click at [801, 630] on div "Lead Name Lead Email Last Interacted Inquired At Status Company Name Product # …" at bounding box center [769, 424] width 1421 height 658
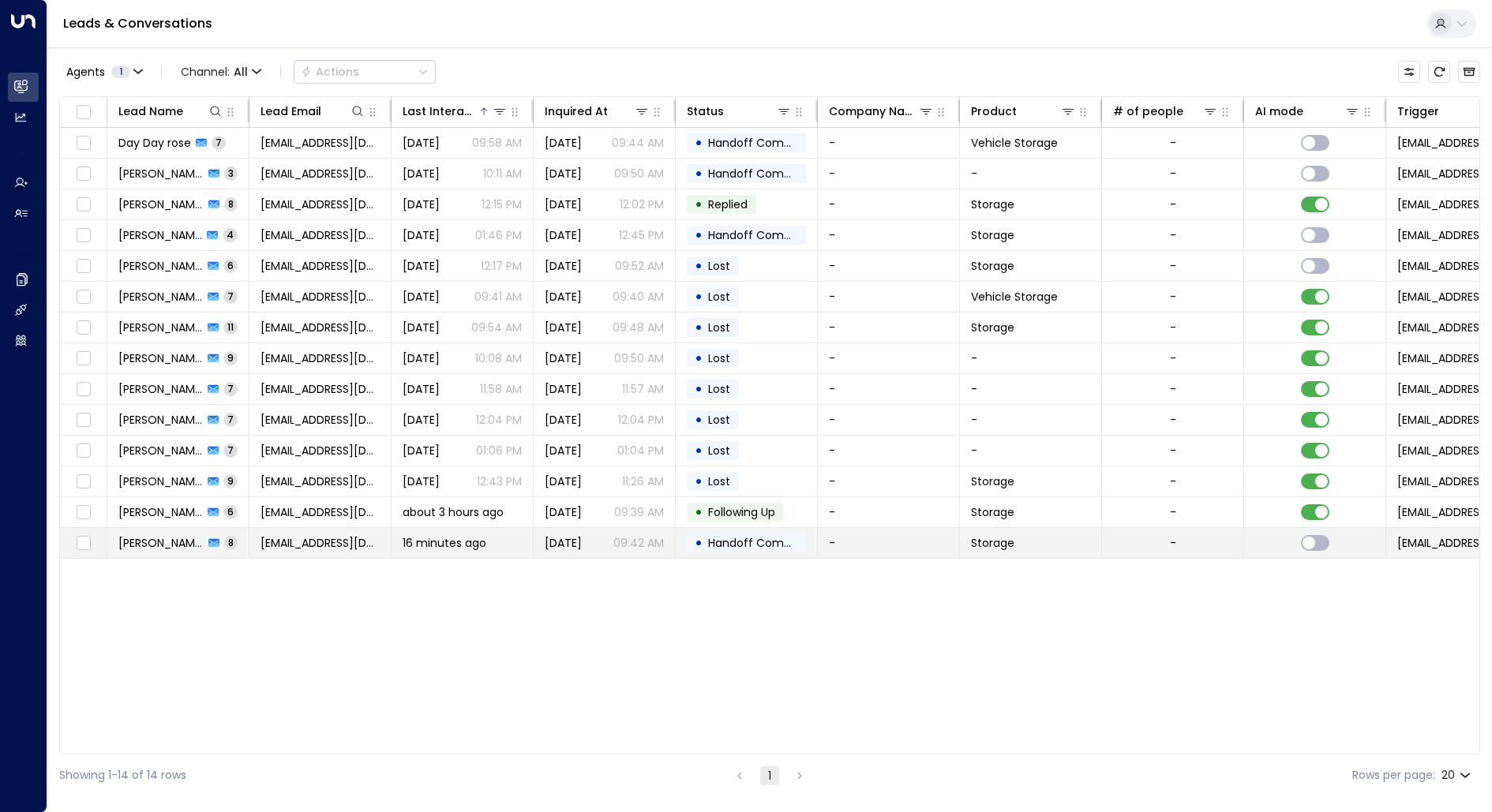
click at [186, 535] on span "[PERSON_NAME]" at bounding box center [161, 542] width 85 height 16
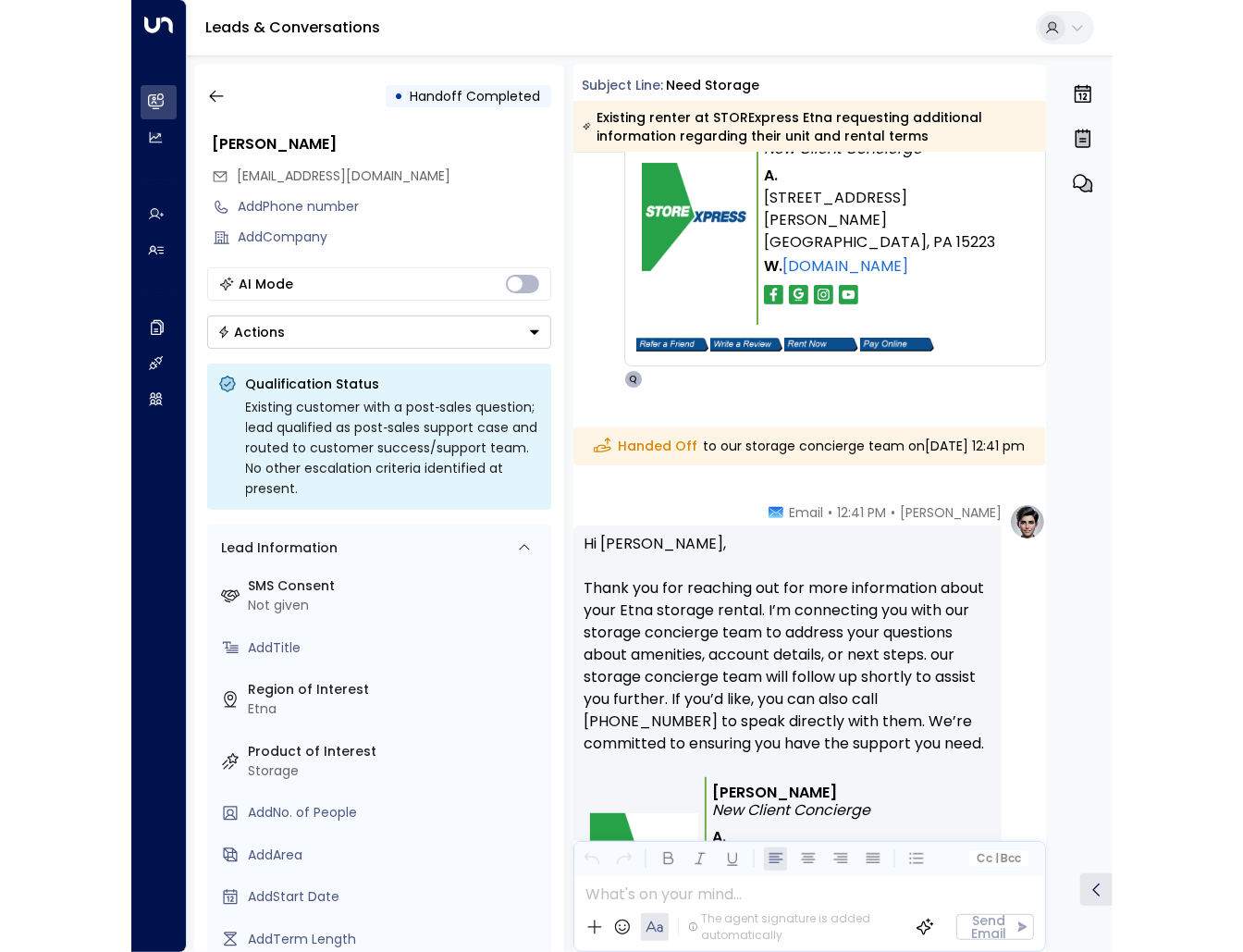
scroll to position [3503, 0]
